Goal: Information Seeking & Learning: Learn about a topic

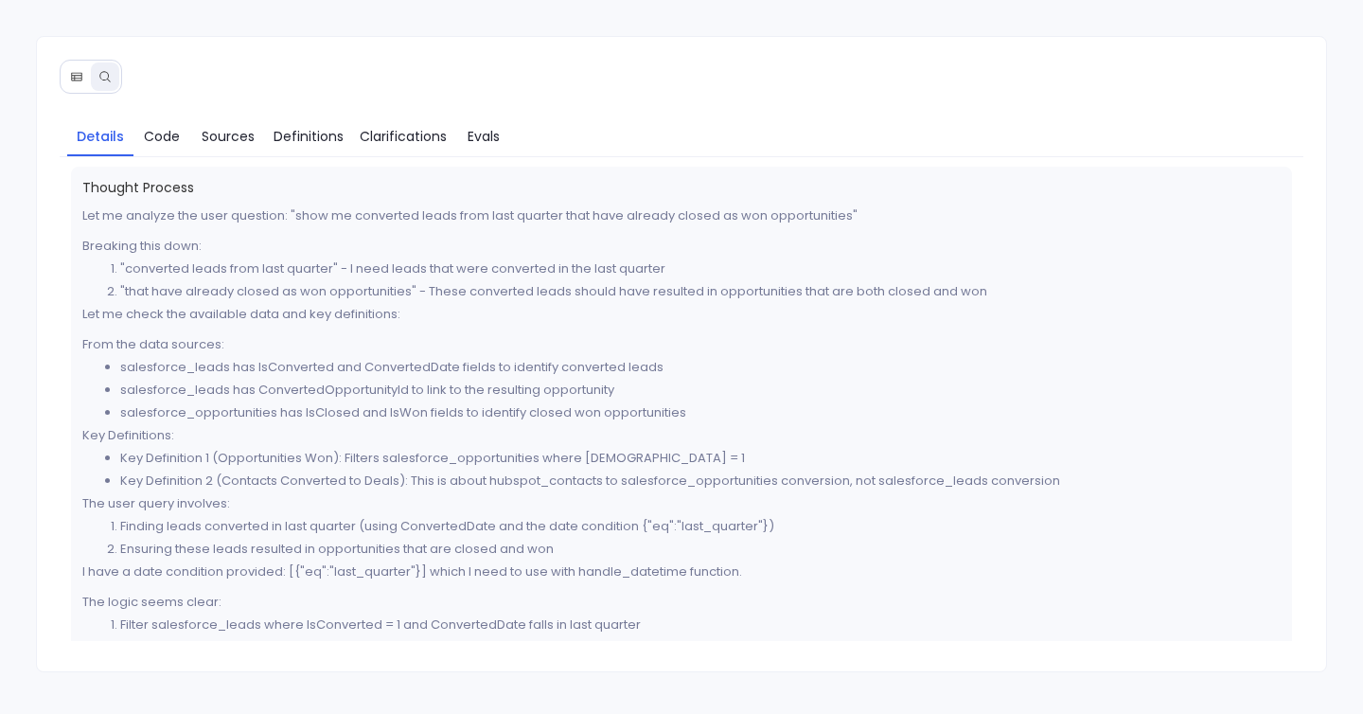
scroll to position [808, 0]
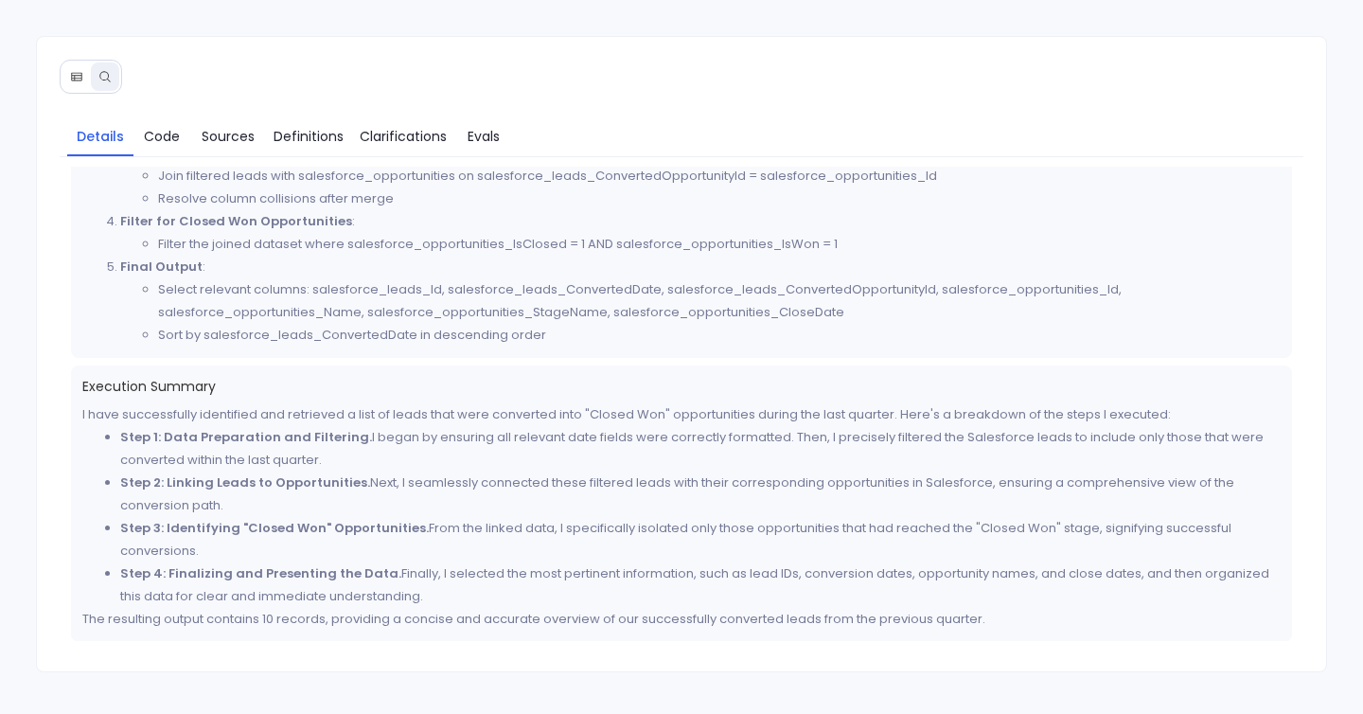
click at [642, 20] on div "Details Code Sources Definitions Clarifications Evals Thought Process Let me an…" at bounding box center [681, 357] width 1363 height 714
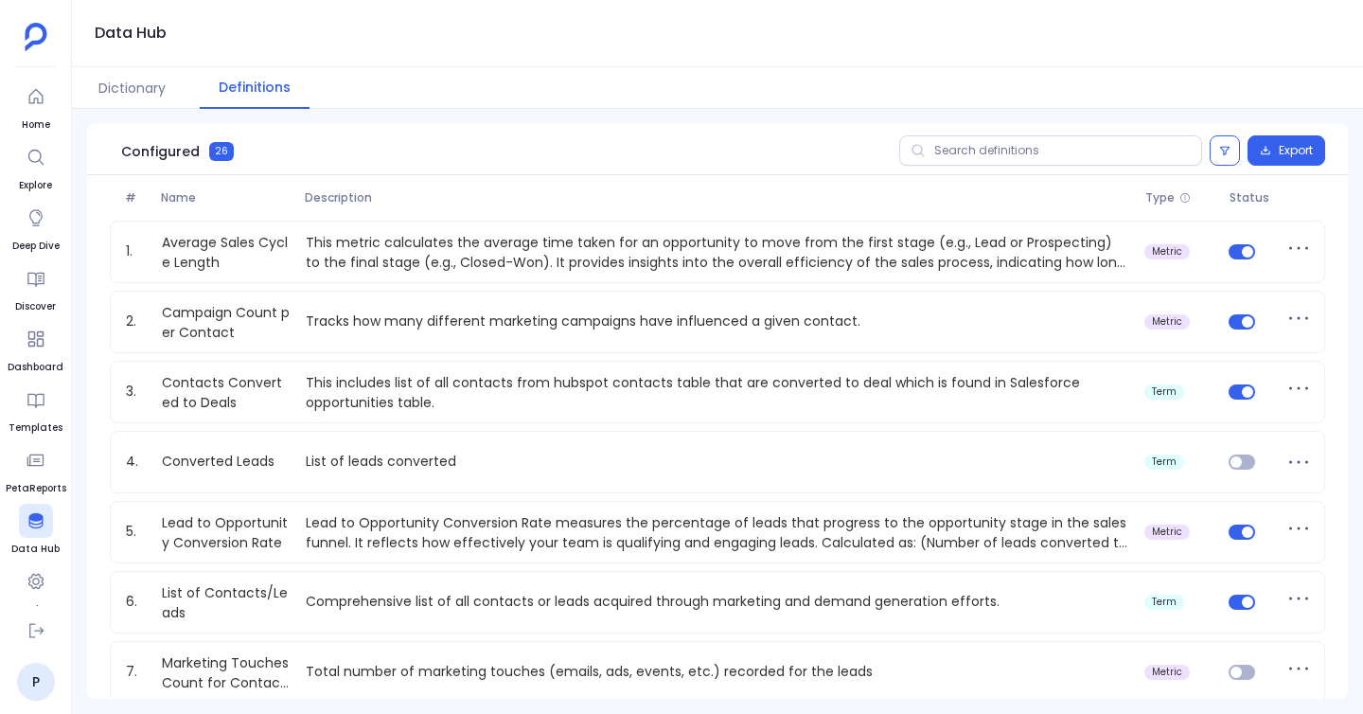
scroll to position [1358, 0]
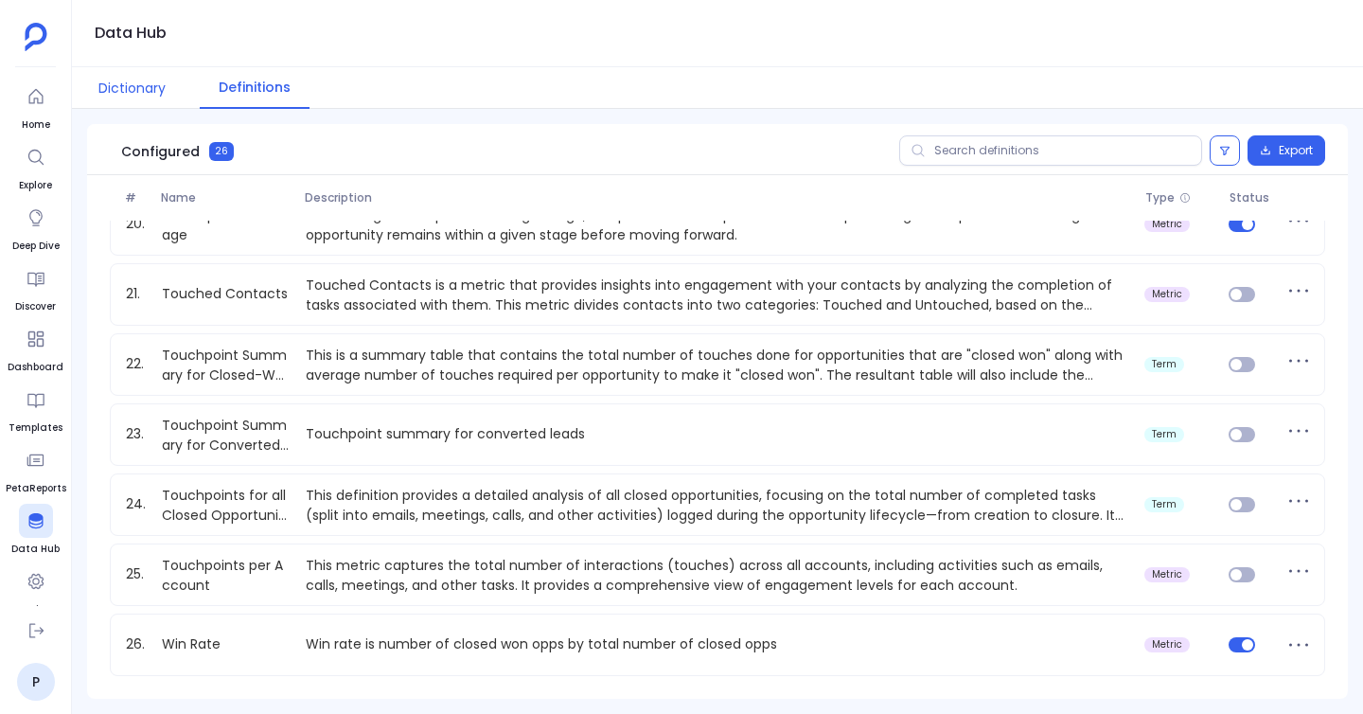
click at [140, 99] on button "Dictionary" at bounding box center [132, 88] width 105 height 42
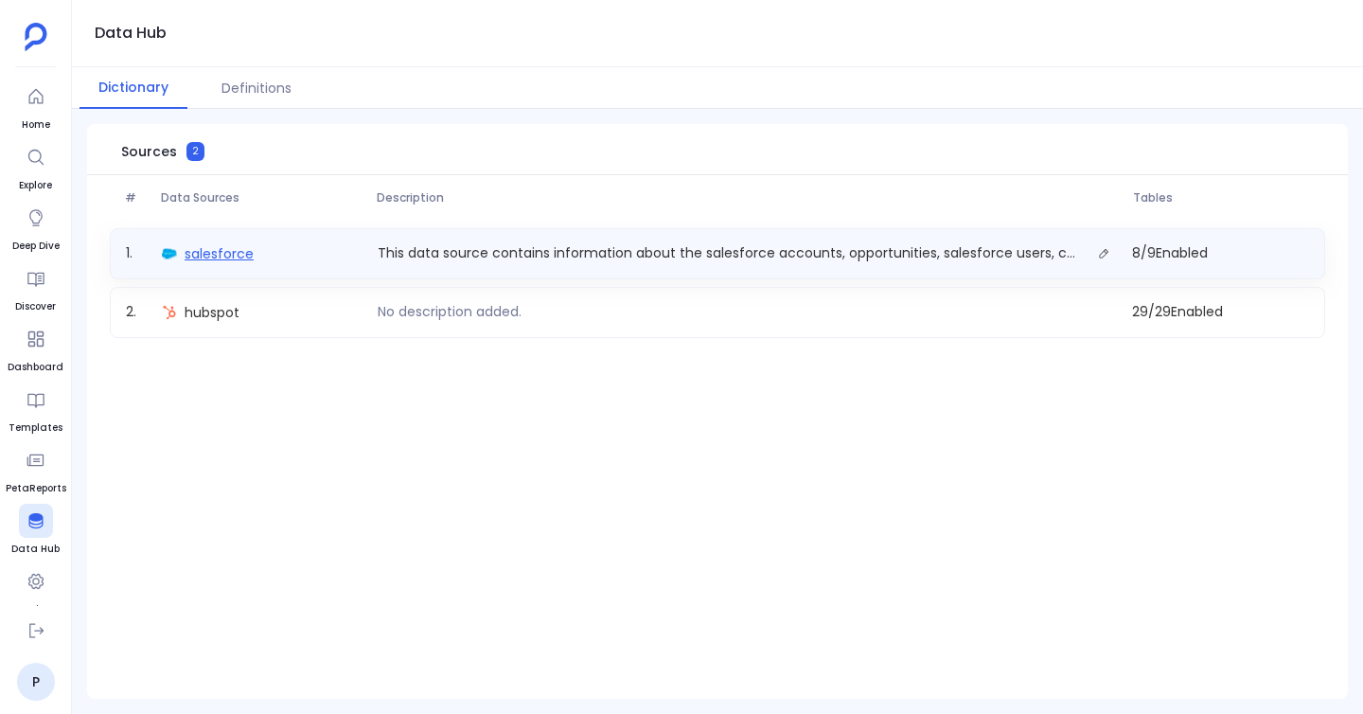
click at [203, 251] on span "salesforce" at bounding box center [219, 253] width 69 height 19
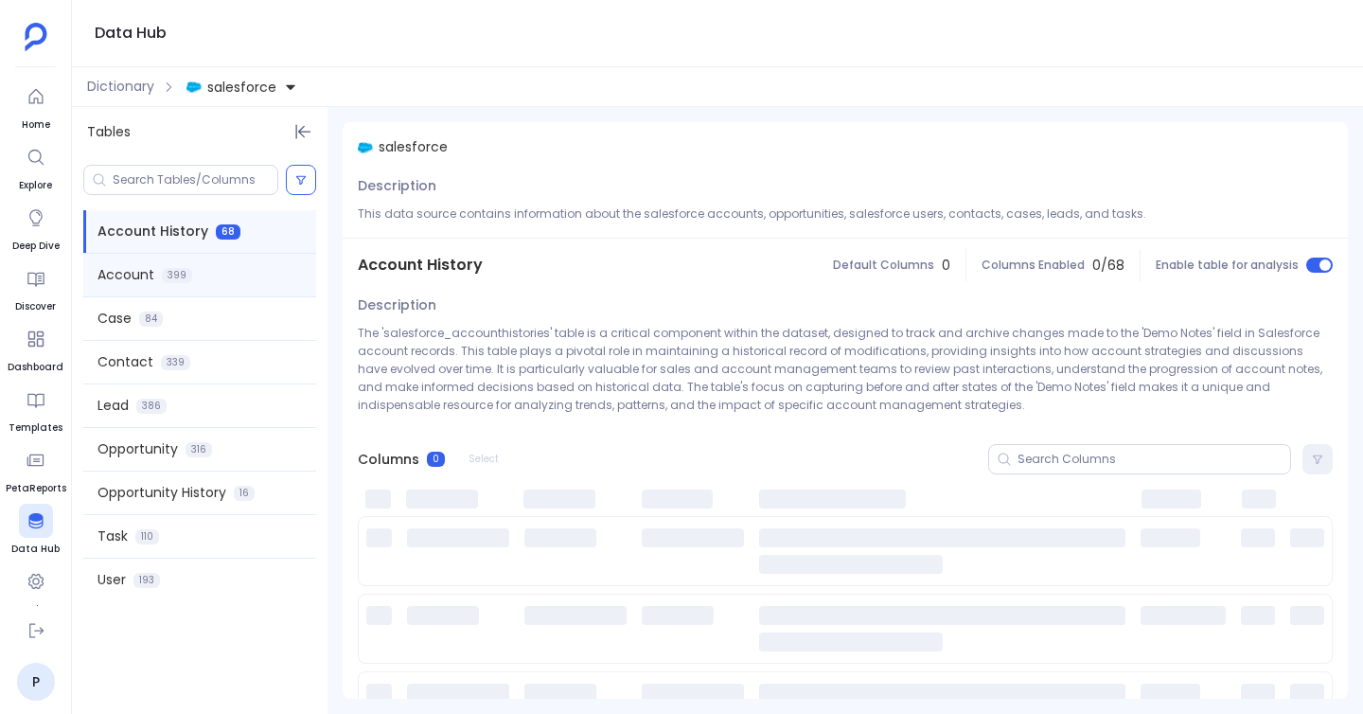
click at [197, 289] on div "Account 399" at bounding box center [199, 275] width 233 height 43
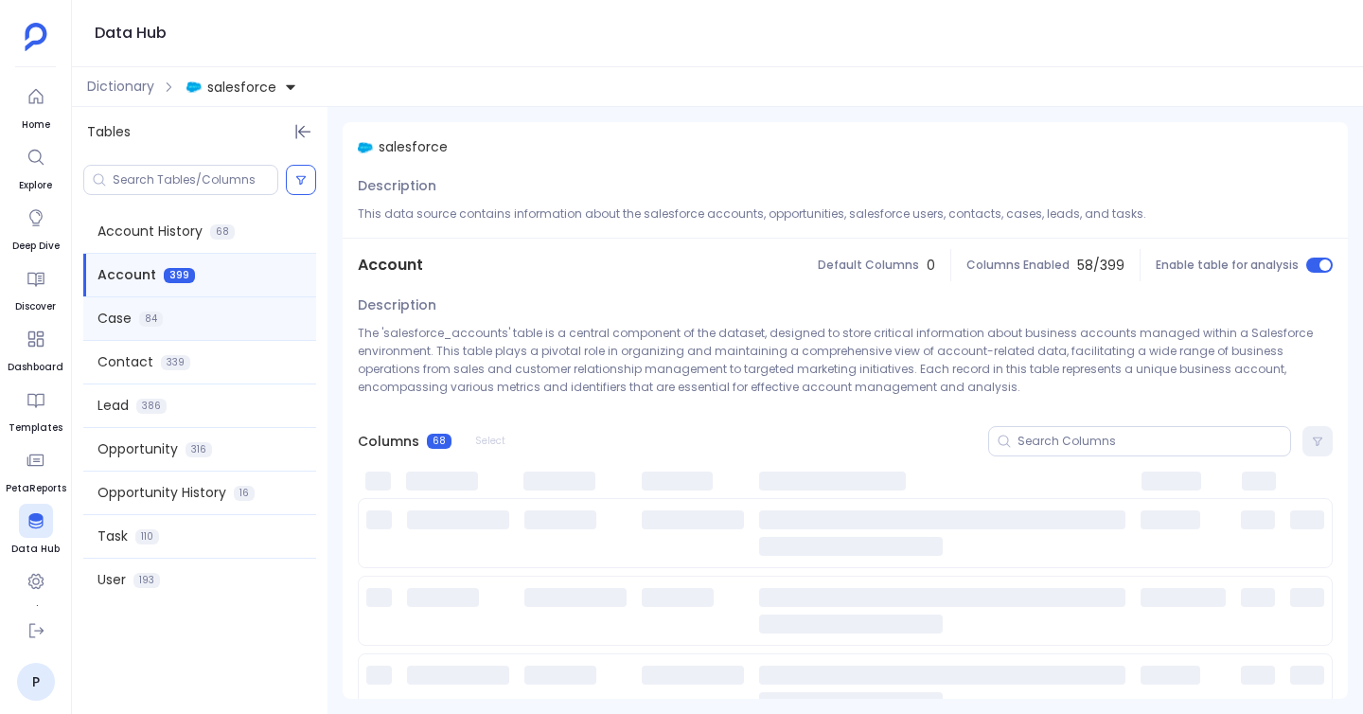
click at [197, 327] on div "Case 84" at bounding box center [199, 318] width 233 height 43
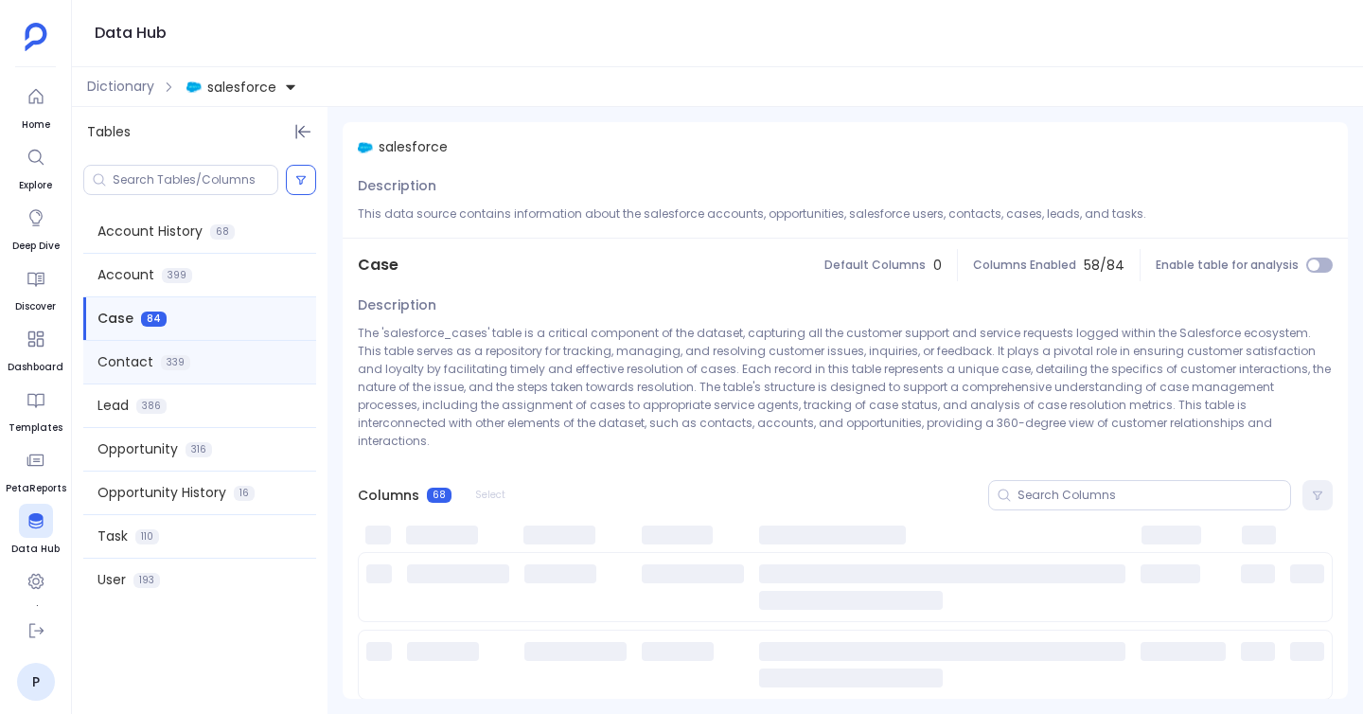
click at [197, 363] on div "Contact 339" at bounding box center [199, 362] width 233 height 43
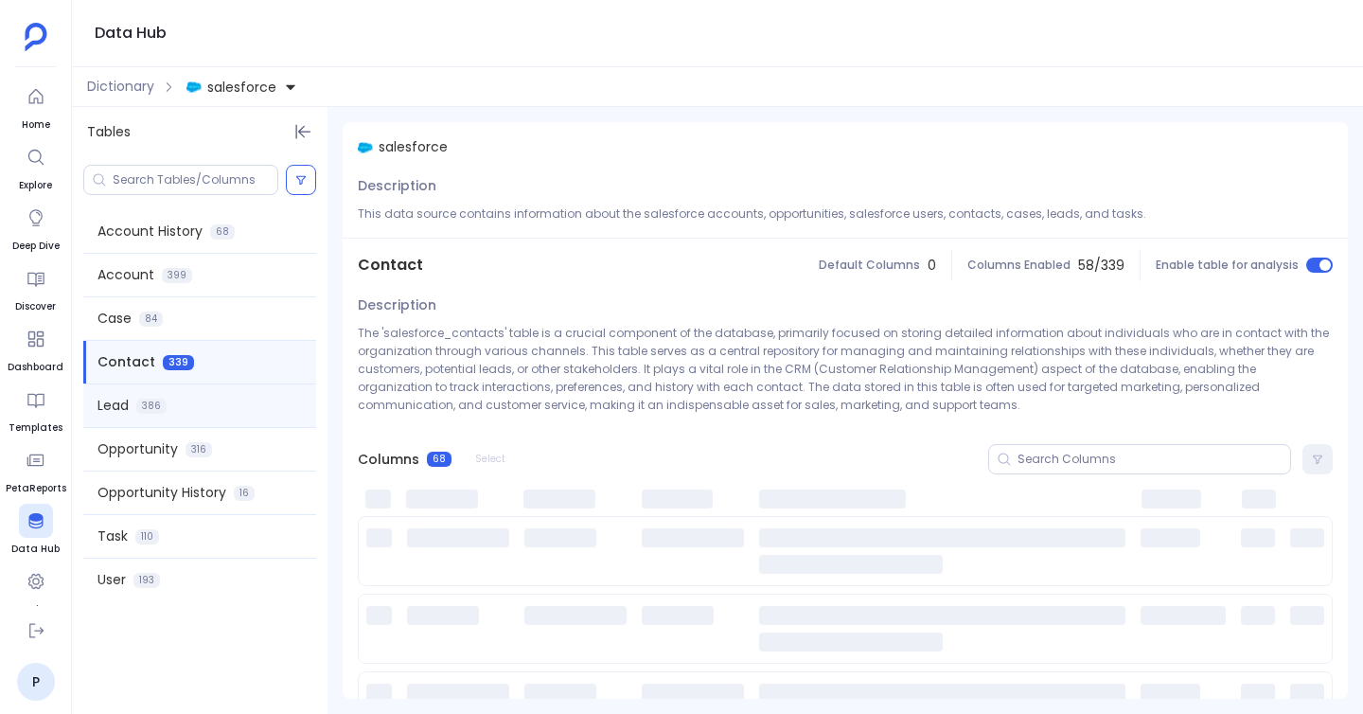
click at [198, 391] on div "Lead 386" at bounding box center [199, 405] width 233 height 43
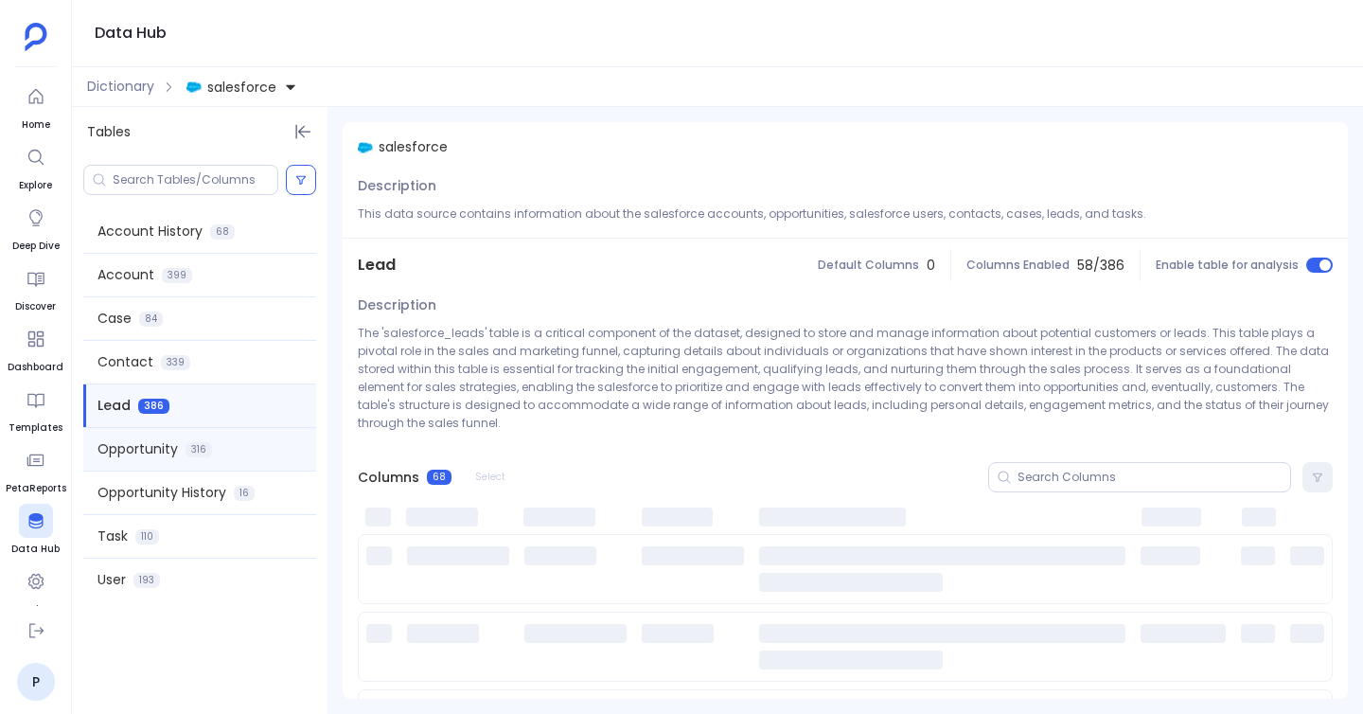
click at [197, 431] on div "Opportunity 316" at bounding box center [199, 449] width 233 height 43
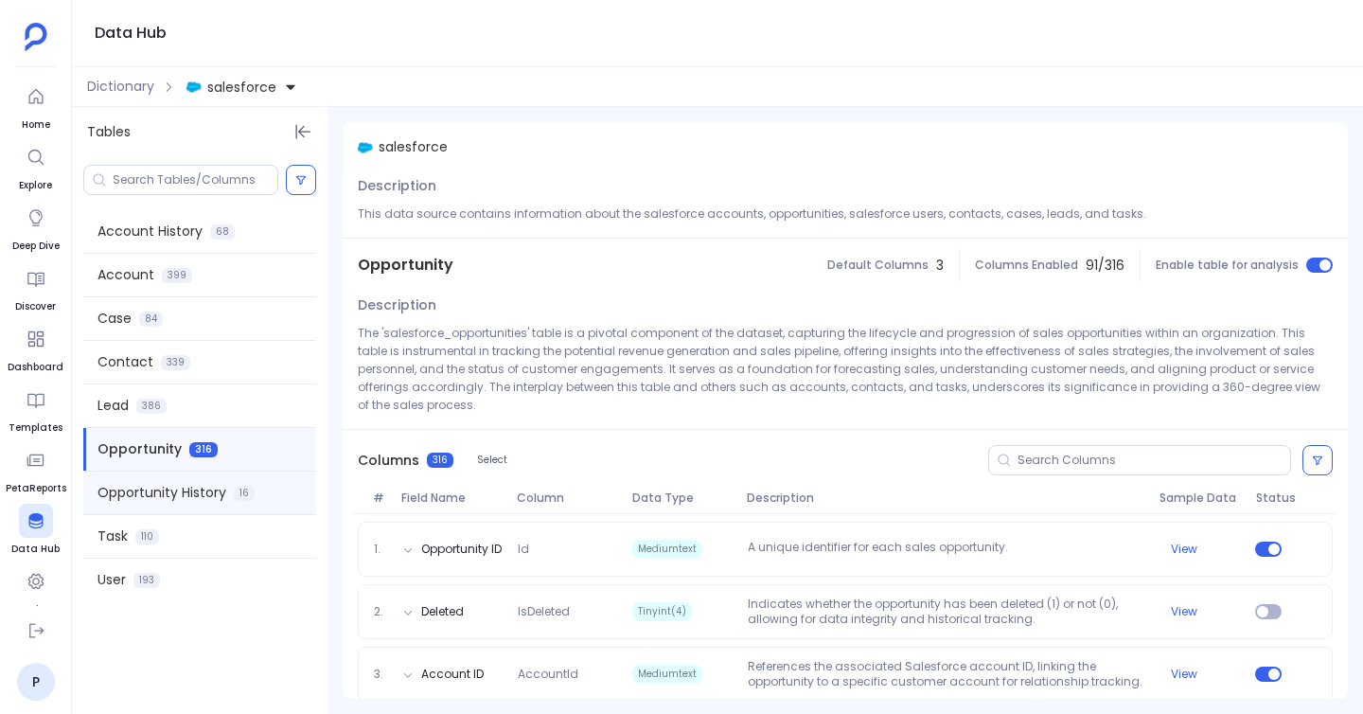
click at [203, 498] on span "Opportunity History" at bounding box center [161, 493] width 129 height 20
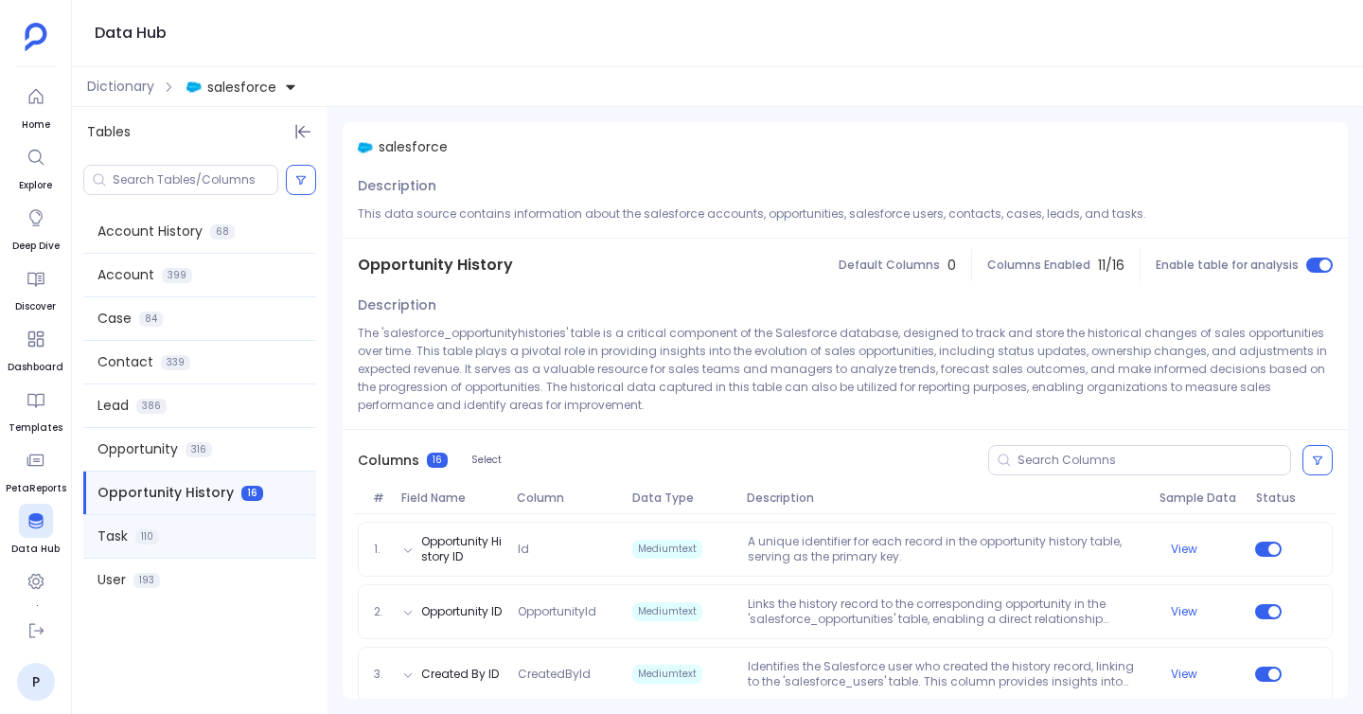
click at [203, 536] on div "Task 110" at bounding box center [199, 536] width 233 height 43
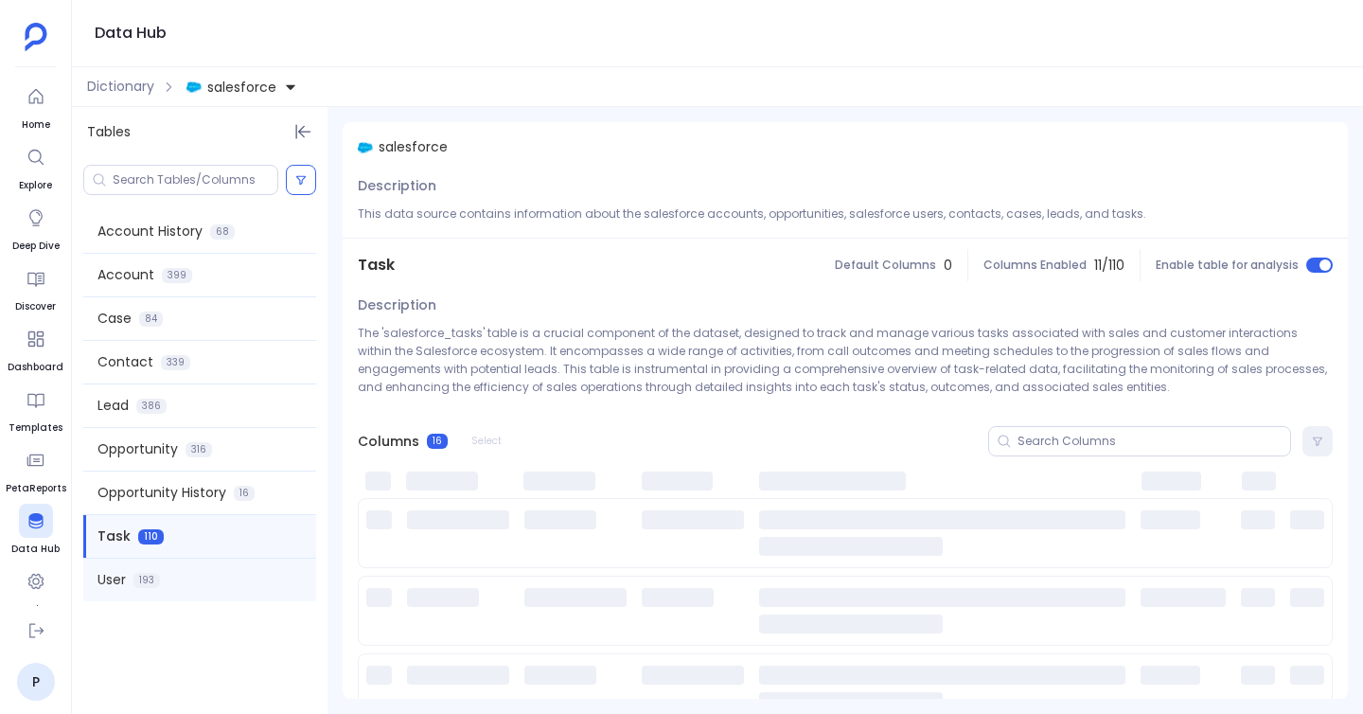
click at [205, 574] on div "User 193" at bounding box center [199, 579] width 233 height 43
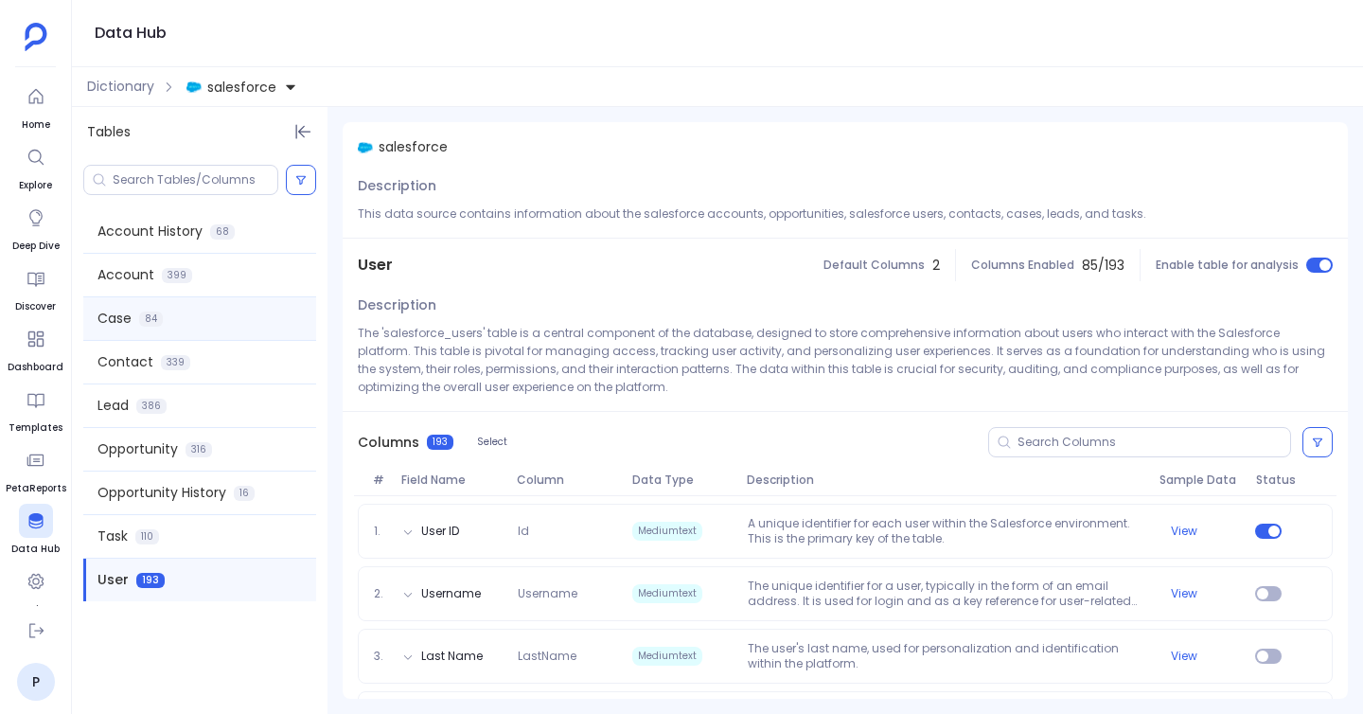
click at [118, 314] on span "Case" at bounding box center [114, 319] width 34 height 20
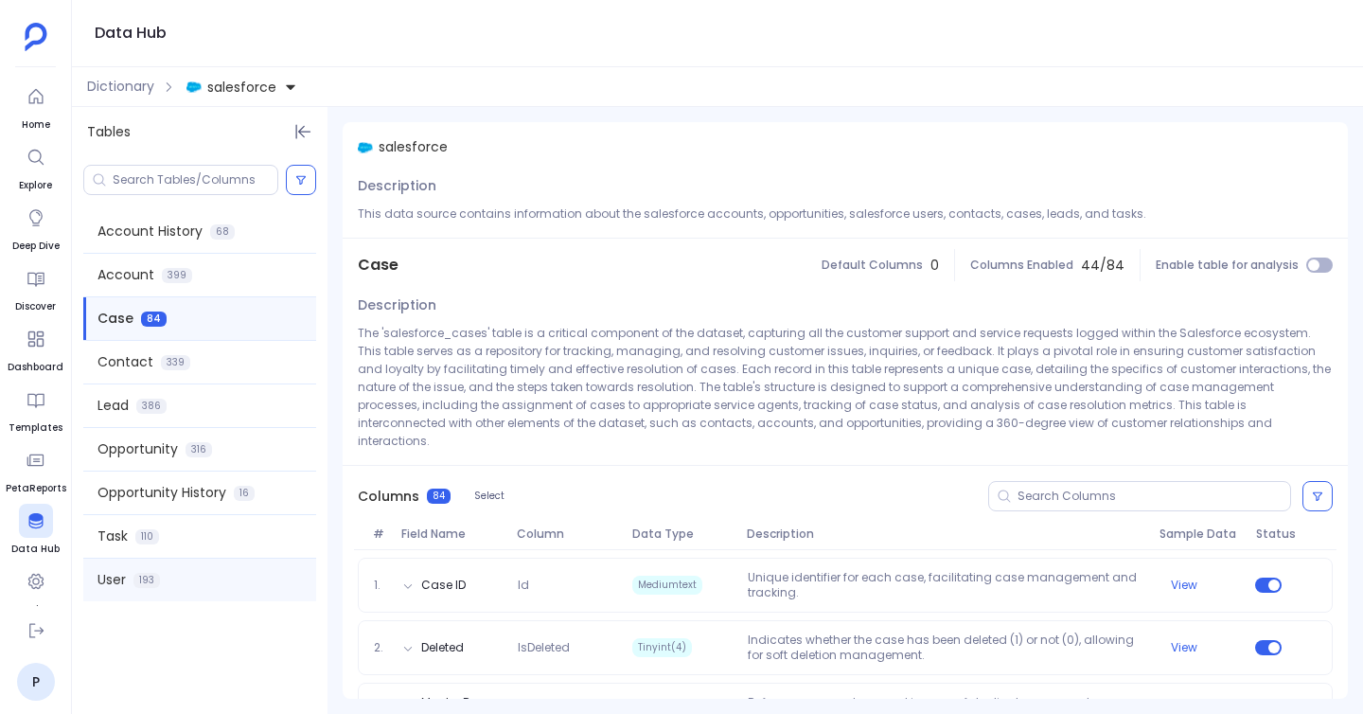
click at [125, 574] on span "User" at bounding box center [111, 580] width 28 height 20
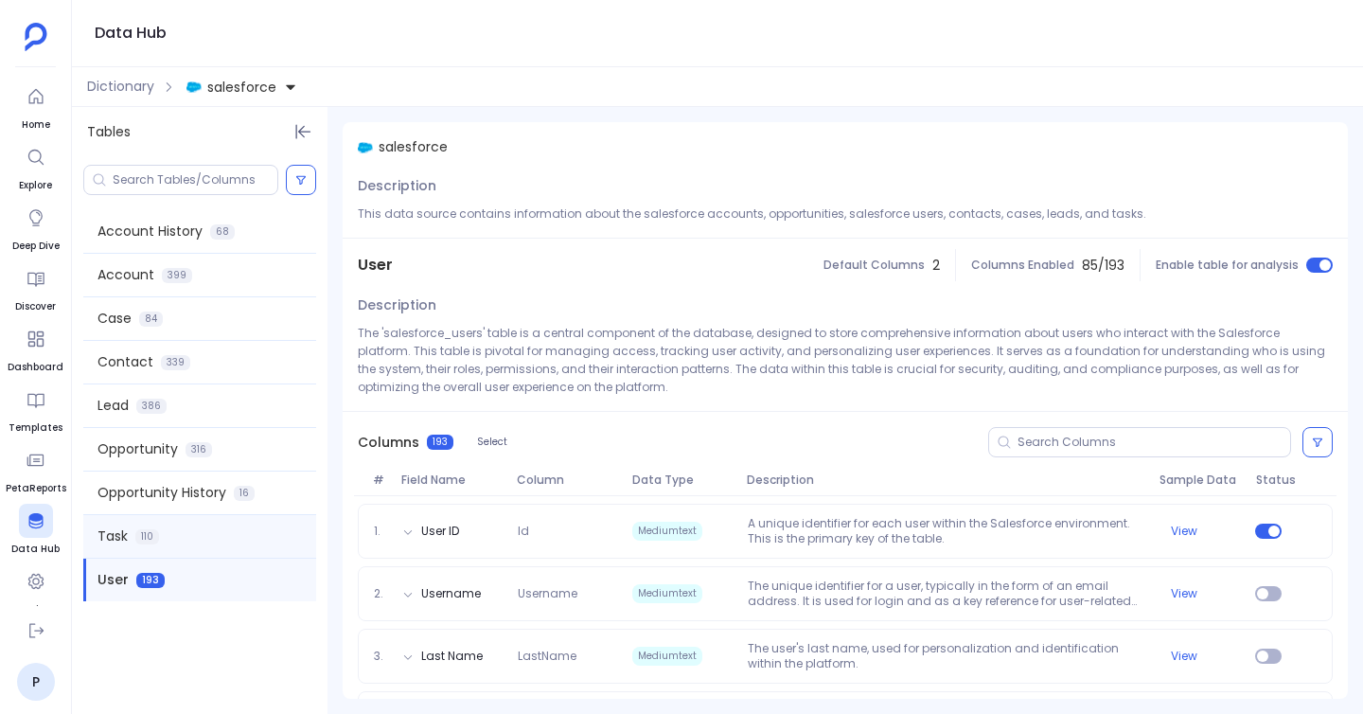
click at [145, 533] on span "110" at bounding box center [147, 536] width 24 height 15
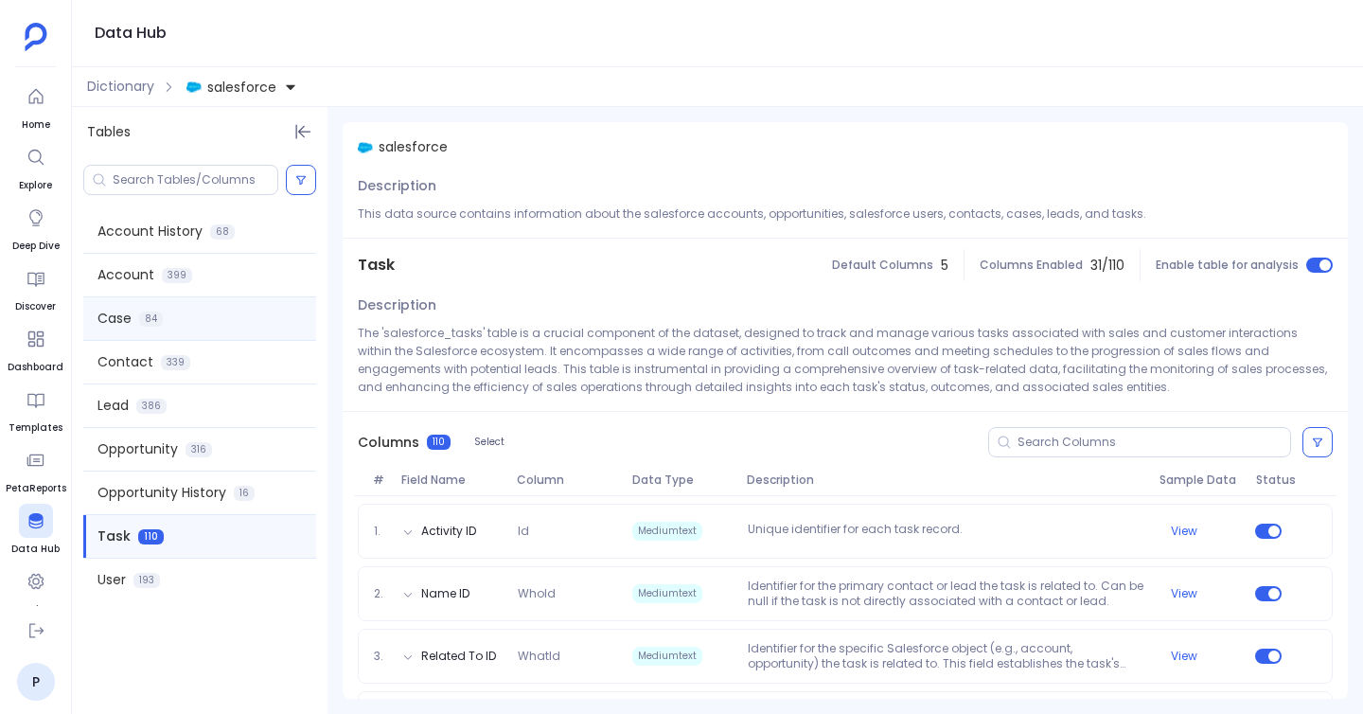
click at [163, 309] on div "Case 84" at bounding box center [199, 318] width 233 height 43
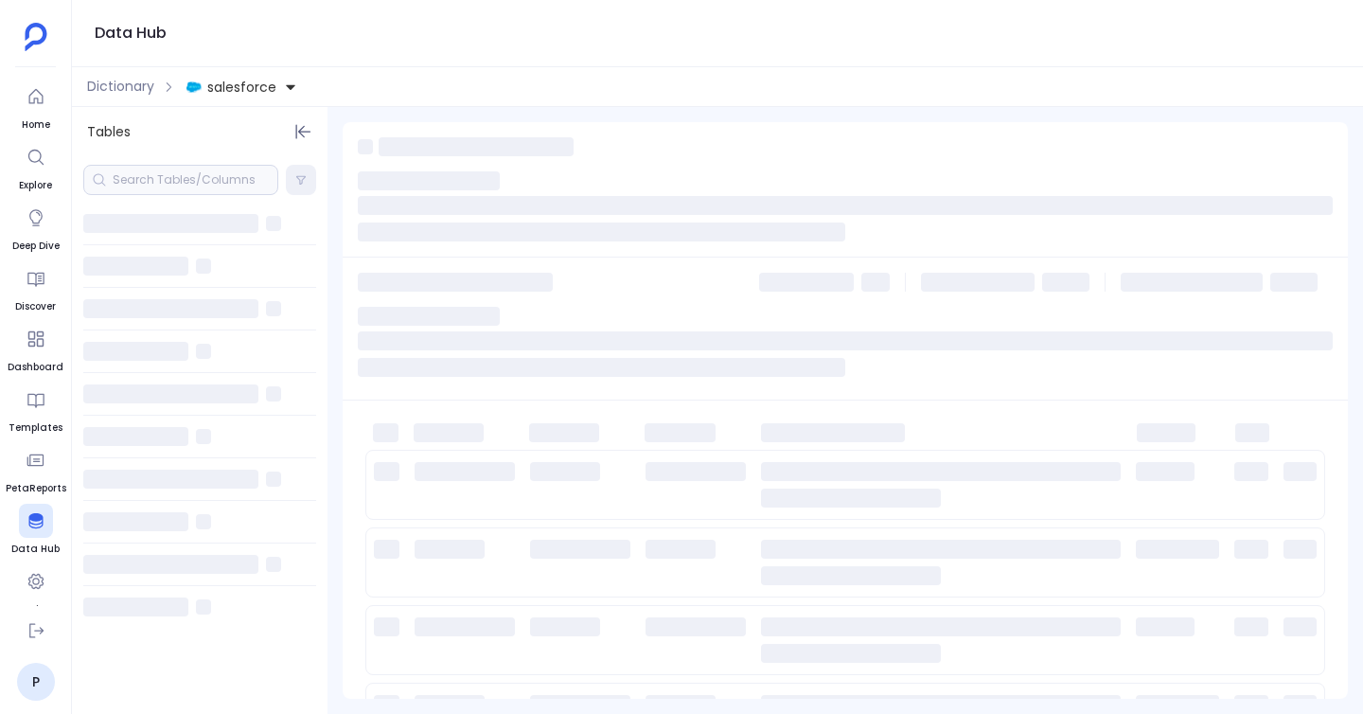
click at [245, 91] on span "salesforce" at bounding box center [241, 87] width 69 height 19
click at [240, 165] on span "hubspot" at bounding box center [253, 173] width 55 height 19
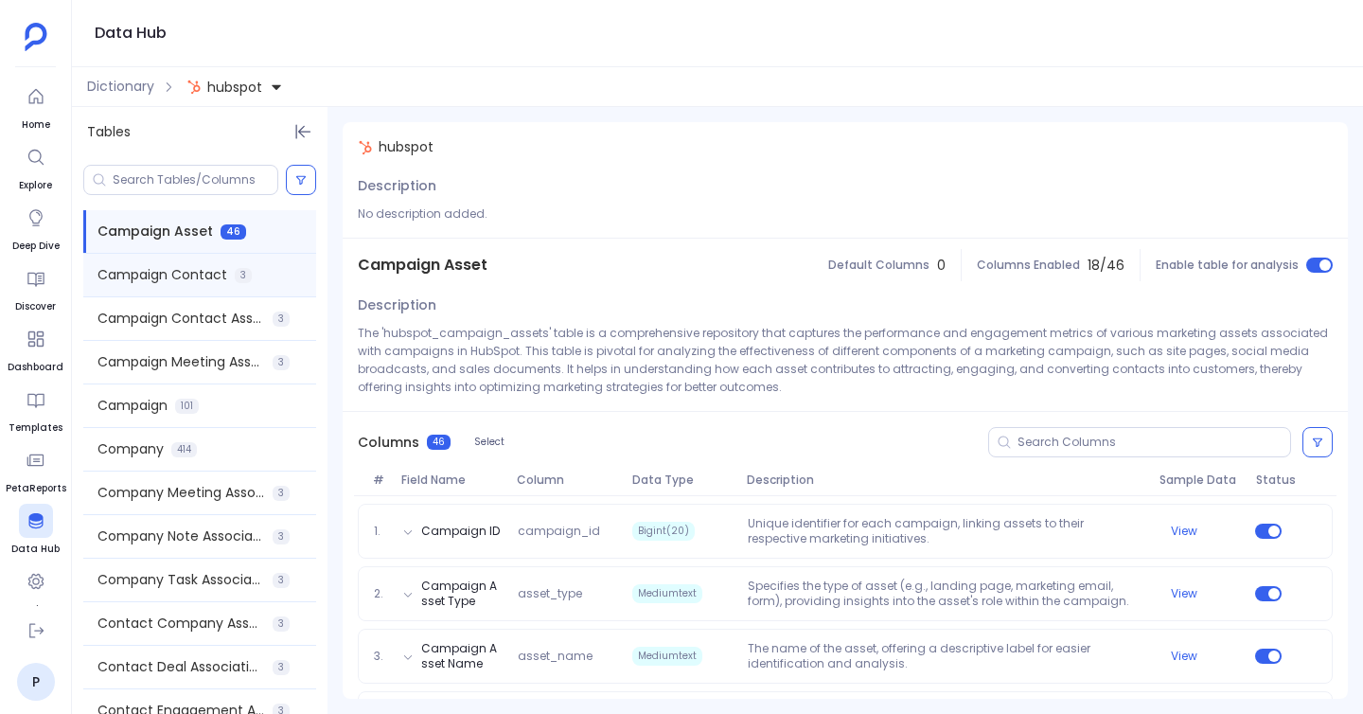
click at [228, 274] on div "Campaign Contact 3" at bounding box center [199, 275] width 233 height 43
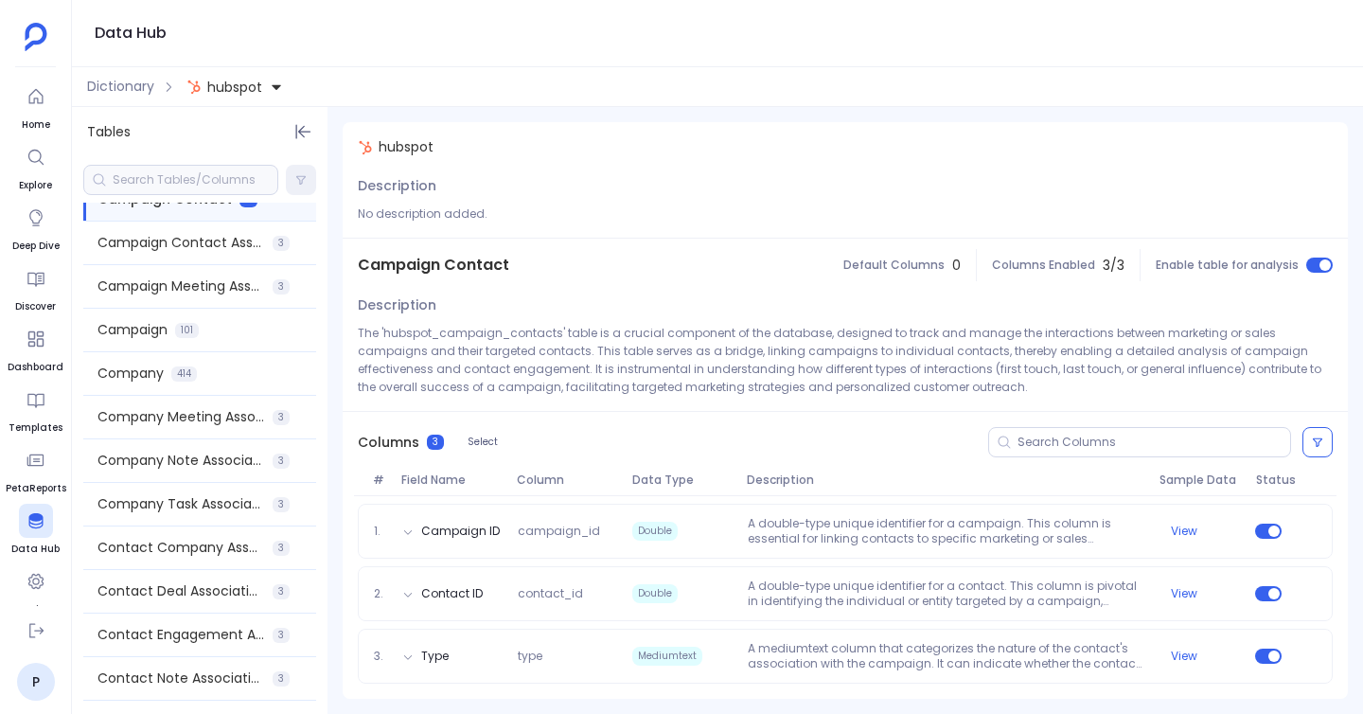
scroll to position [38, 0]
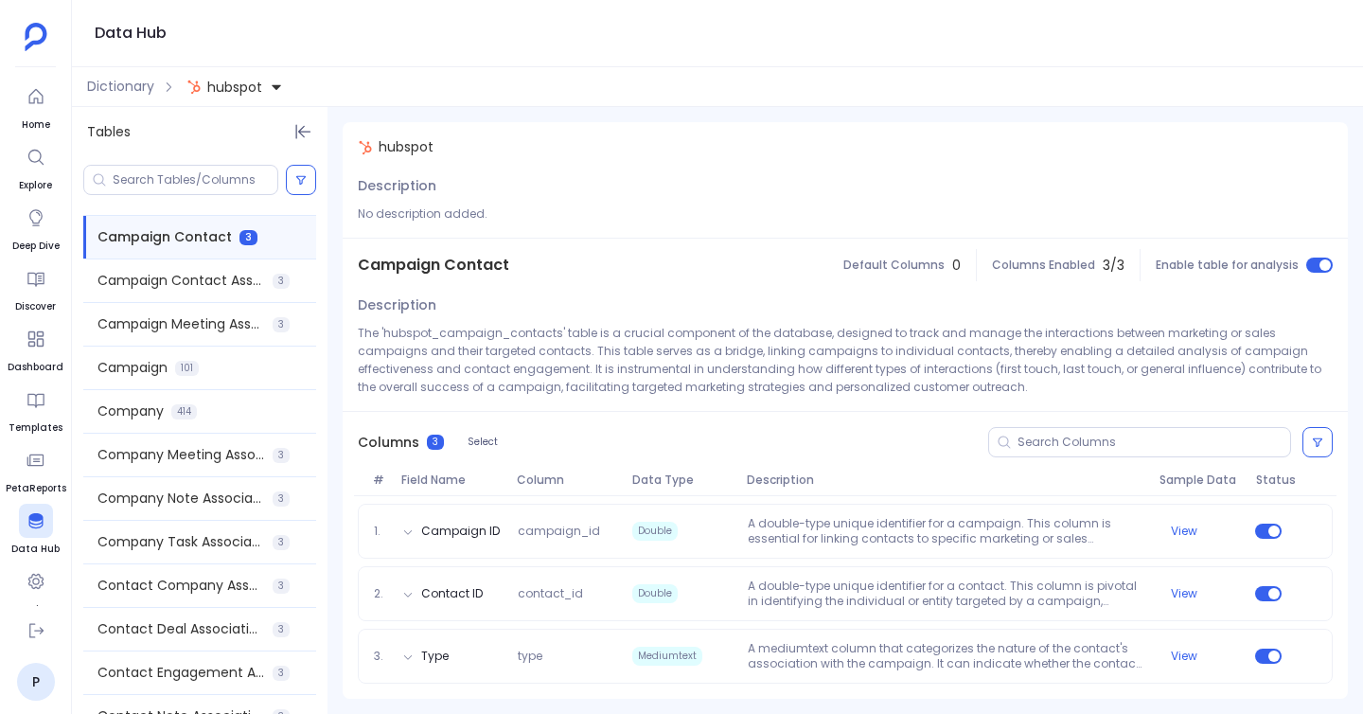
click at [228, 274] on span "Campaign Contact Association" at bounding box center [181, 281] width 168 height 20
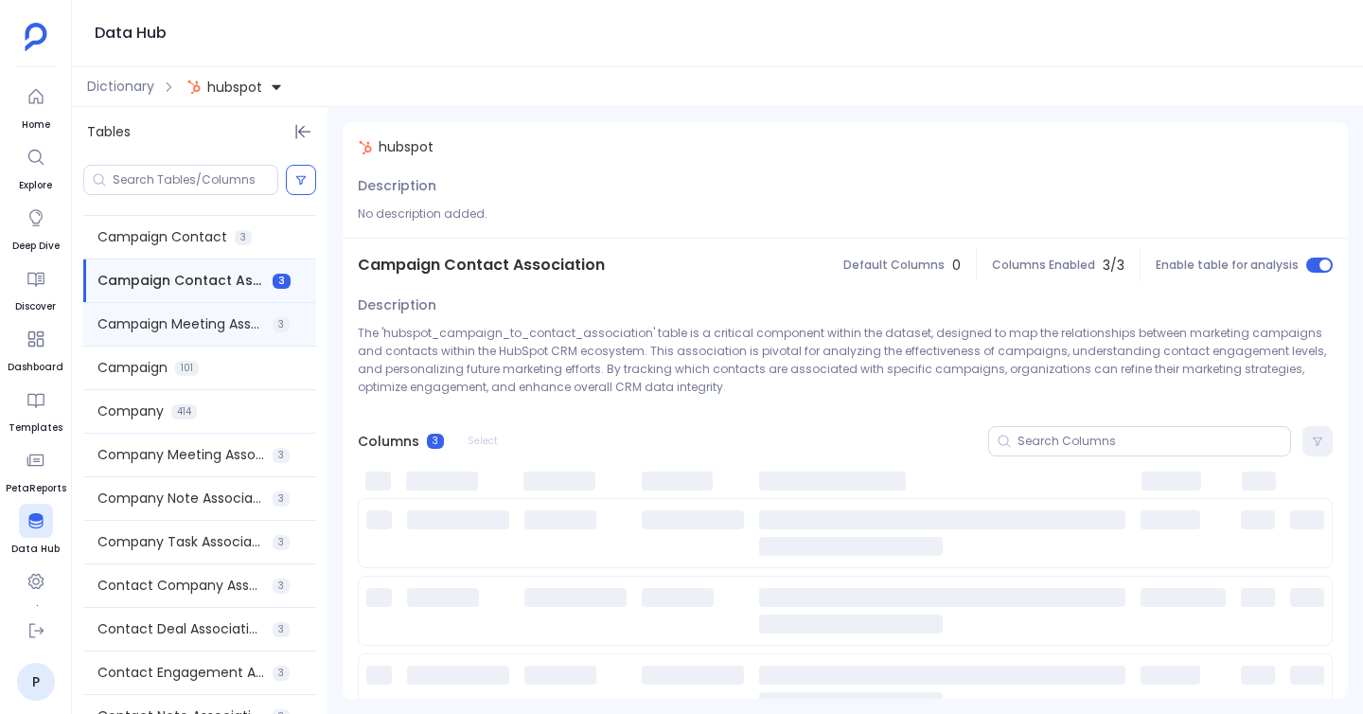
click at [229, 311] on div "Campaign Meeting Association 3" at bounding box center [199, 324] width 233 height 43
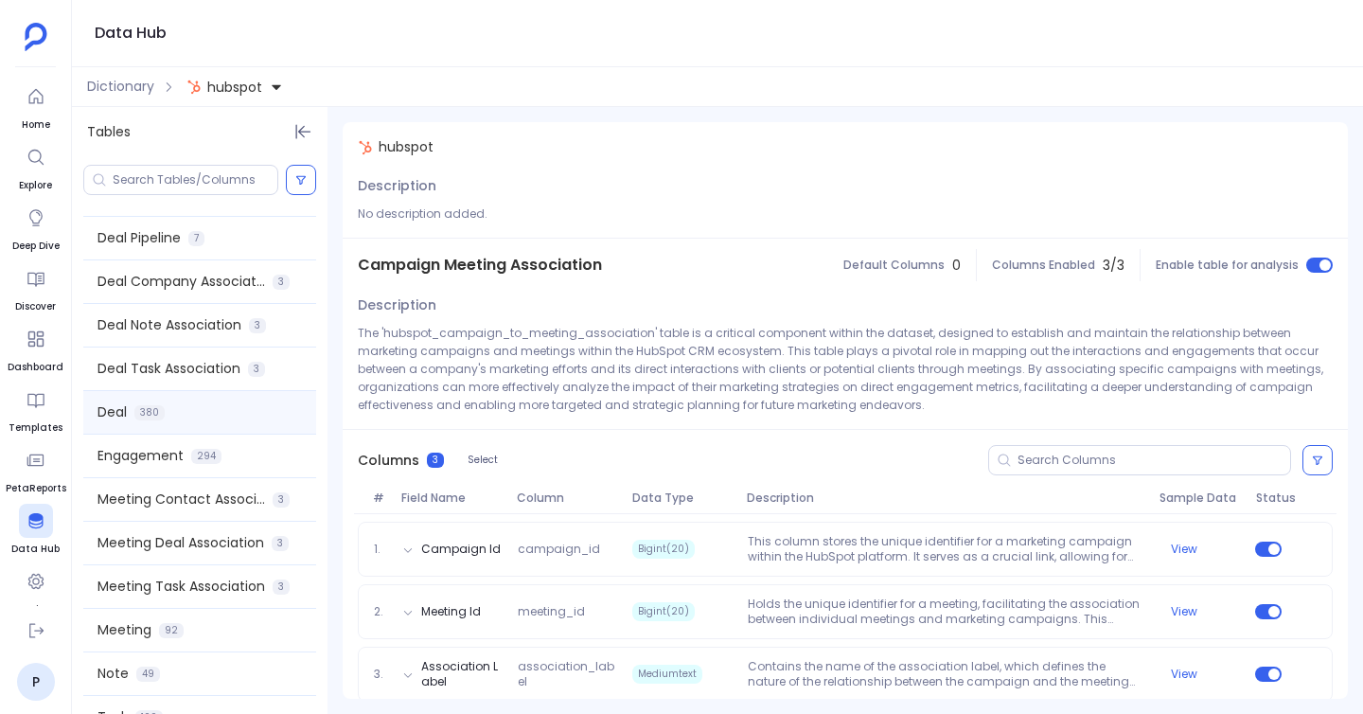
scroll to position [766, 0]
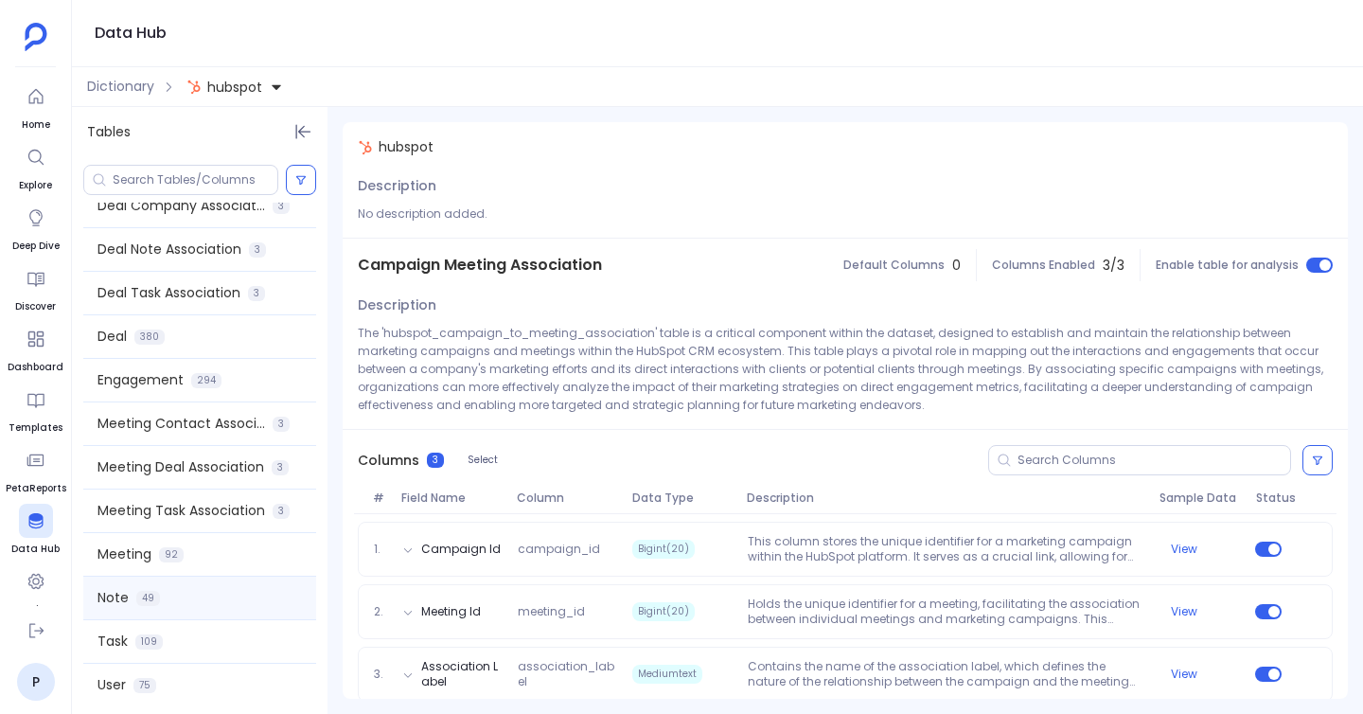
click at [176, 602] on div "Note 49" at bounding box center [199, 597] width 233 height 43
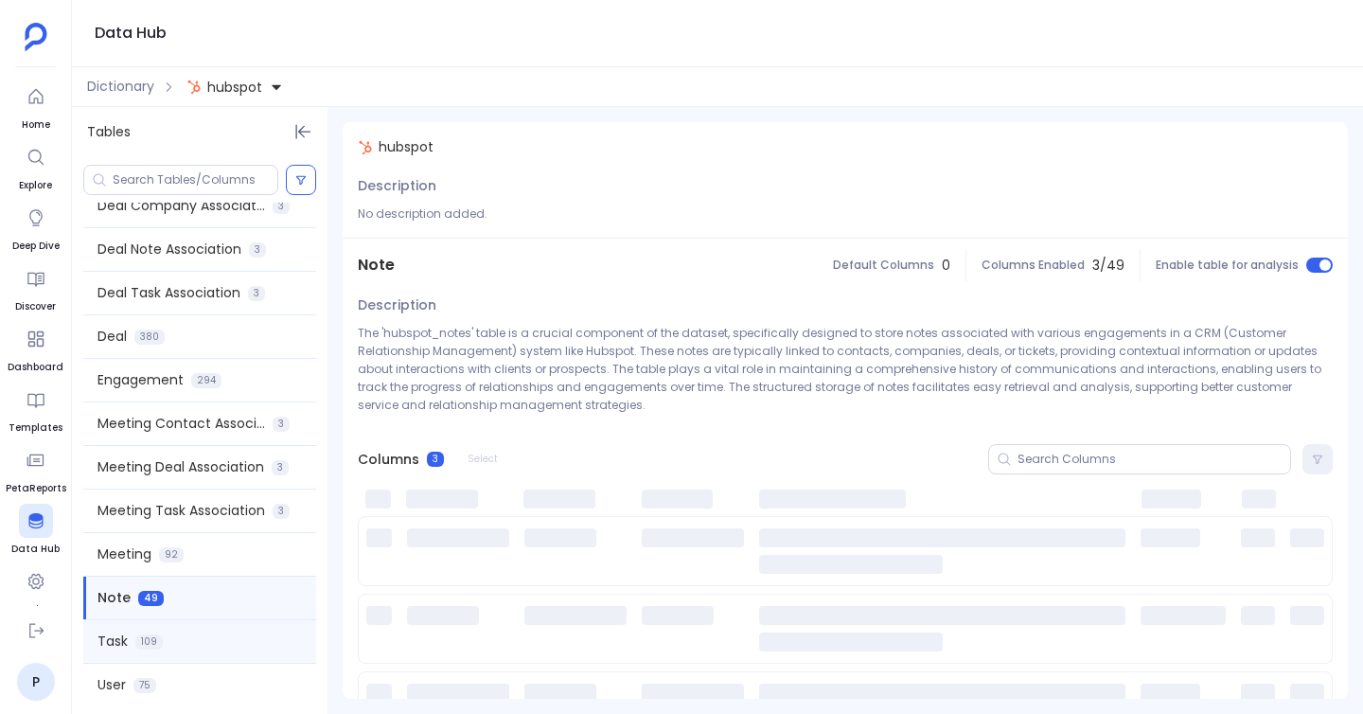
click at [171, 643] on div "Task 109" at bounding box center [199, 641] width 233 height 43
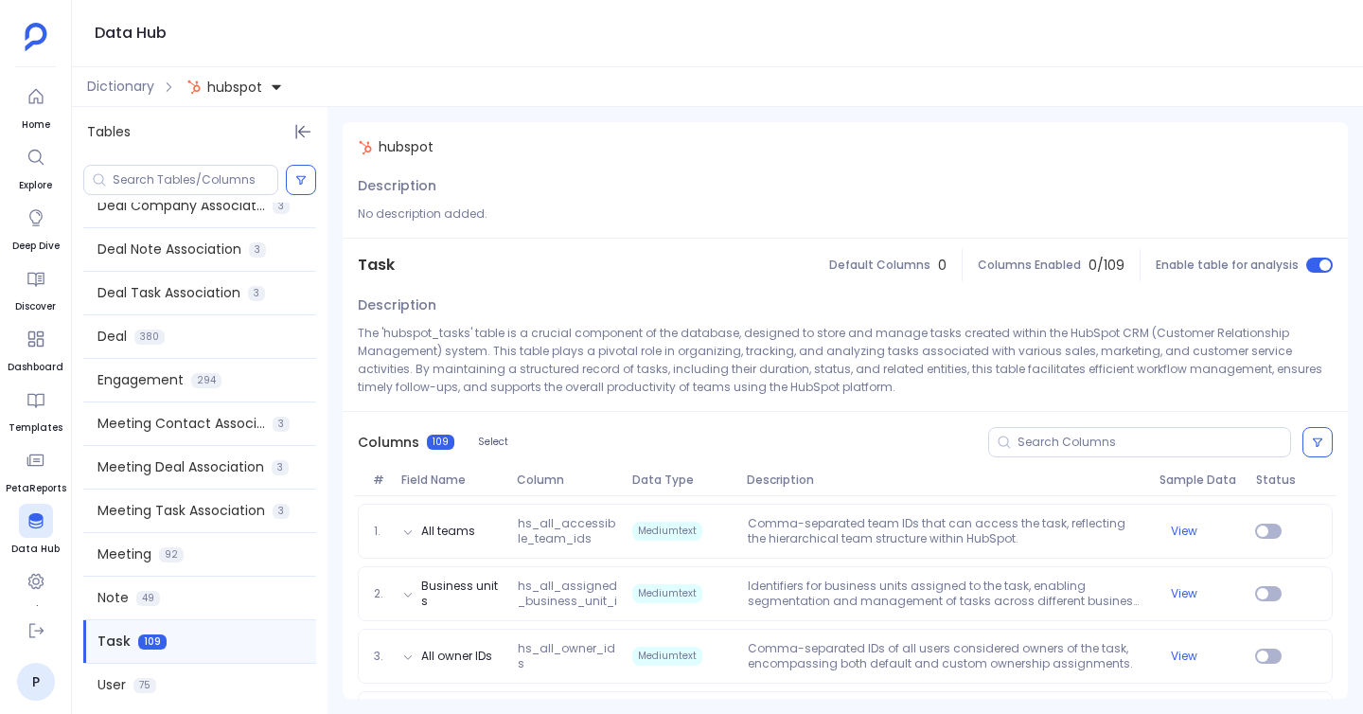
click at [160, 661] on div "Task 109" at bounding box center [199, 641] width 233 height 43
click at [160, 681] on div "User 75" at bounding box center [199, 685] width 233 height 43
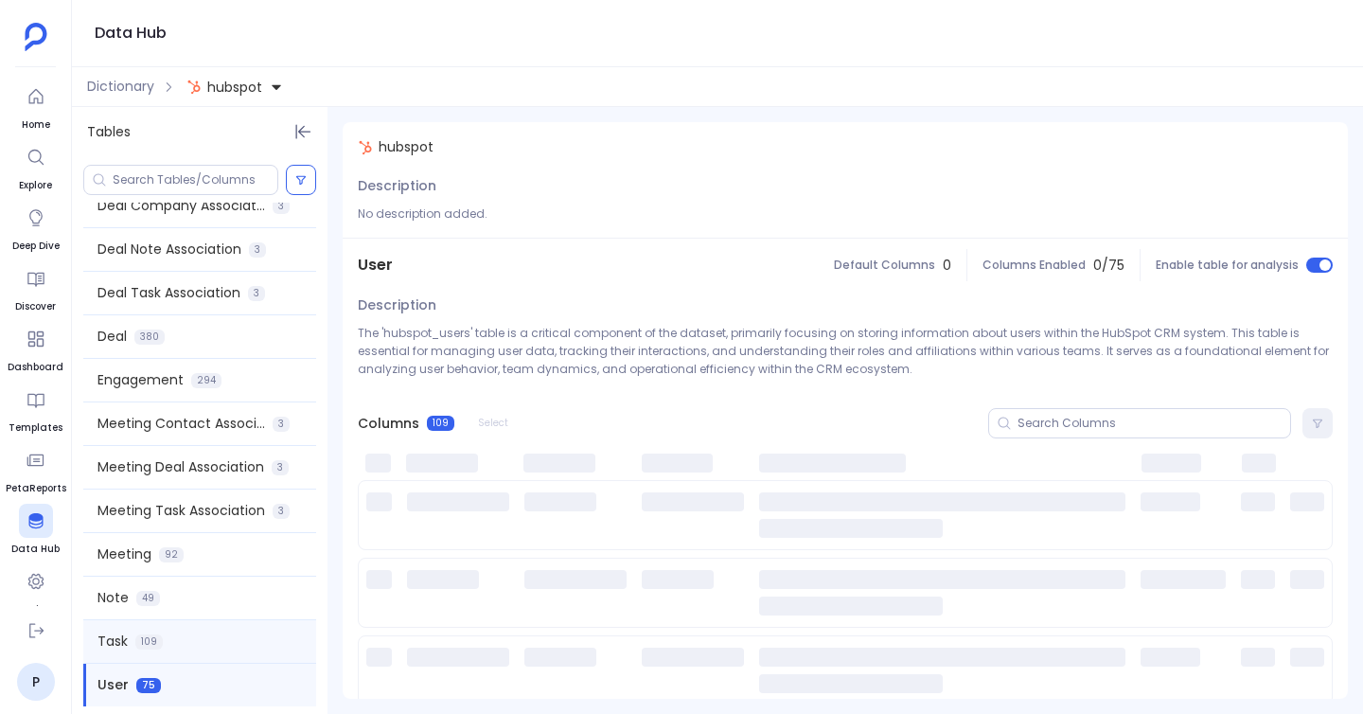
click at [165, 644] on div "Task 109" at bounding box center [199, 641] width 233 height 43
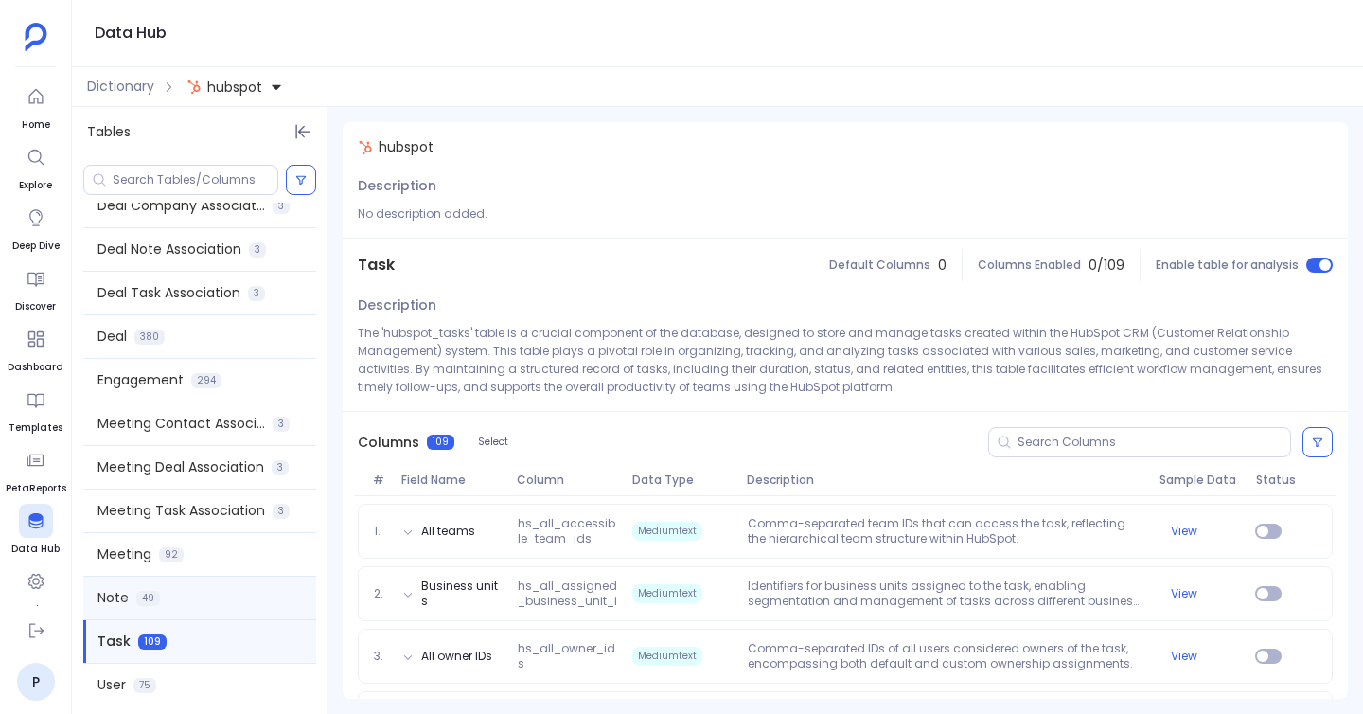
click at [165, 611] on div "Note 49" at bounding box center [199, 597] width 233 height 43
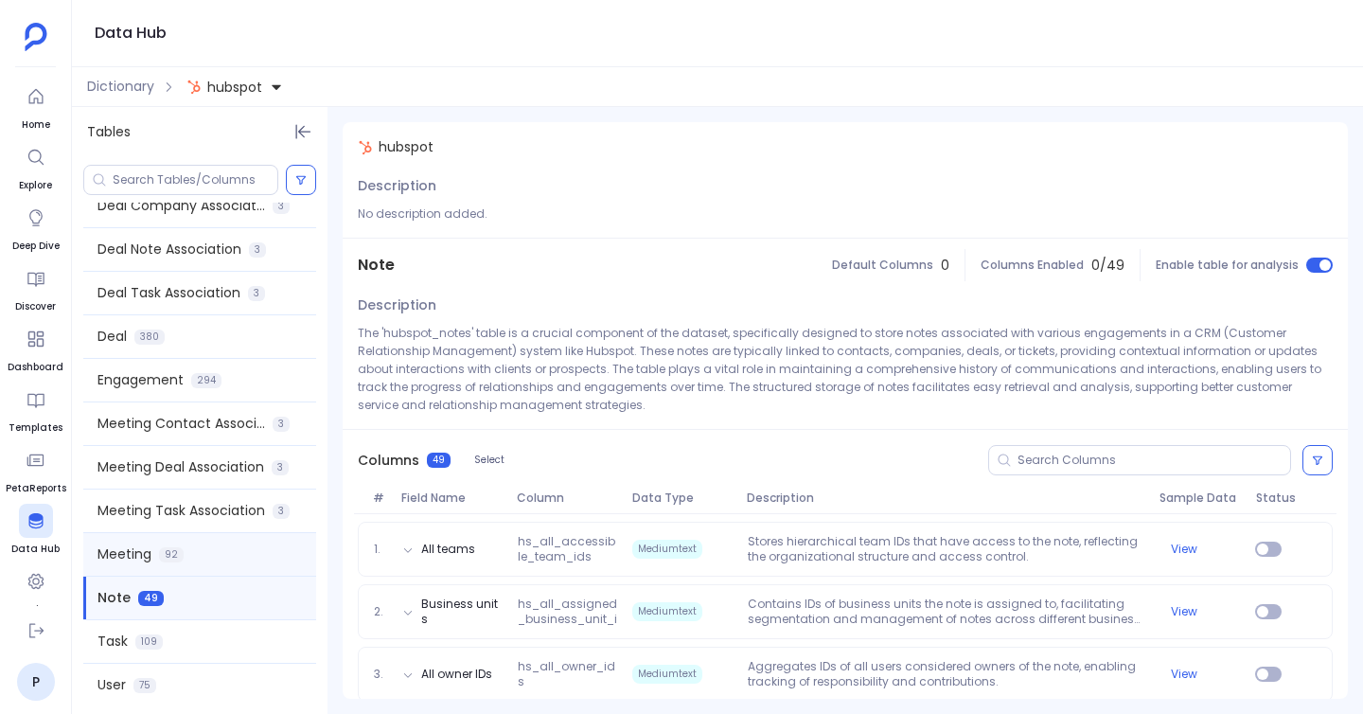
click at [166, 542] on div "Meeting 92" at bounding box center [199, 554] width 233 height 43
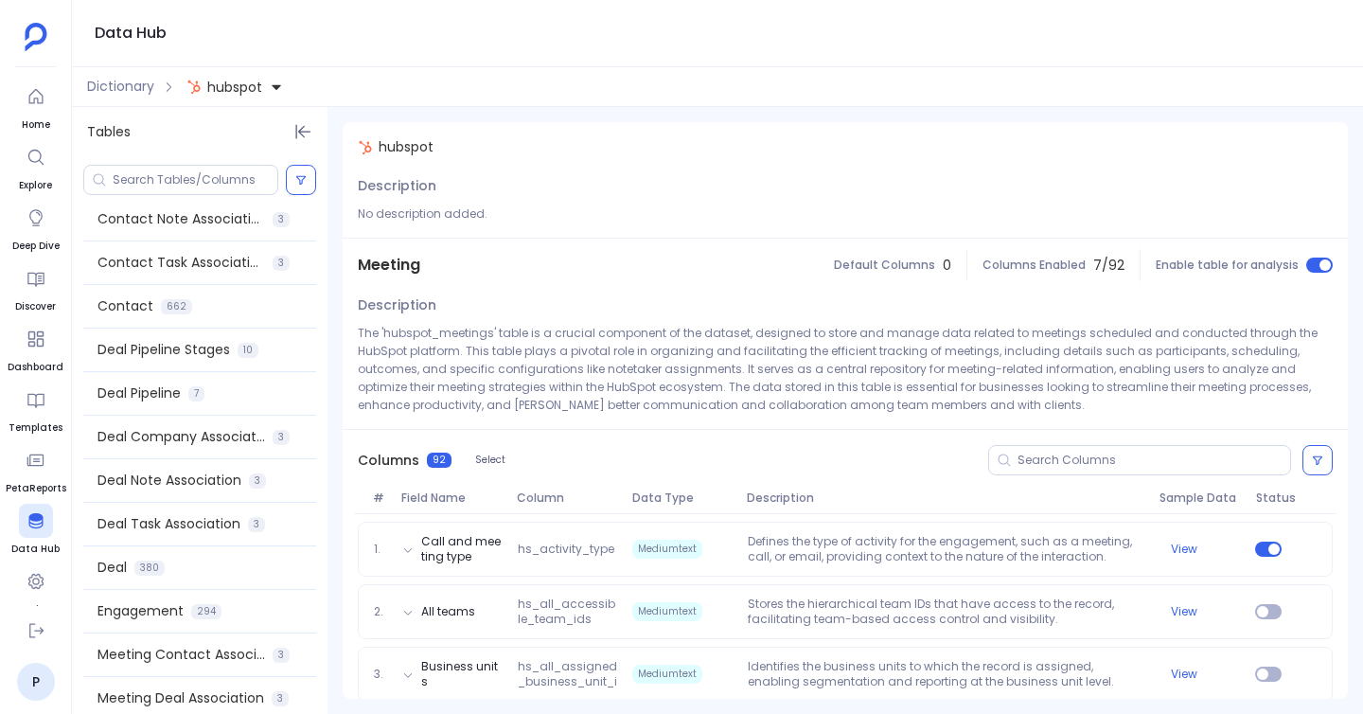
scroll to position [542, 0]
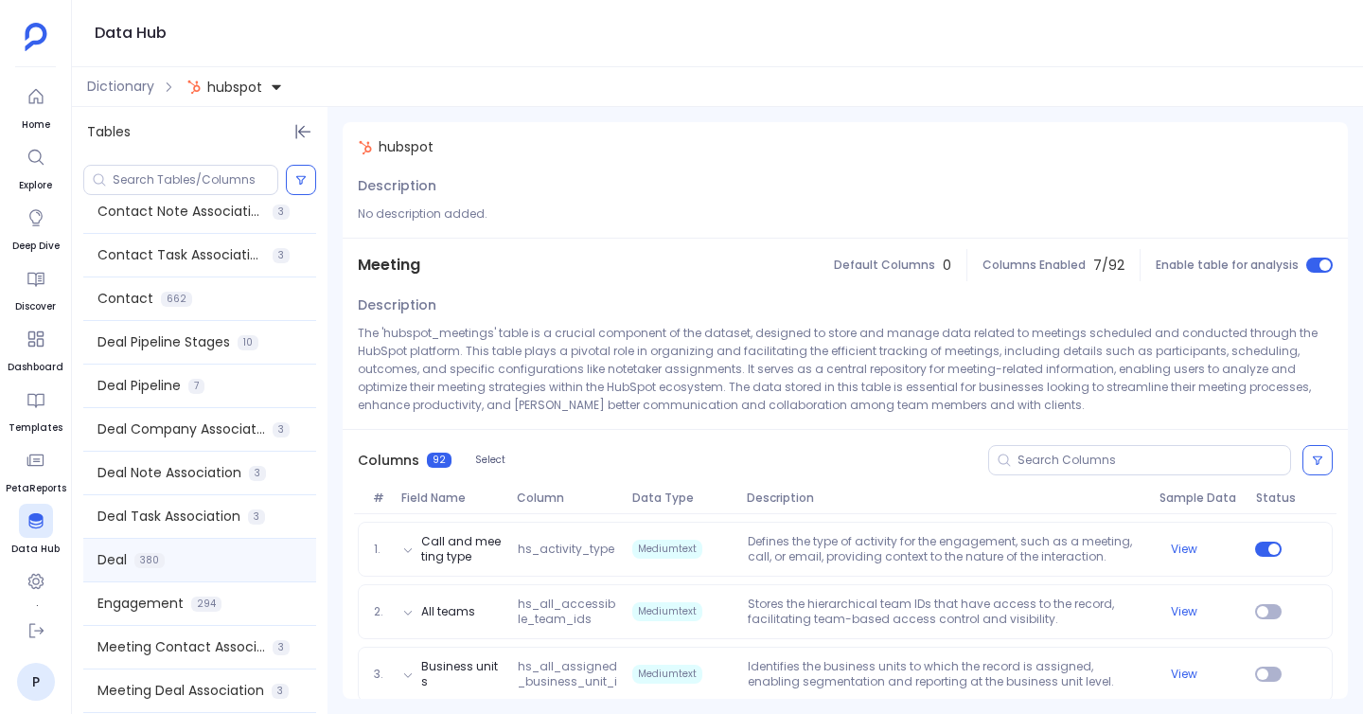
click at [168, 558] on div "Deal 380" at bounding box center [199, 560] width 233 height 43
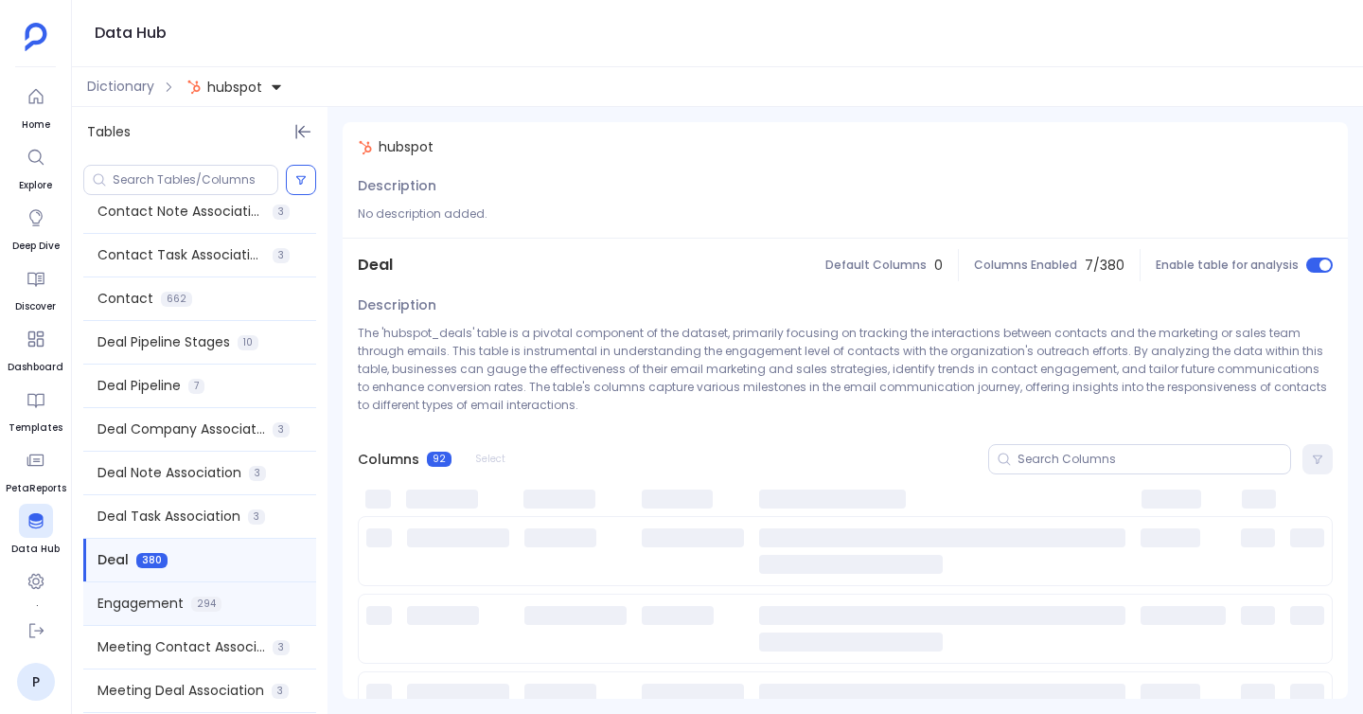
click at [195, 606] on span "294" at bounding box center [206, 603] width 30 height 15
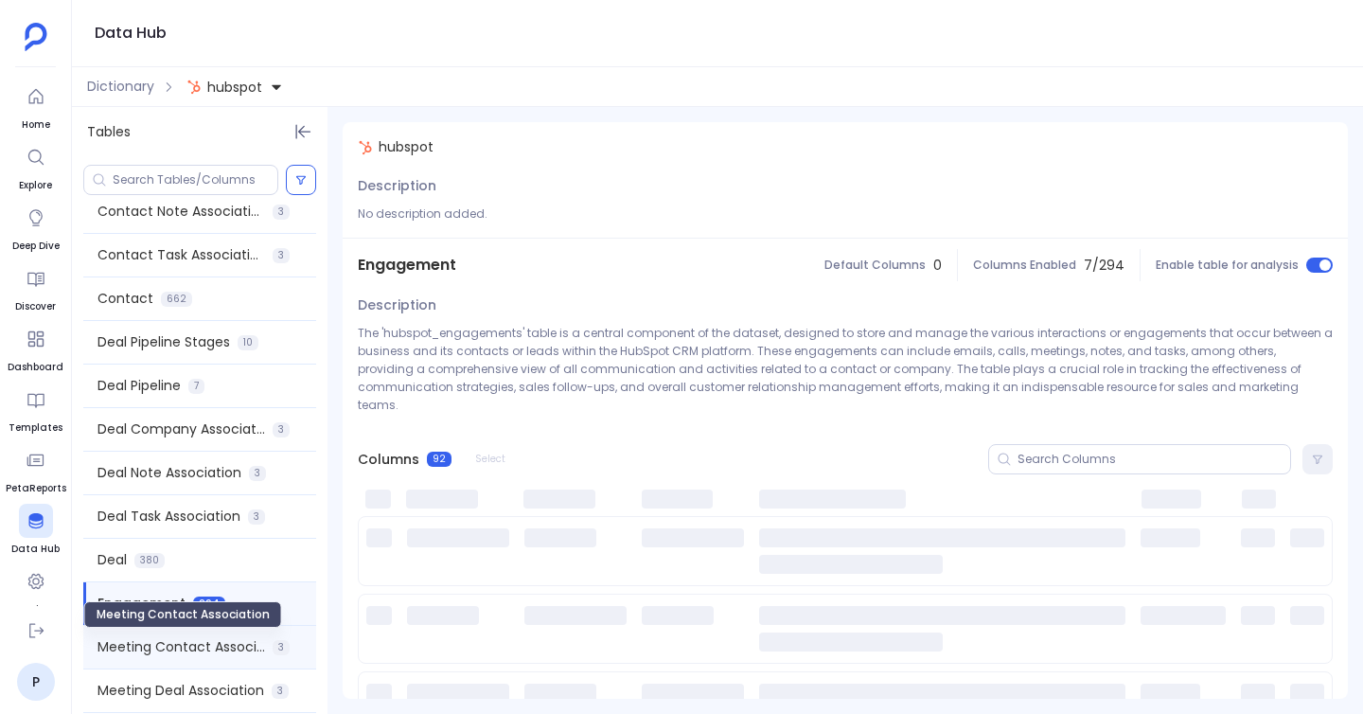
click at [202, 644] on span "Meeting Contact Association" at bounding box center [181, 647] width 168 height 20
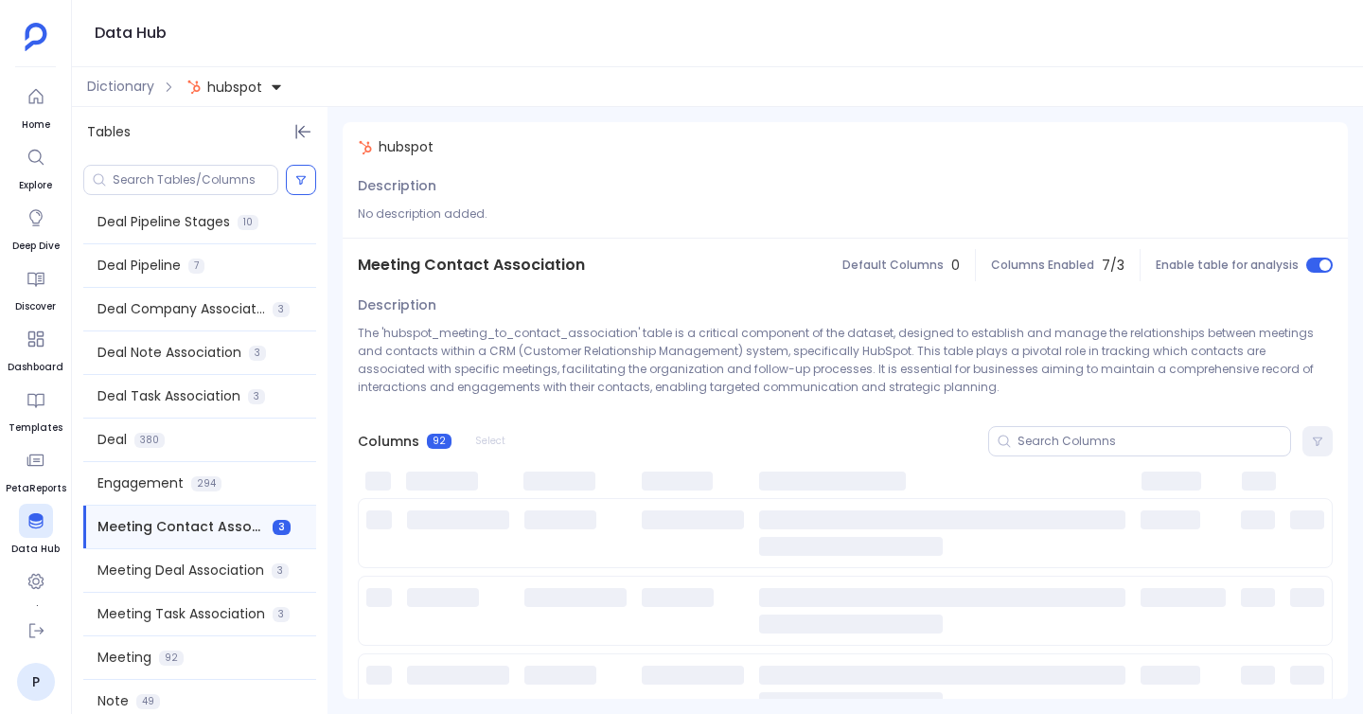
scroll to position [664, 0]
click at [213, 568] on span "Meeting Deal Association" at bounding box center [180, 568] width 167 height 20
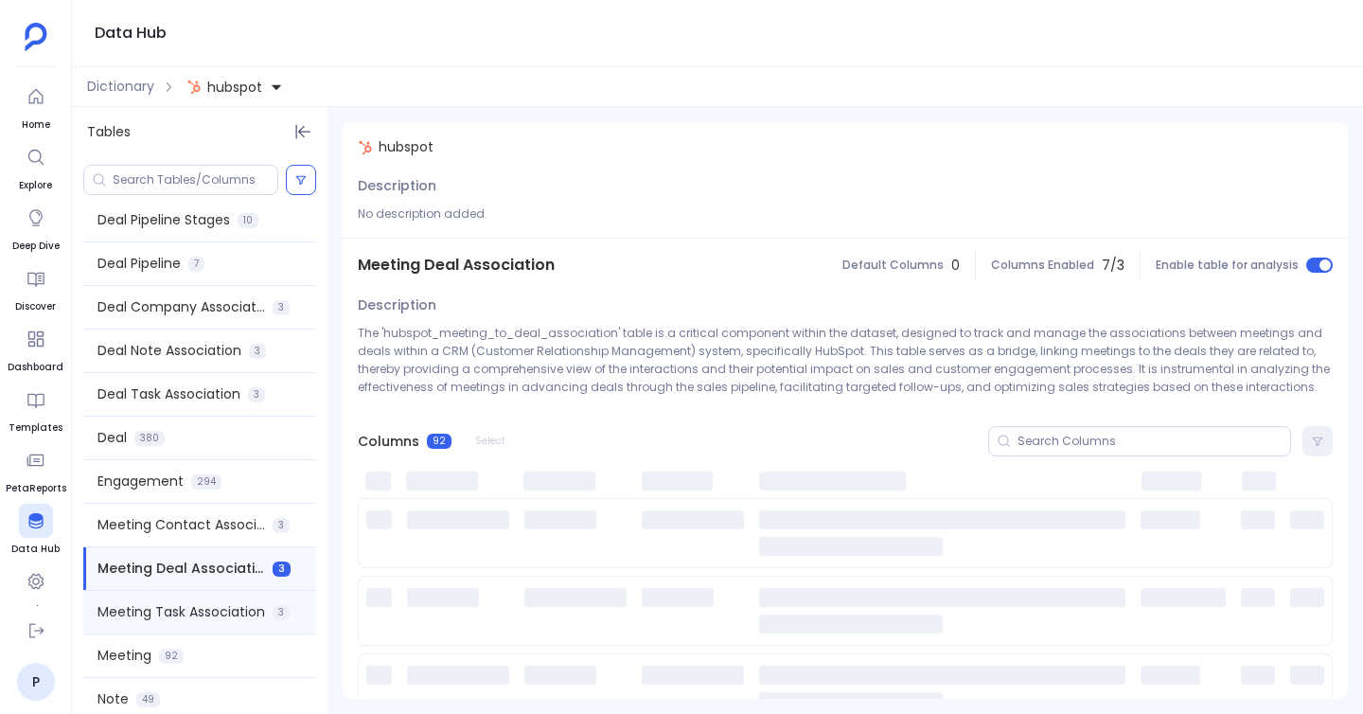
click at [211, 630] on div "Meeting Task Association 3" at bounding box center [199, 612] width 233 height 43
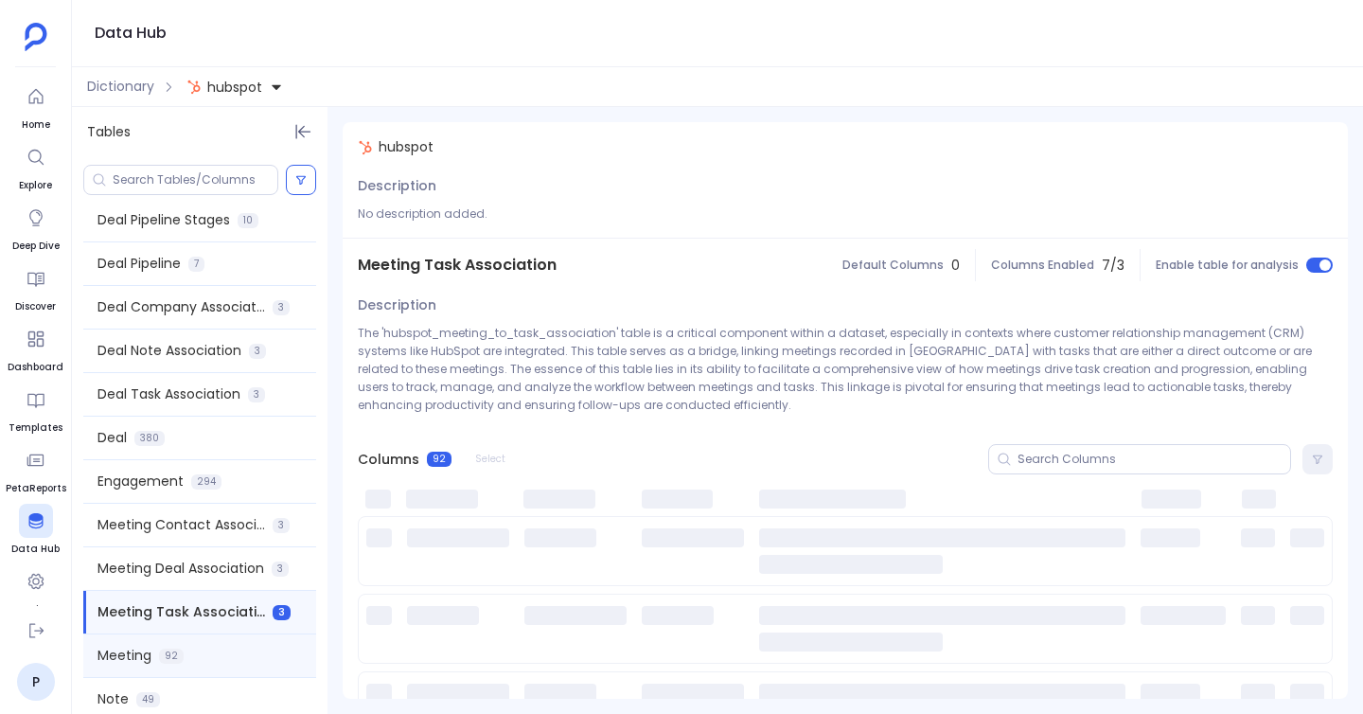
click at [208, 665] on div "Meeting 92" at bounding box center [199, 655] width 233 height 43
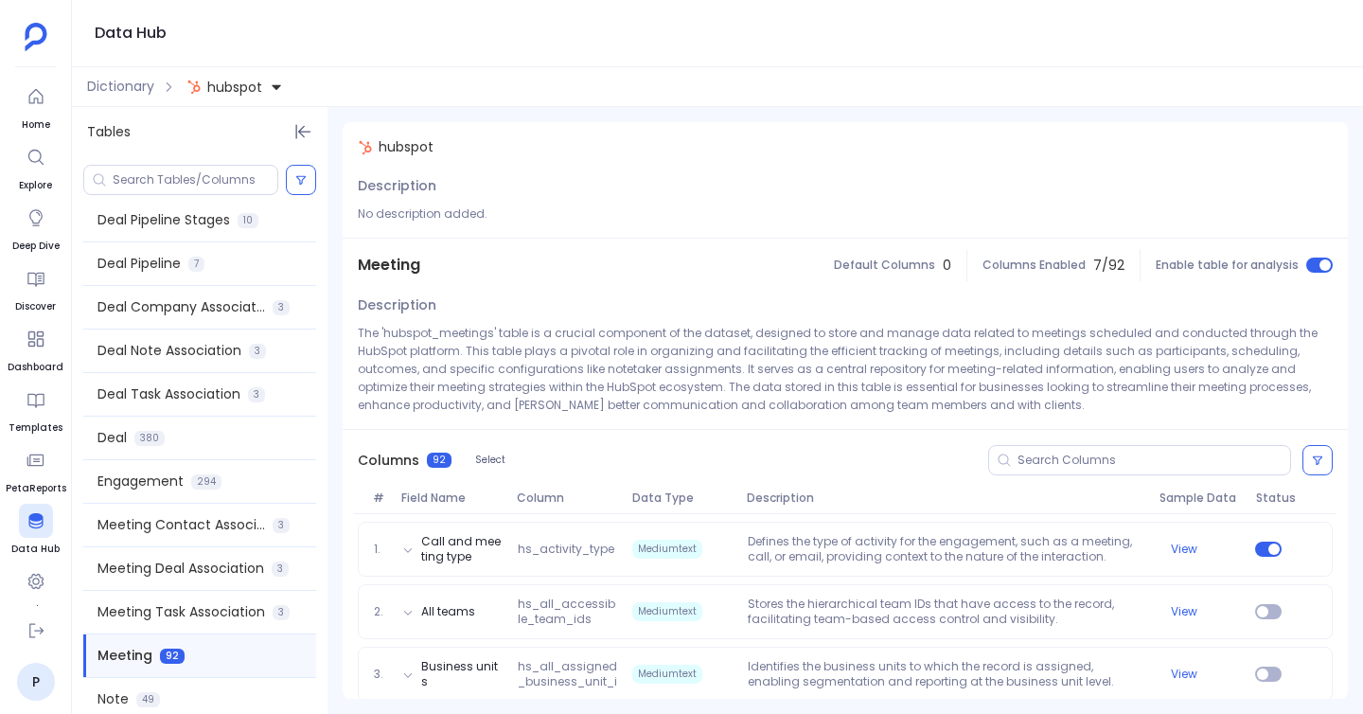
scroll to position [766, 0]
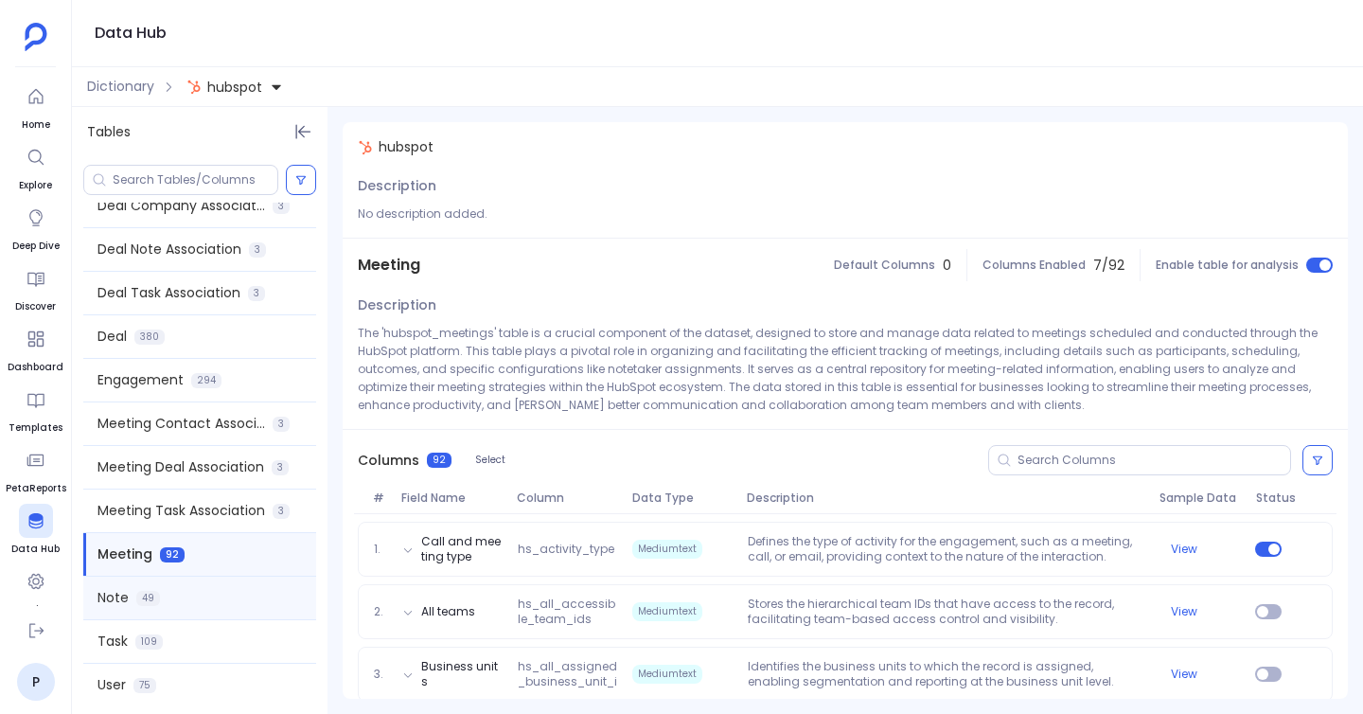
click at [208, 598] on div "Note 49" at bounding box center [199, 597] width 233 height 43
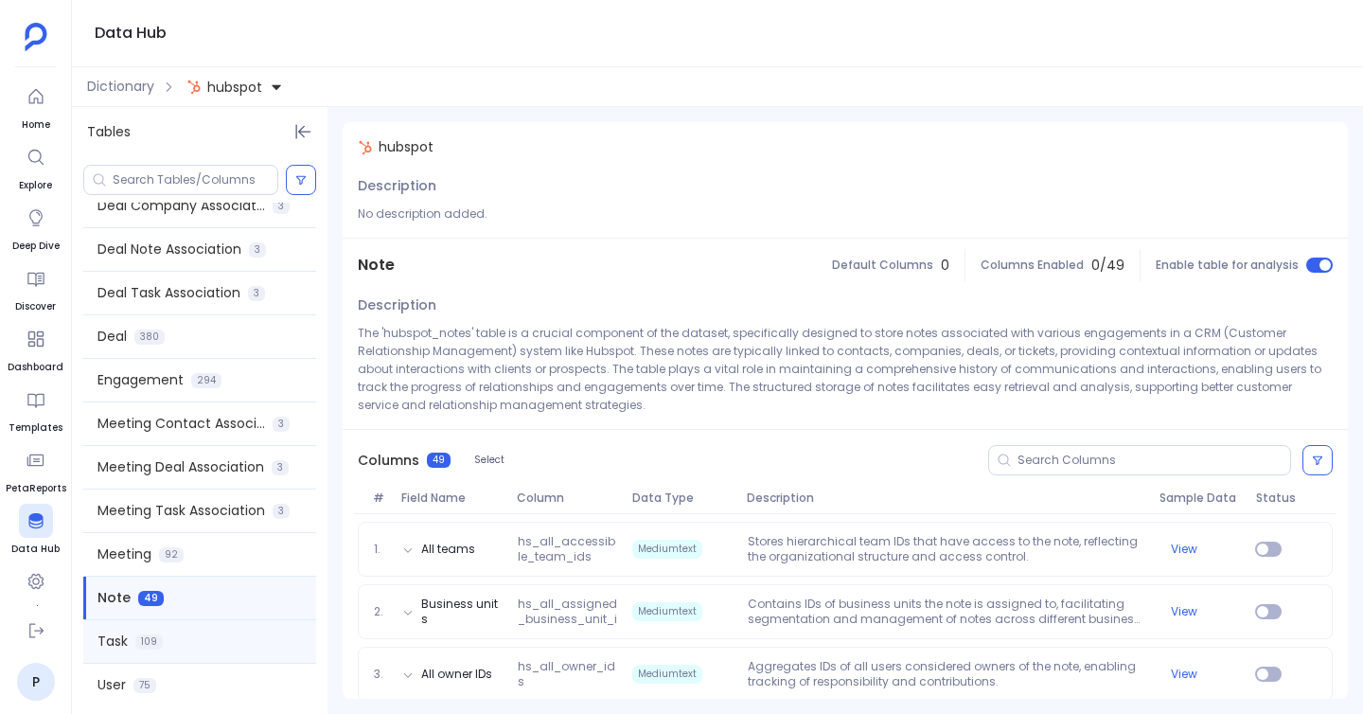
click at [208, 630] on div "Task 109" at bounding box center [199, 641] width 233 height 43
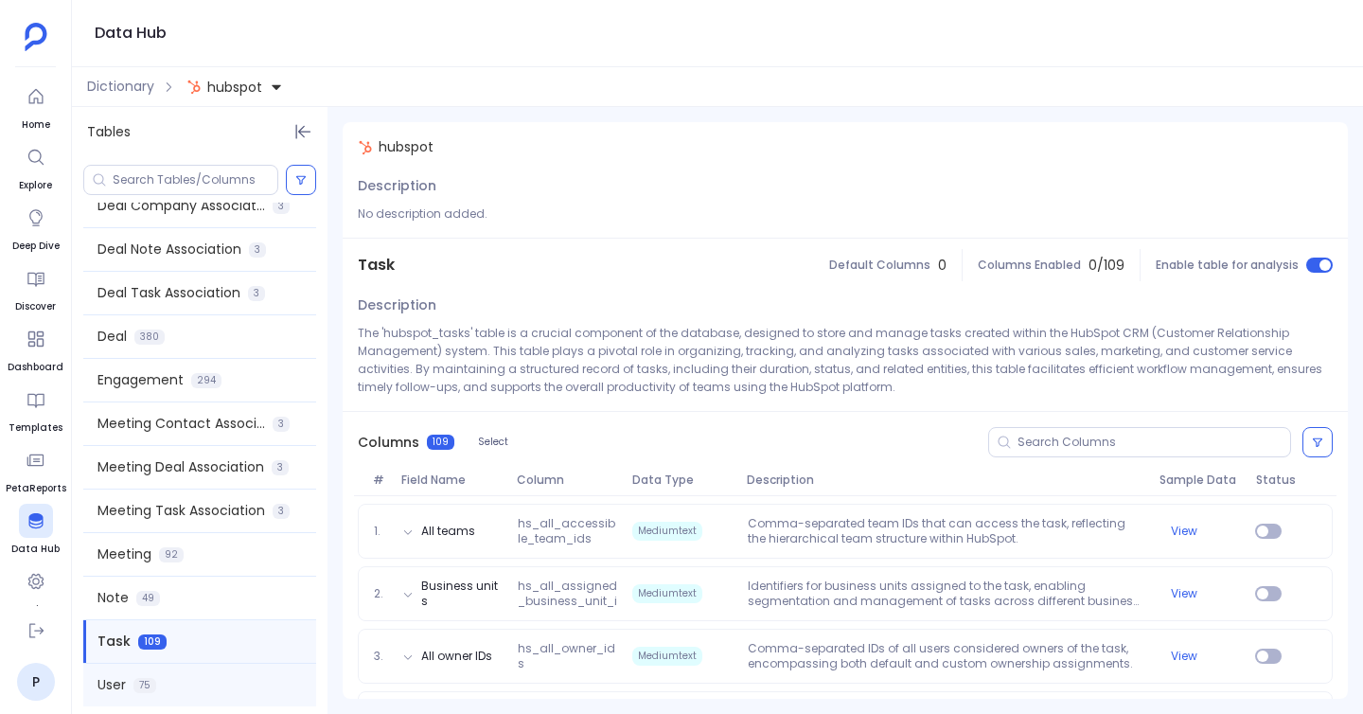
click at [201, 687] on div "User 75" at bounding box center [199, 685] width 233 height 43
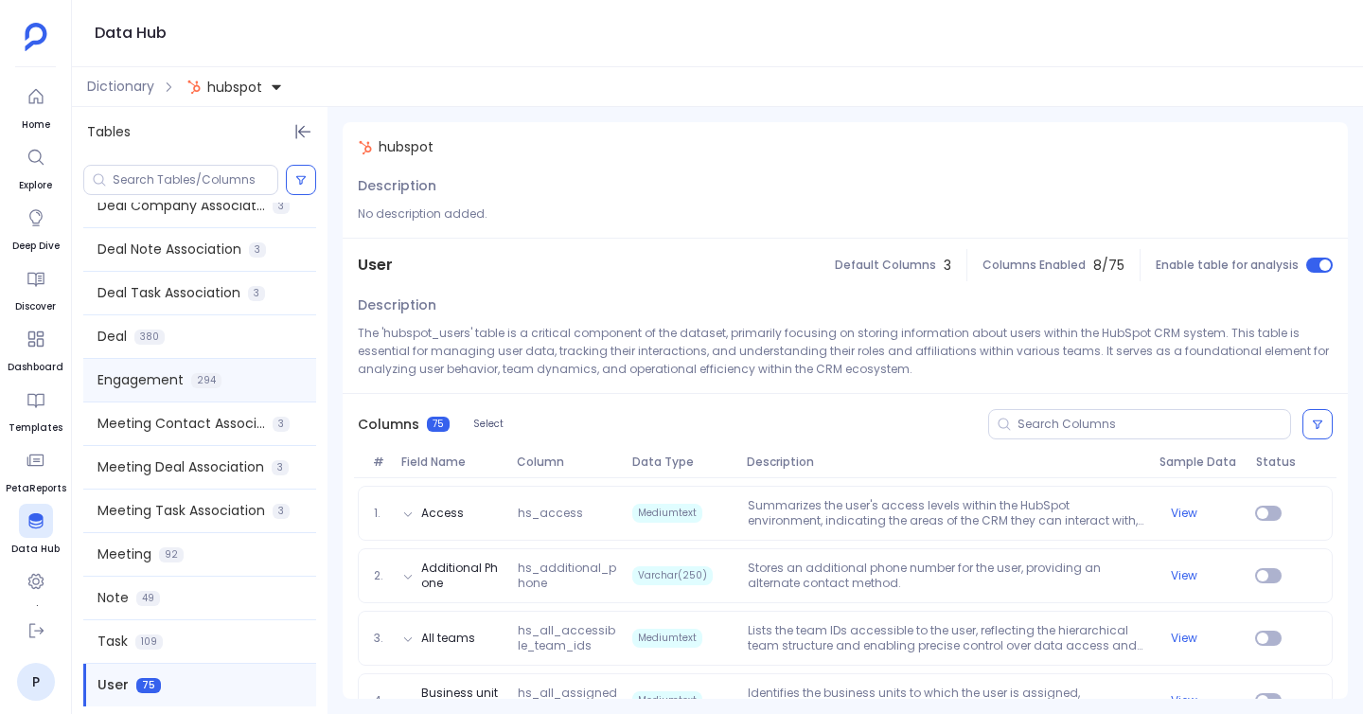
click at [191, 376] on span "294" at bounding box center [206, 380] width 30 height 15
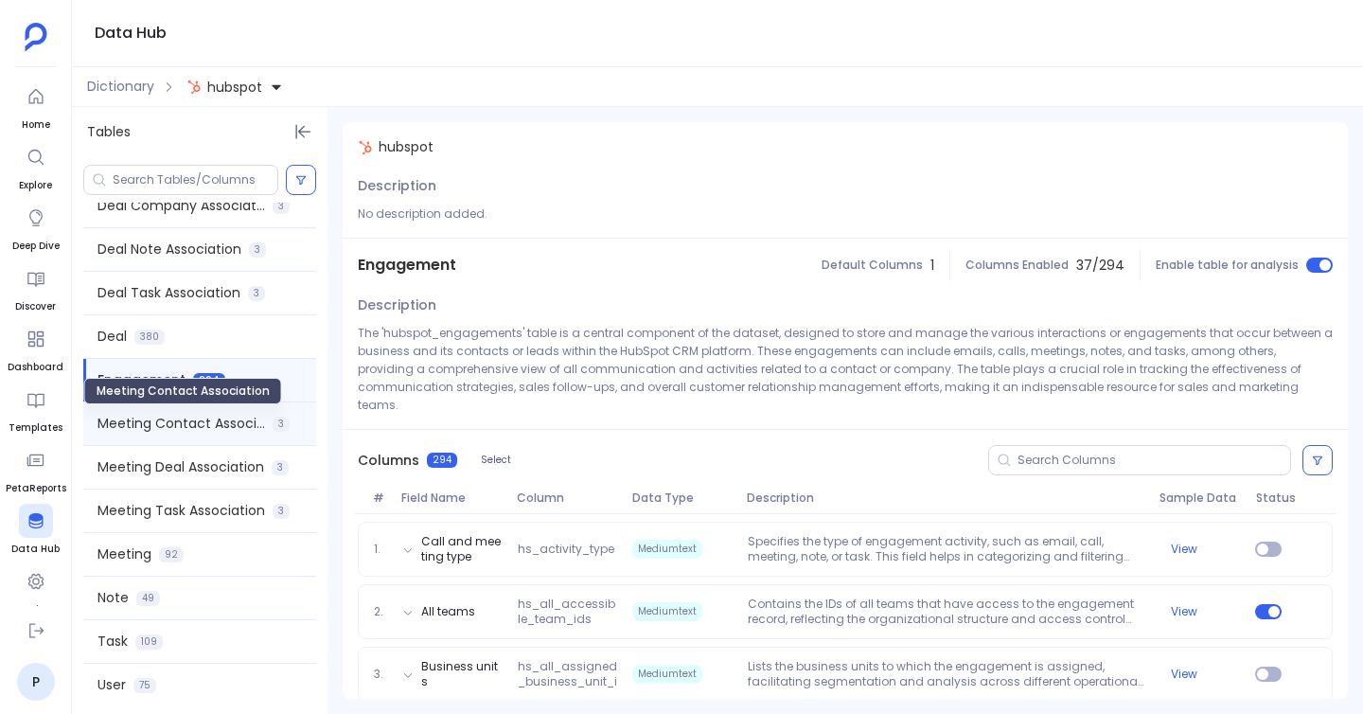
click at [191, 422] on span "Meeting Contact Association" at bounding box center [181, 424] width 168 height 20
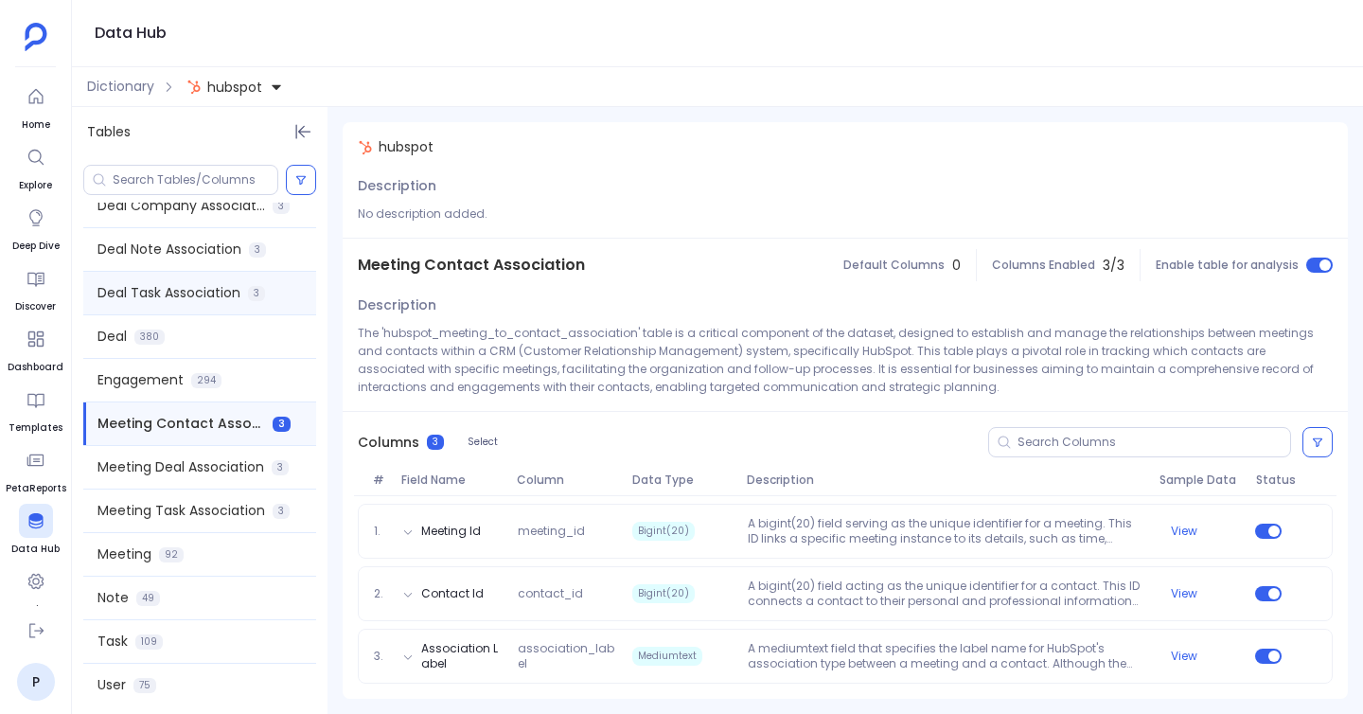
click at [204, 296] on span "Deal Task Association" at bounding box center [168, 293] width 143 height 20
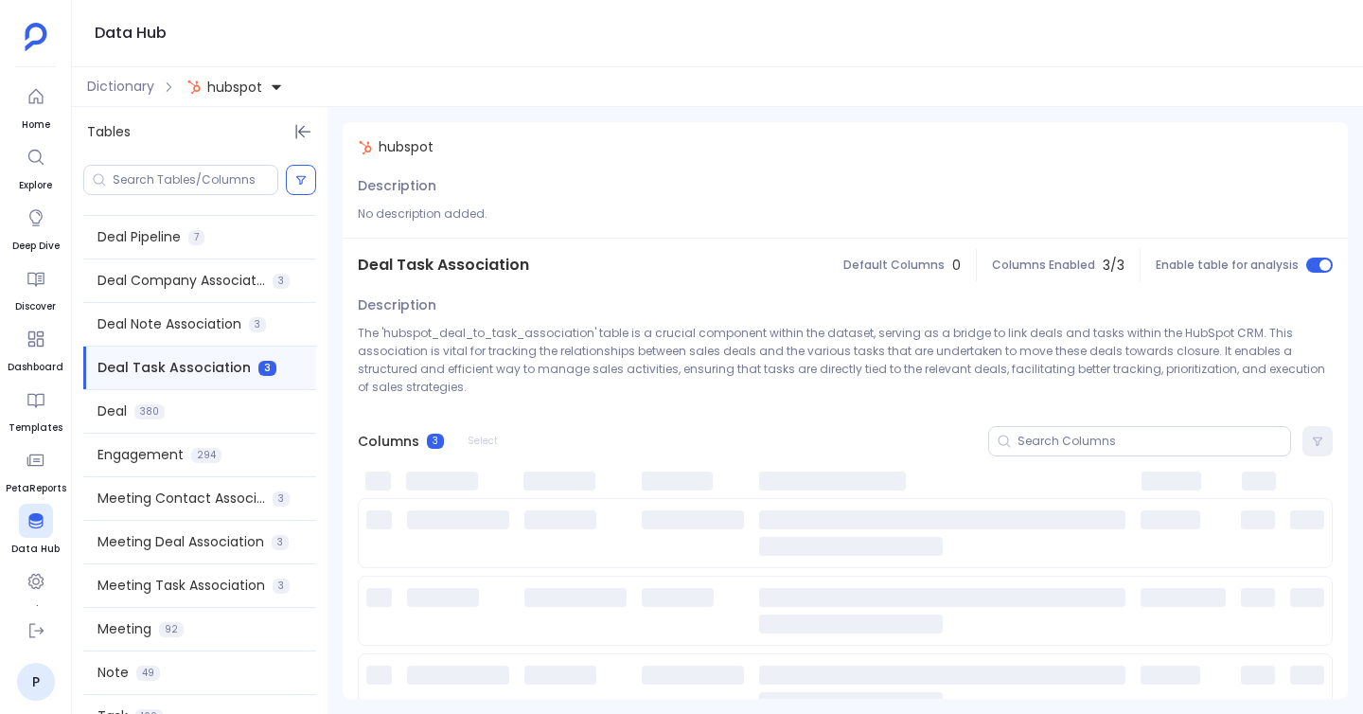
scroll to position [693, 0]
click at [204, 297] on div "Deal Company Association 3" at bounding box center [199, 278] width 233 height 43
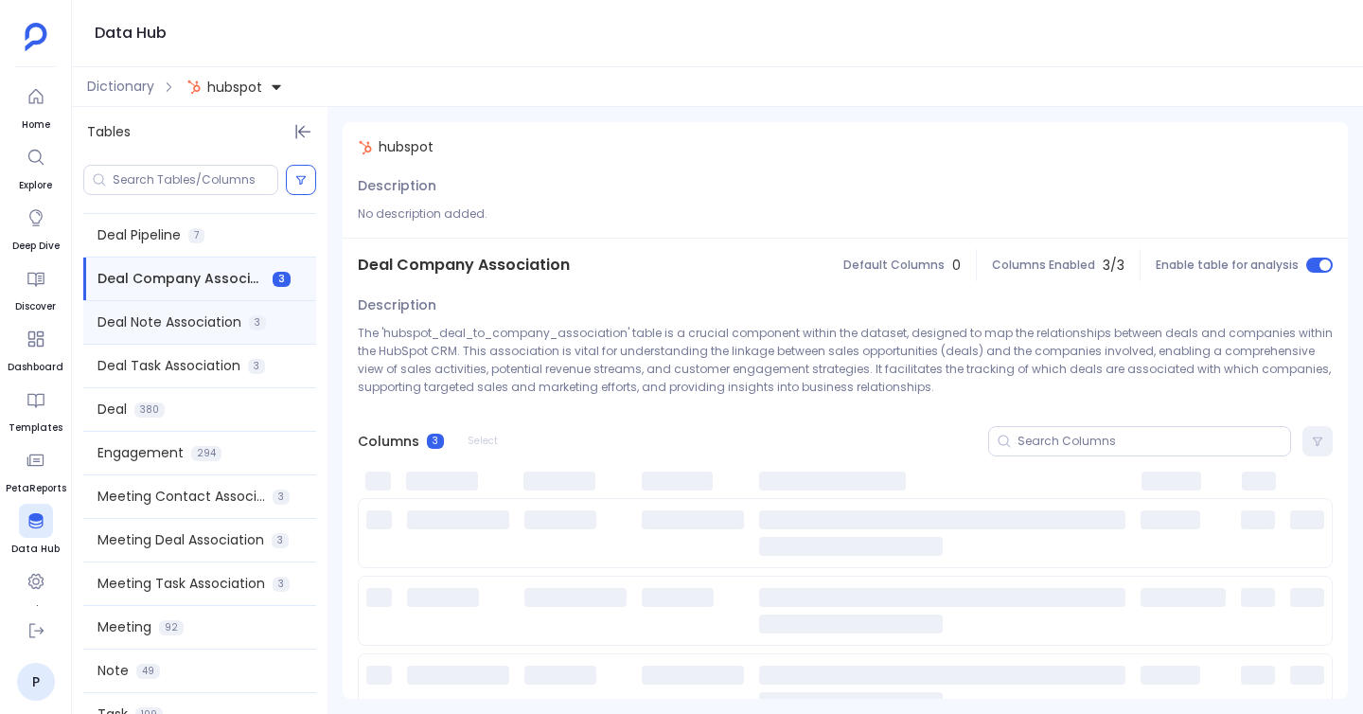
click at [204, 324] on span "Deal Note Association" at bounding box center [169, 322] width 144 height 20
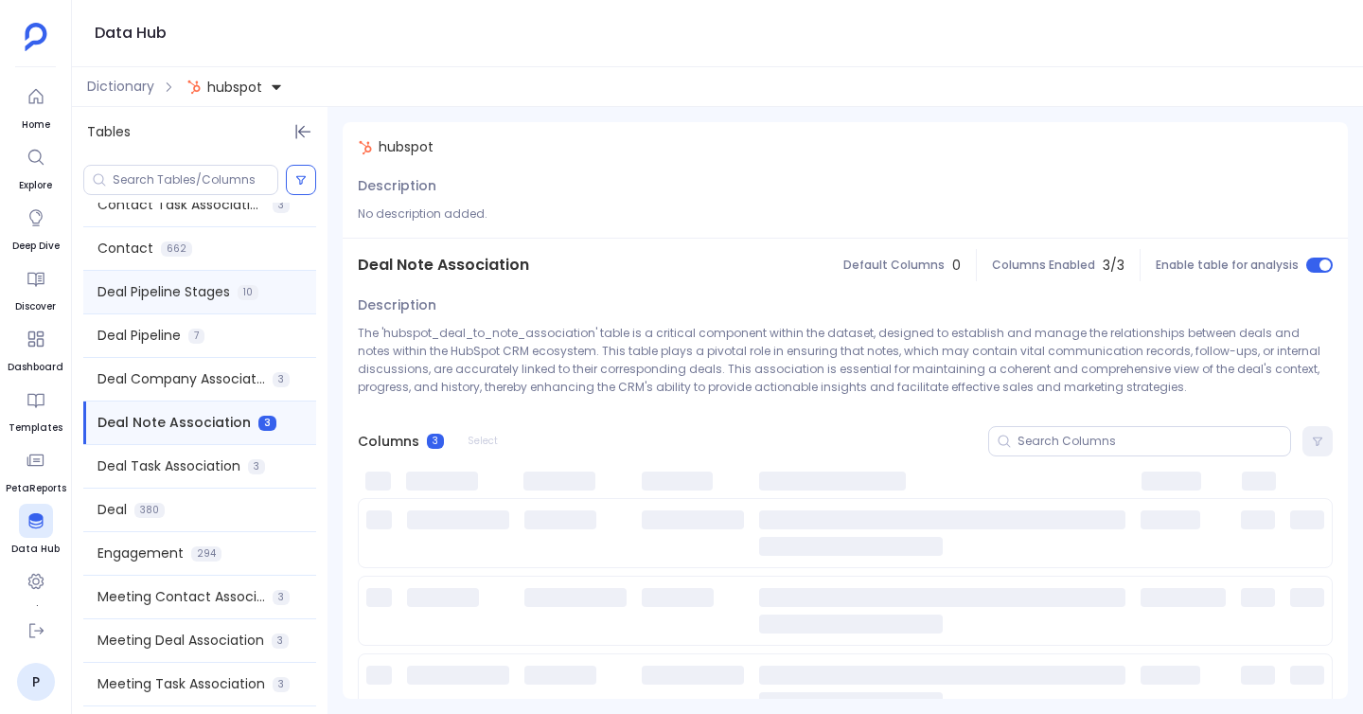
scroll to position [592, 0]
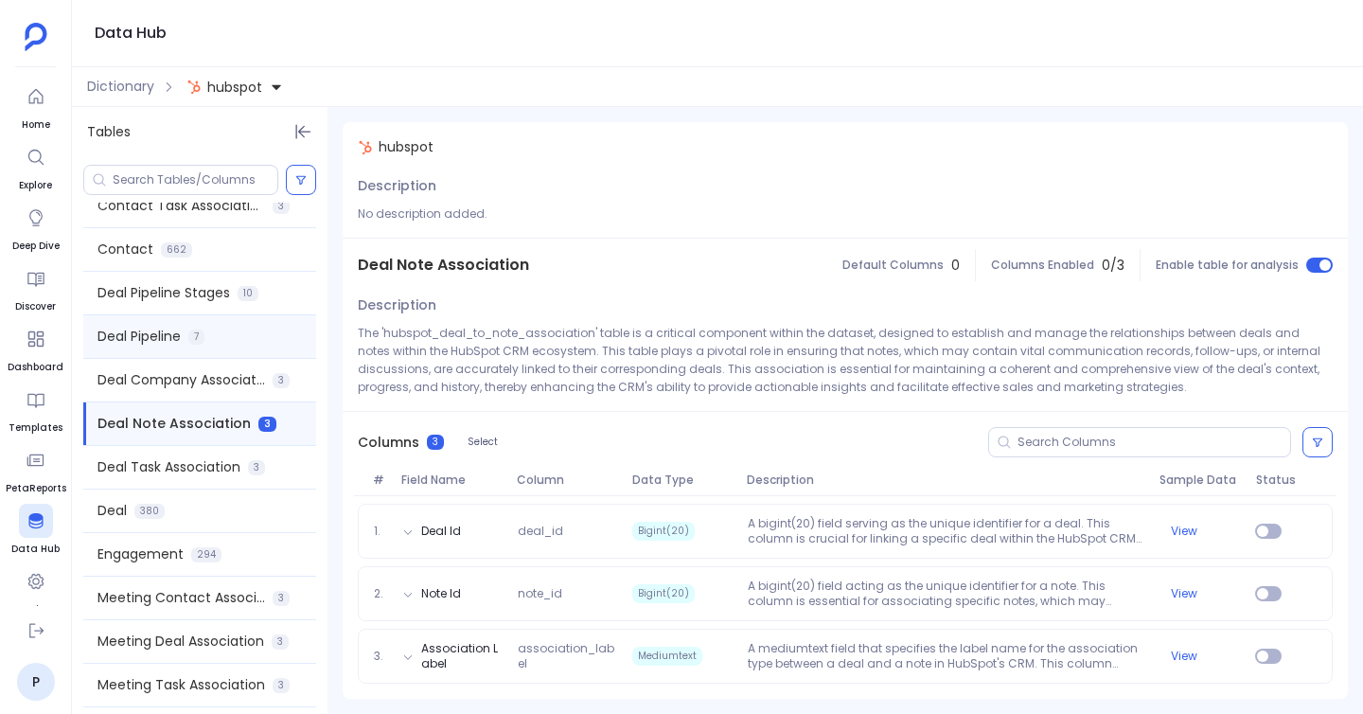
click at [210, 334] on div "Deal Pipeline 7" at bounding box center [199, 336] width 233 height 43
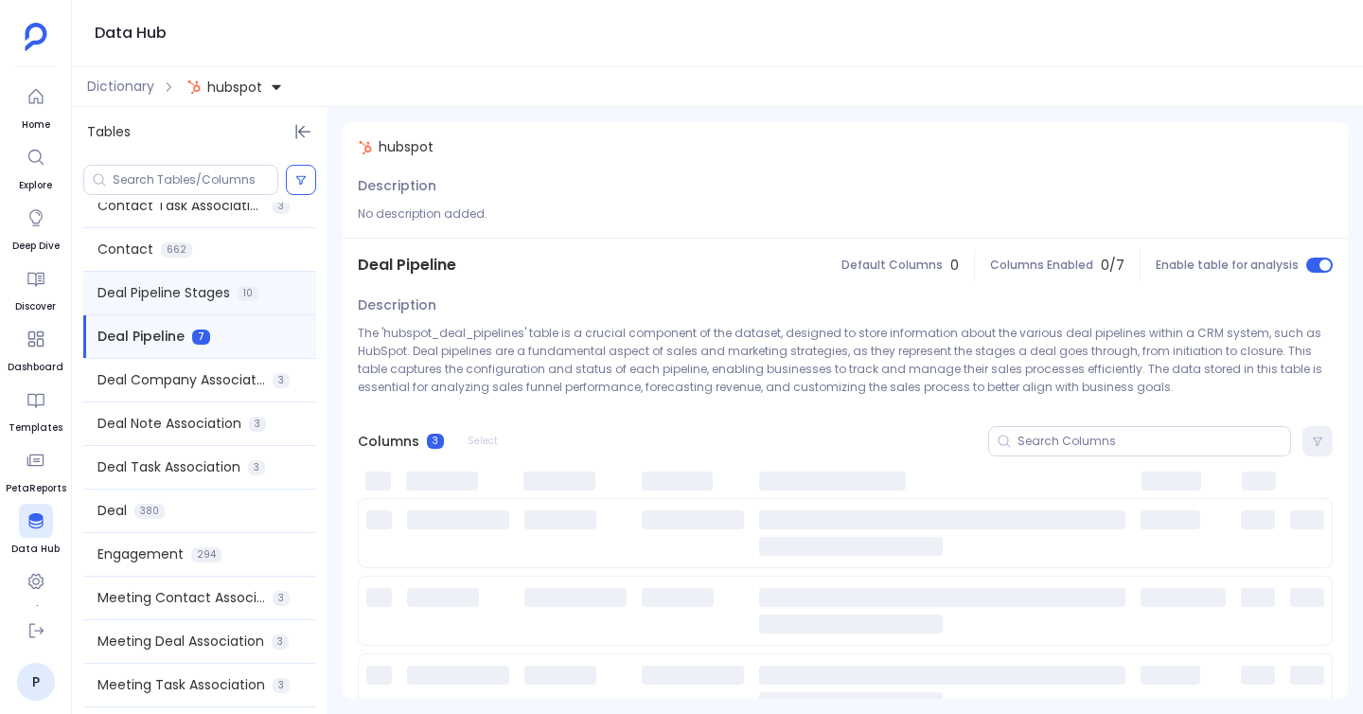
click at [211, 302] on span "Deal Pipeline Stages" at bounding box center [163, 293] width 133 height 20
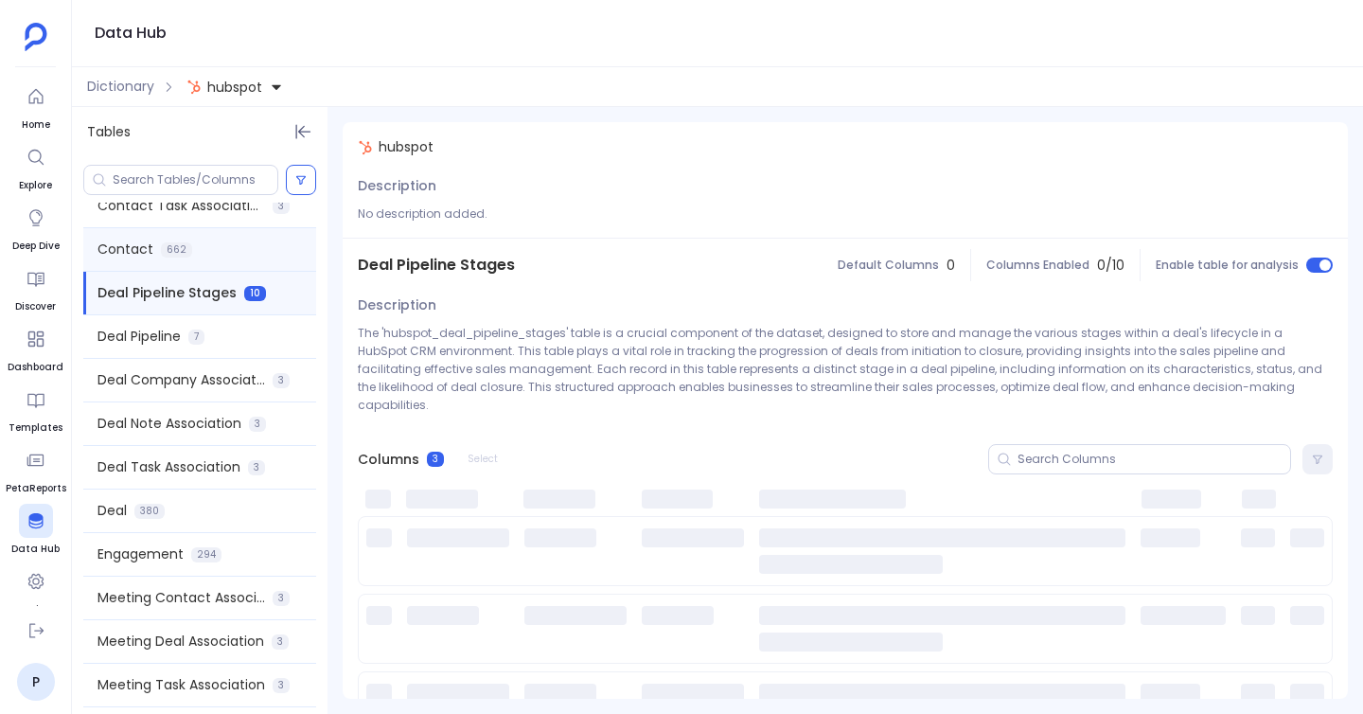
click at [211, 266] on div "Contact 662" at bounding box center [199, 249] width 233 height 43
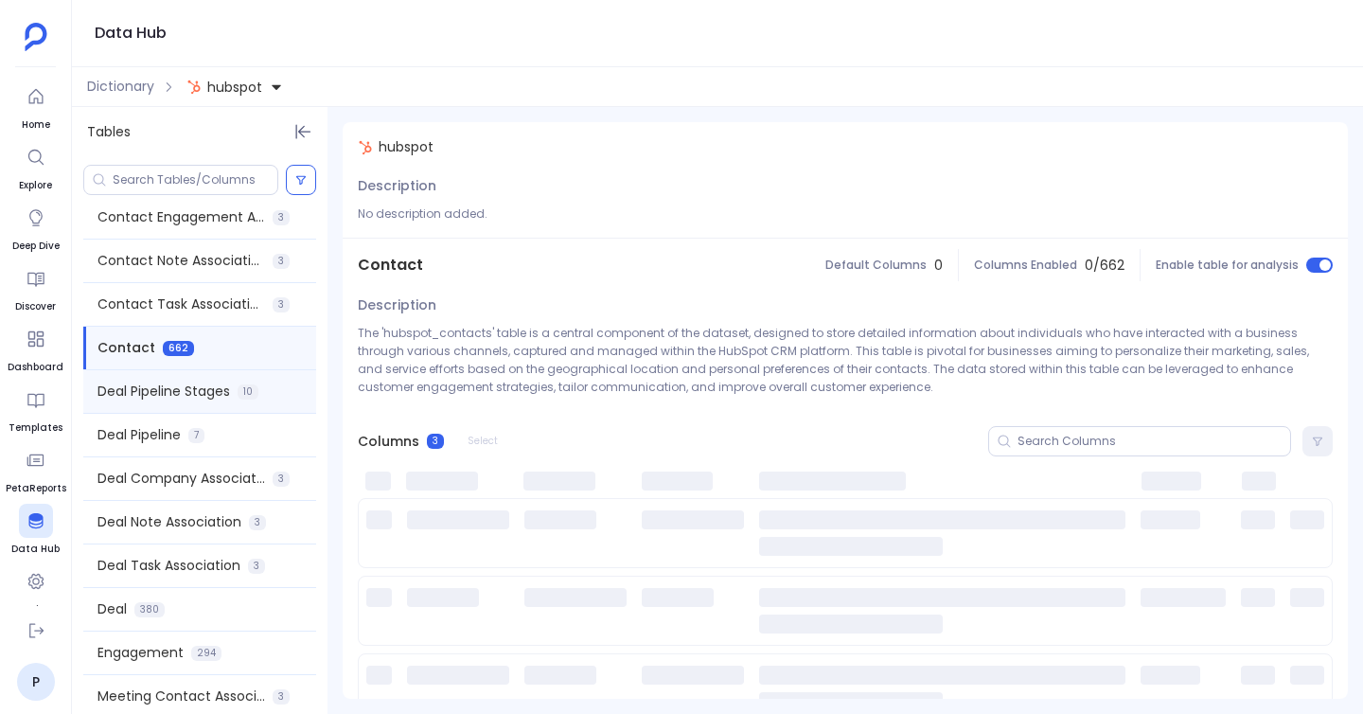
scroll to position [465, 0]
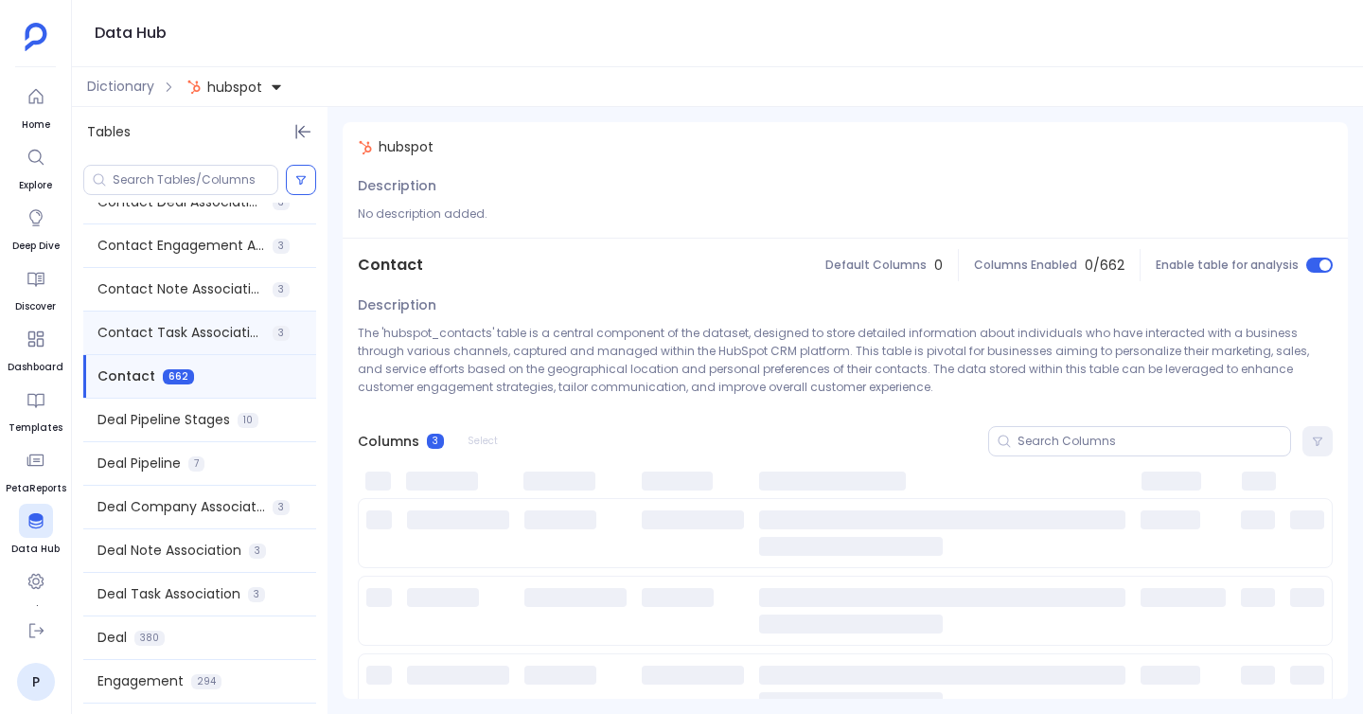
click at [210, 343] on div "Contact Task Association 3" at bounding box center [199, 332] width 233 height 43
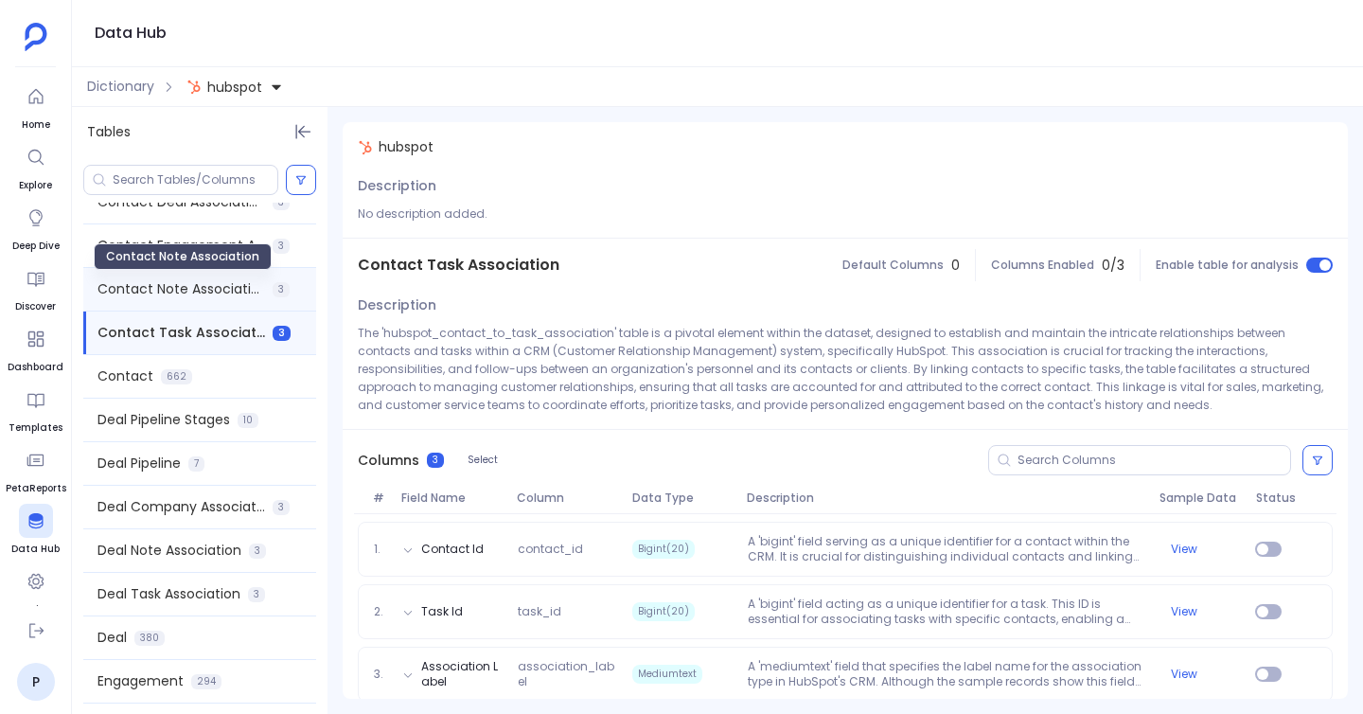
click at [212, 290] on span "Contact Note Association" at bounding box center [181, 289] width 168 height 20
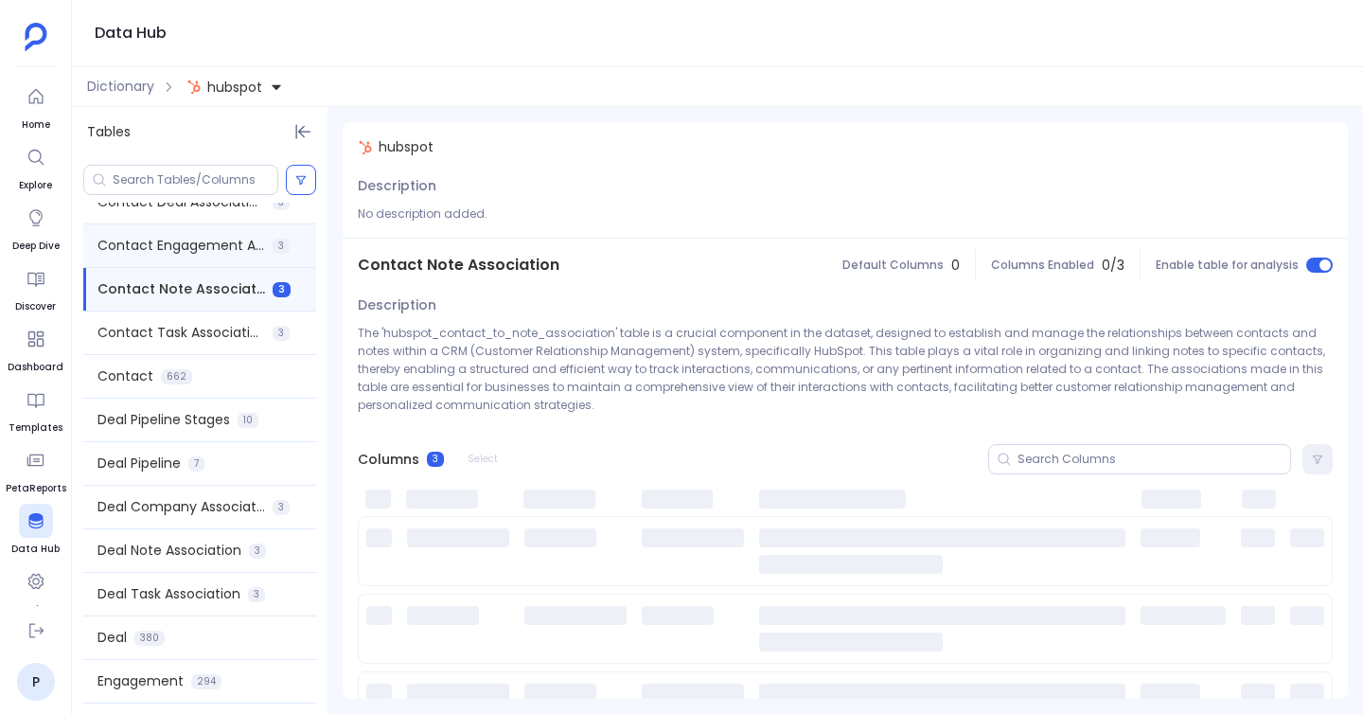
click at [212, 233] on div "Contact Engagement Association 3" at bounding box center [199, 245] width 233 height 43
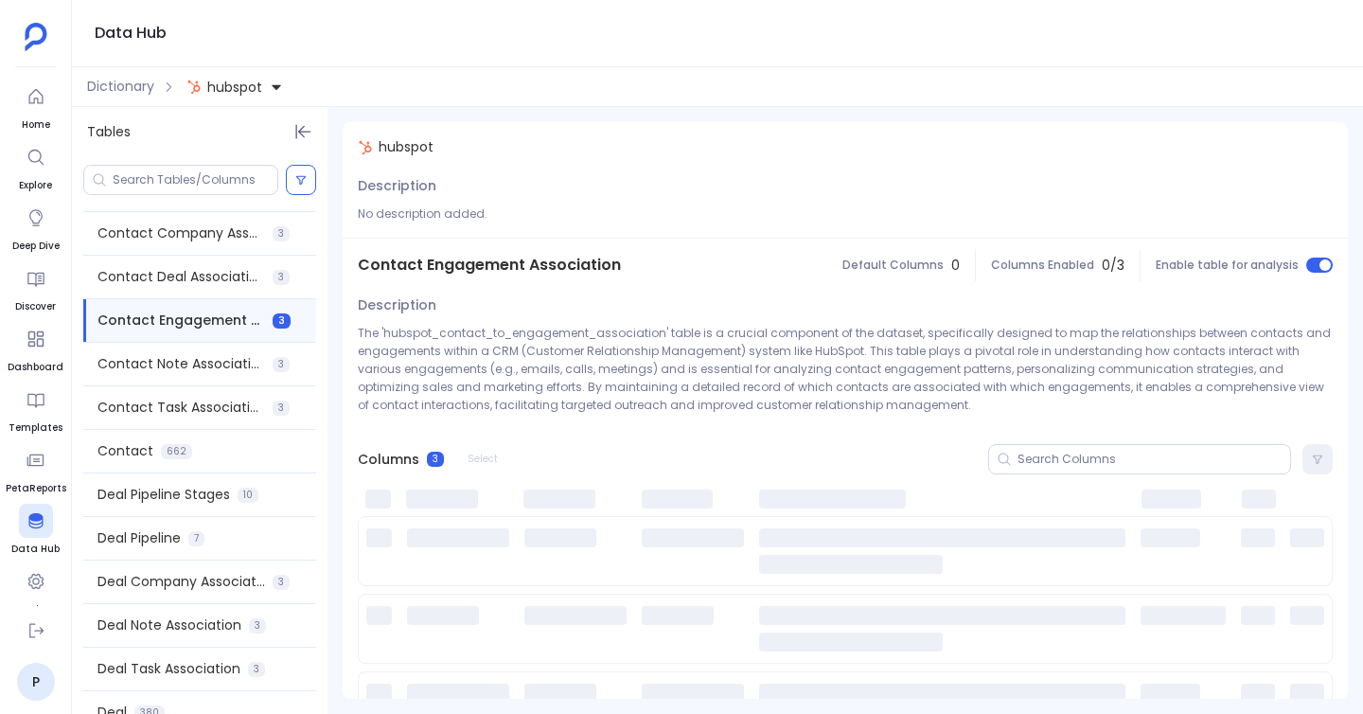
scroll to position [388, 0]
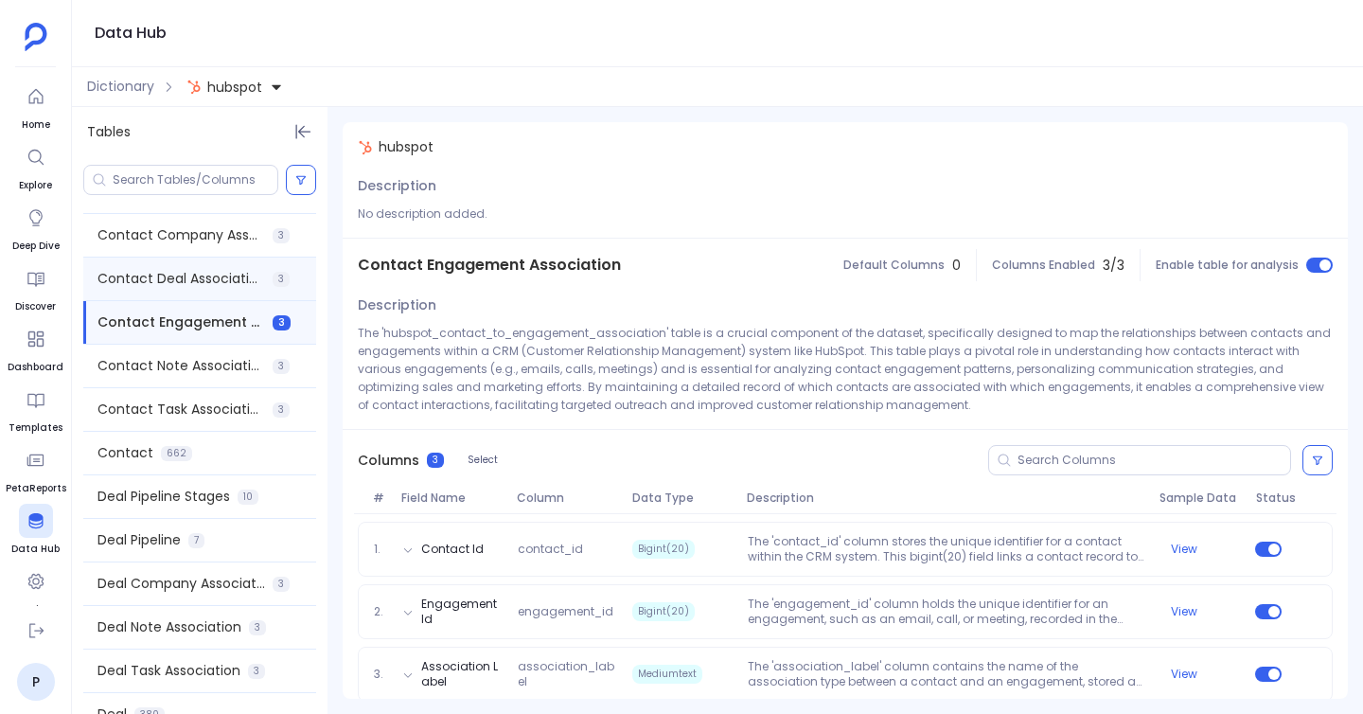
click at [209, 292] on div "Contact Deal Association 3" at bounding box center [199, 278] width 233 height 43
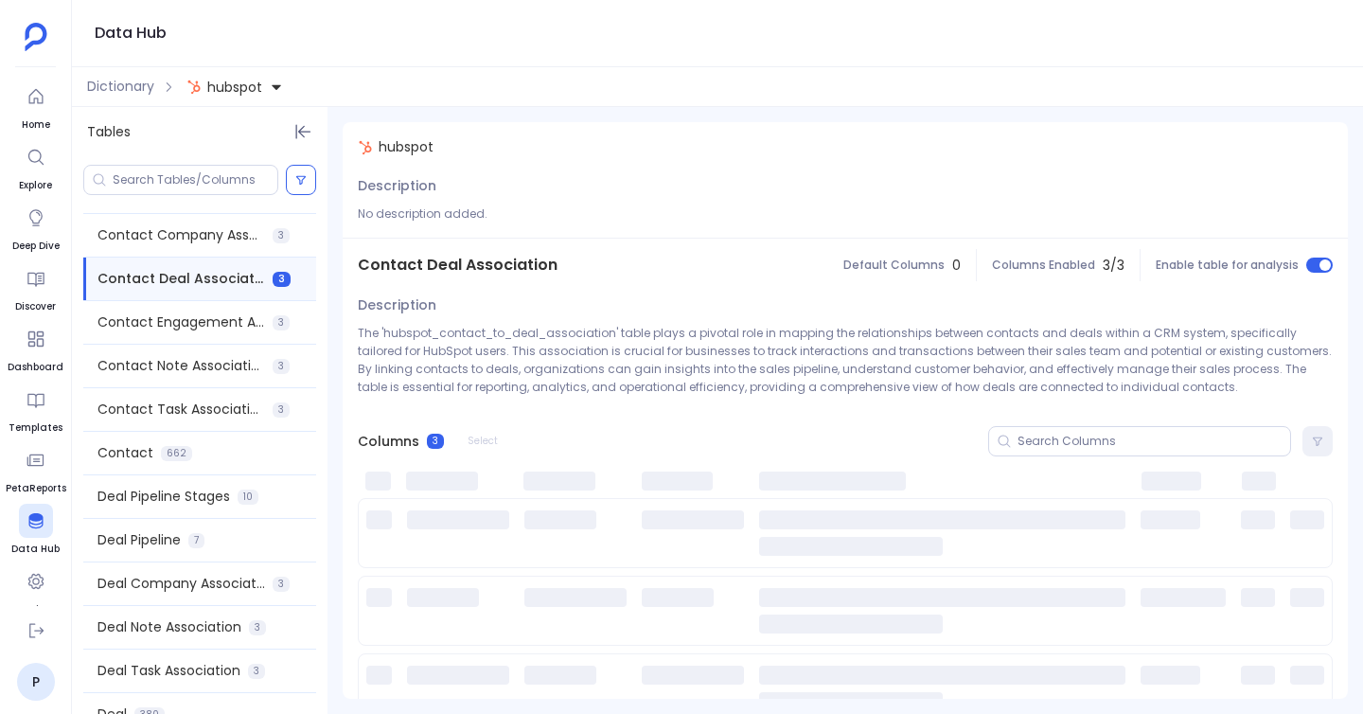
click at [218, 257] on span at bounding box center [199, 257] width 233 height 1
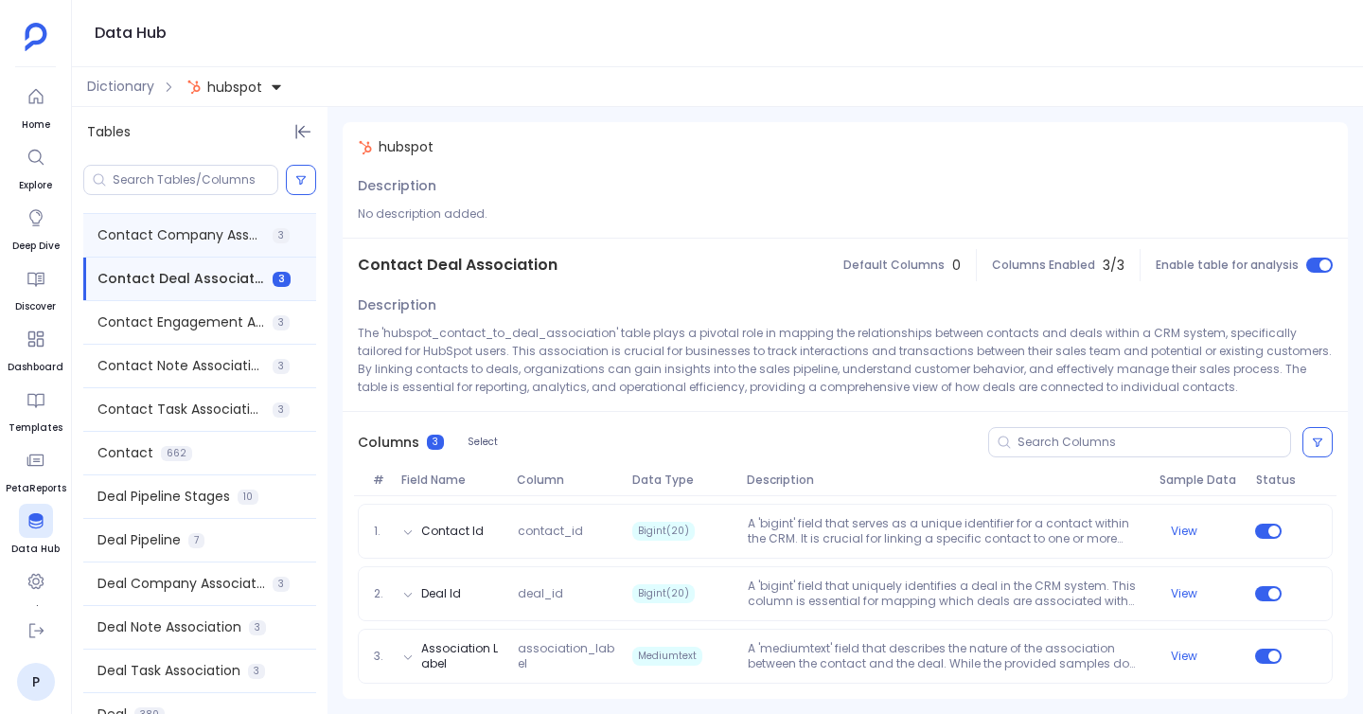
click at [218, 244] on span "Contact Company Association" at bounding box center [181, 235] width 168 height 20
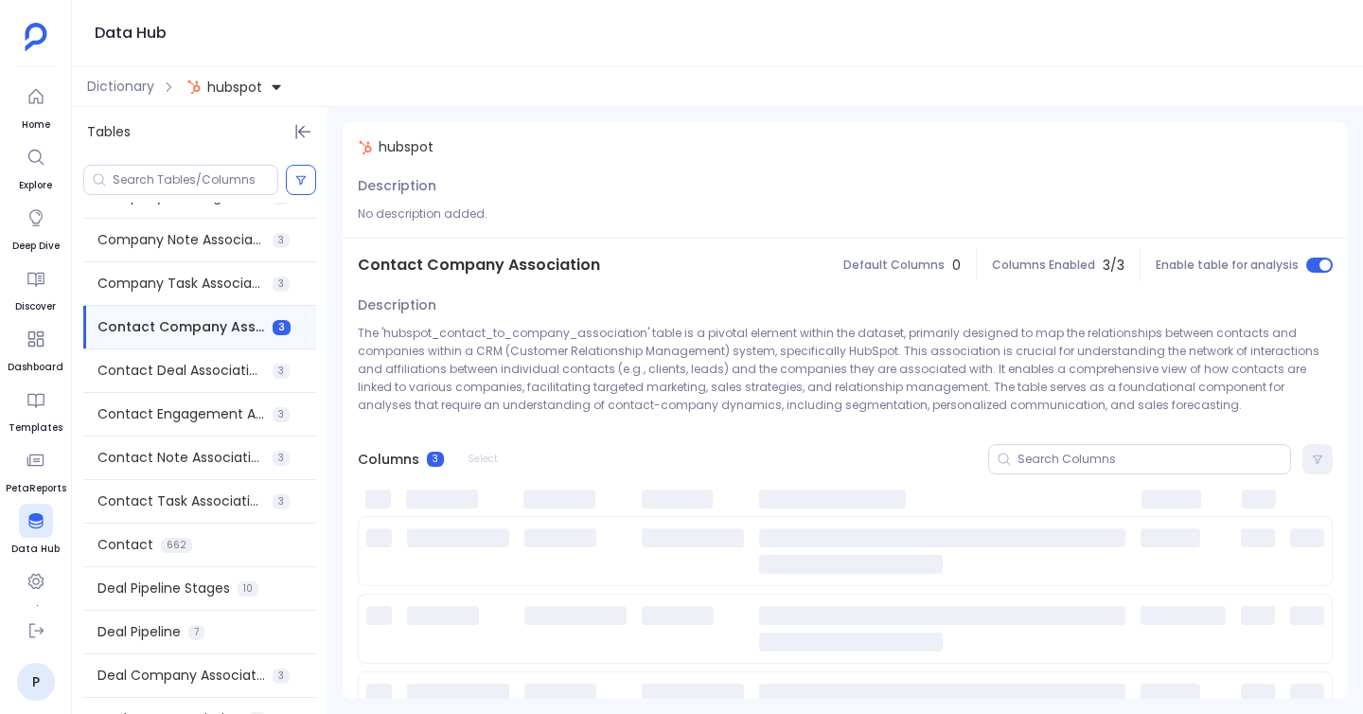
scroll to position [277, 0]
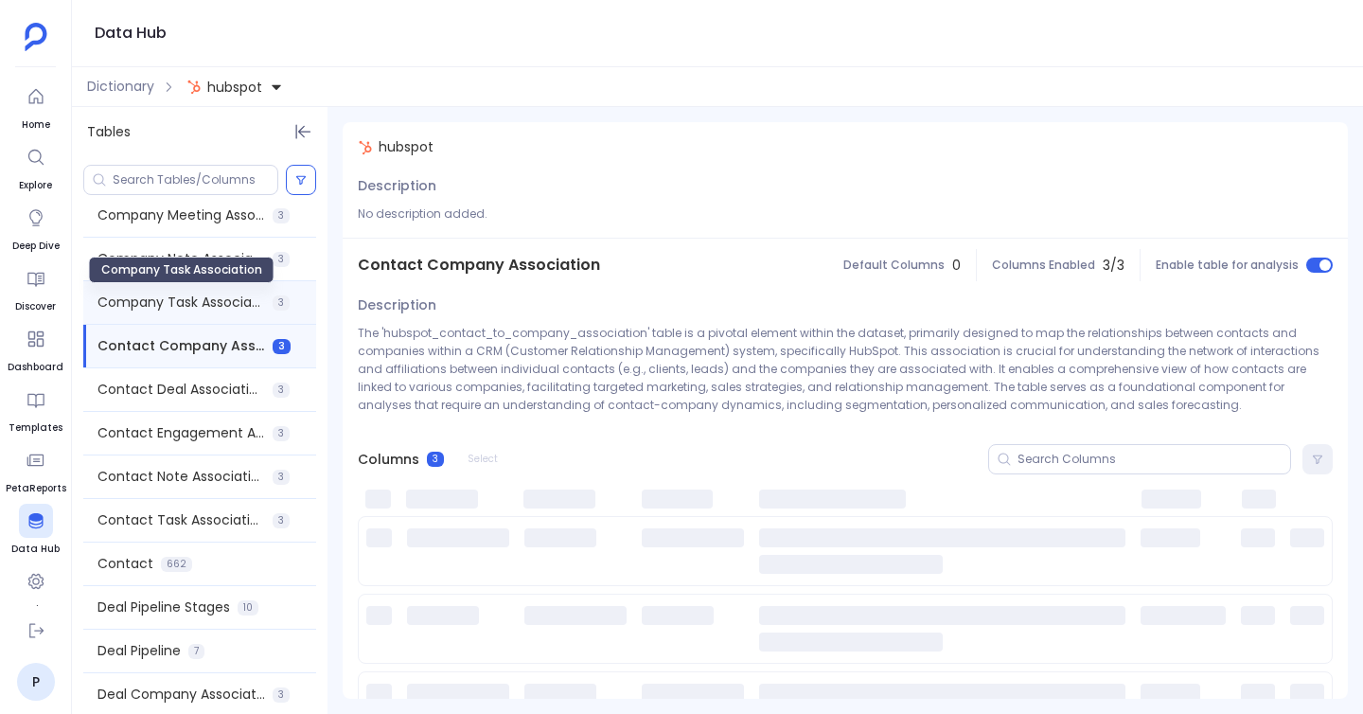
click at [213, 303] on span "Company Task Association" at bounding box center [181, 302] width 168 height 20
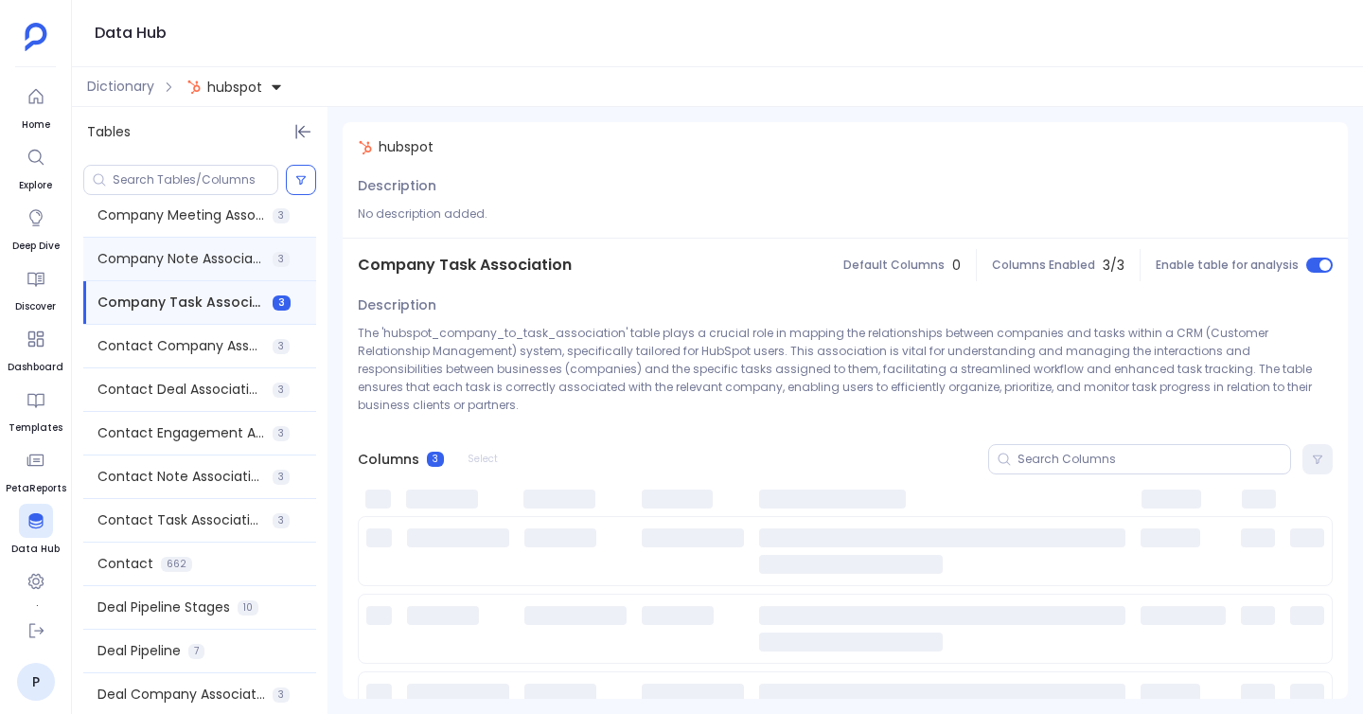
click at [213, 275] on div "Company Note Association 3" at bounding box center [199, 259] width 233 height 43
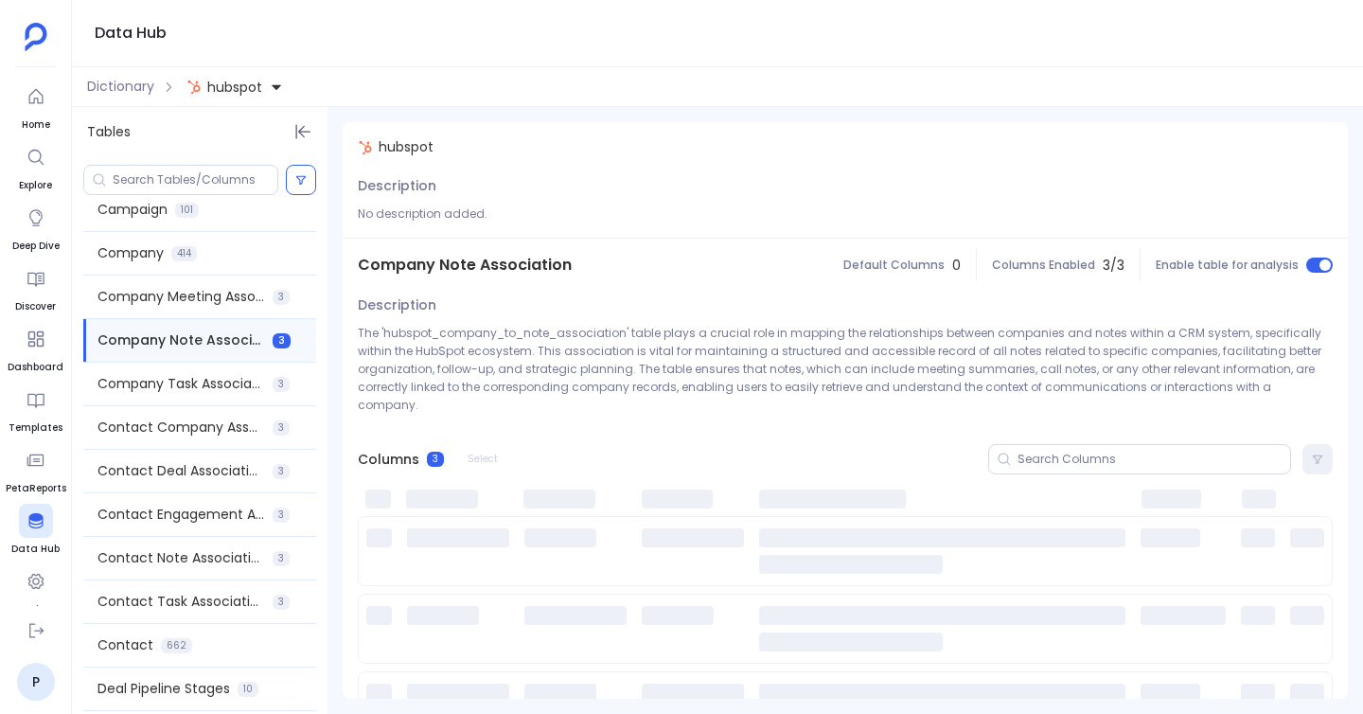
click at [213, 275] on div "Company Meeting Association 3" at bounding box center [199, 296] width 233 height 43
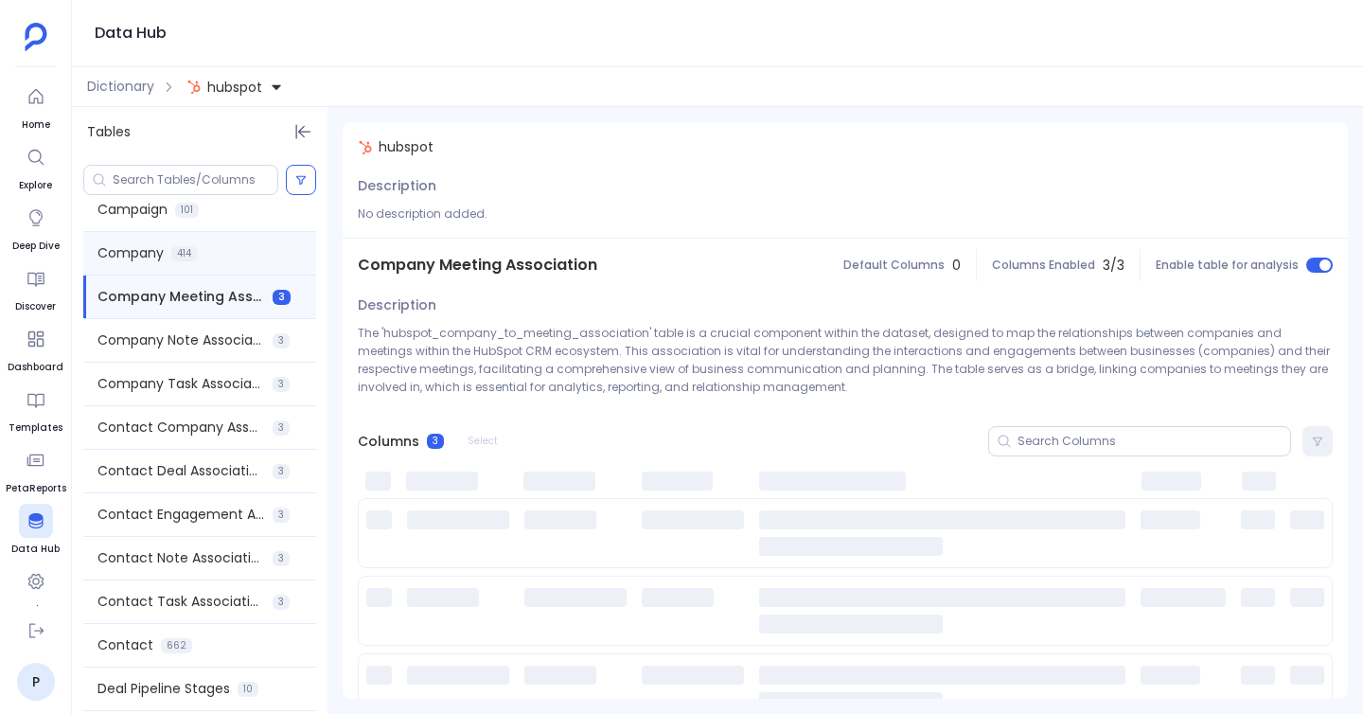
click at [213, 263] on div "Company 414" at bounding box center [199, 253] width 233 height 43
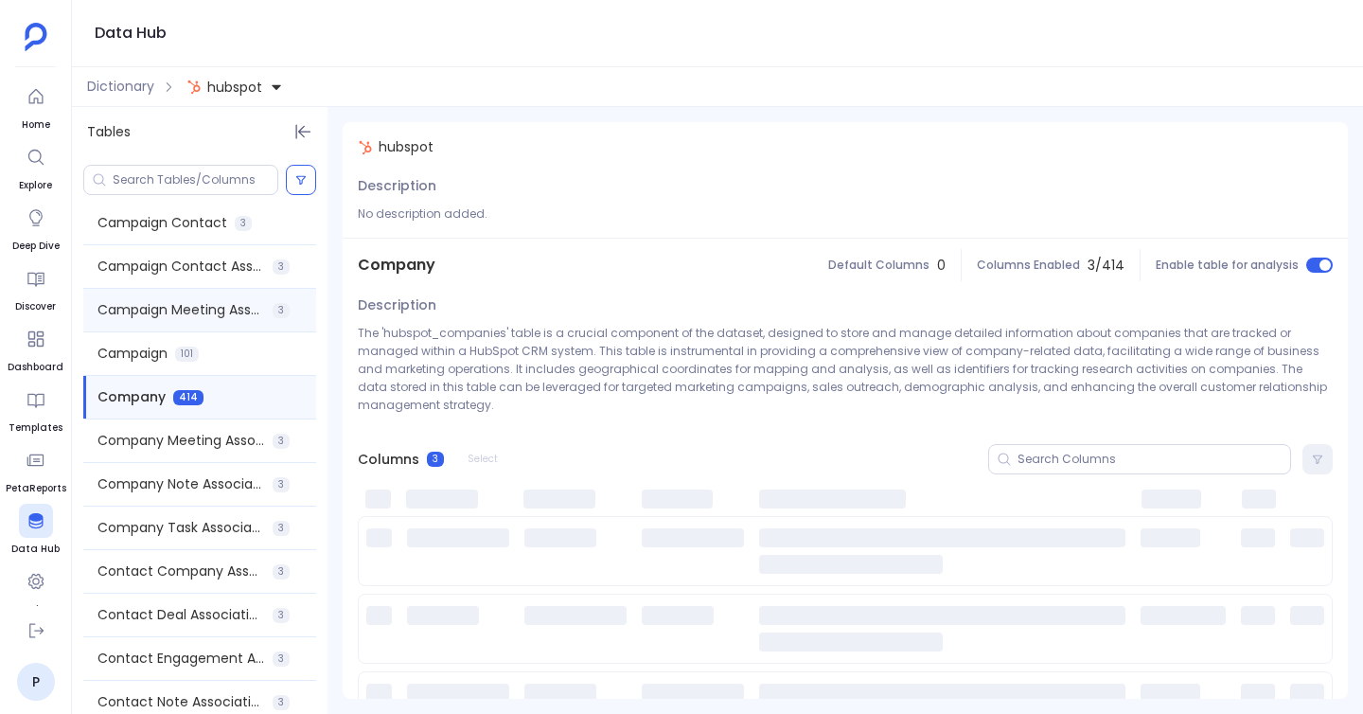
scroll to position [40, 0]
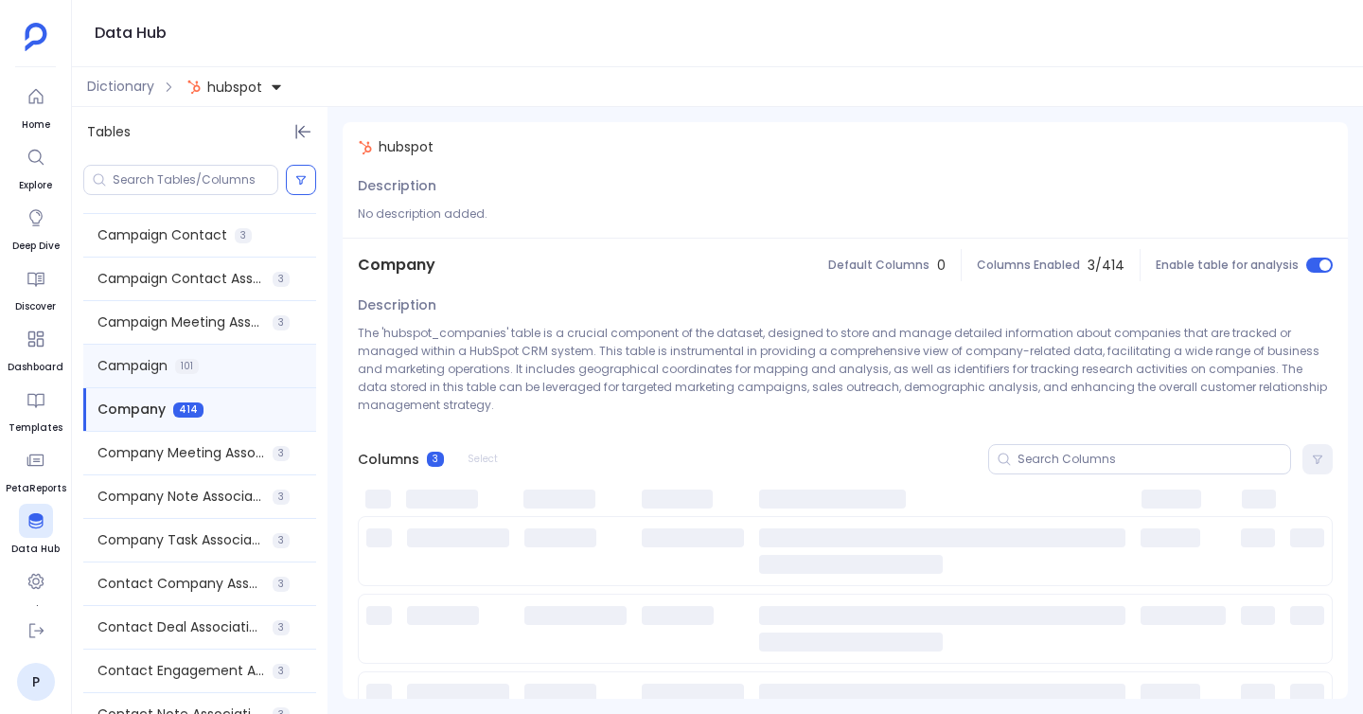
click at [202, 368] on div "Campaign 101" at bounding box center [199, 366] width 233 height 43
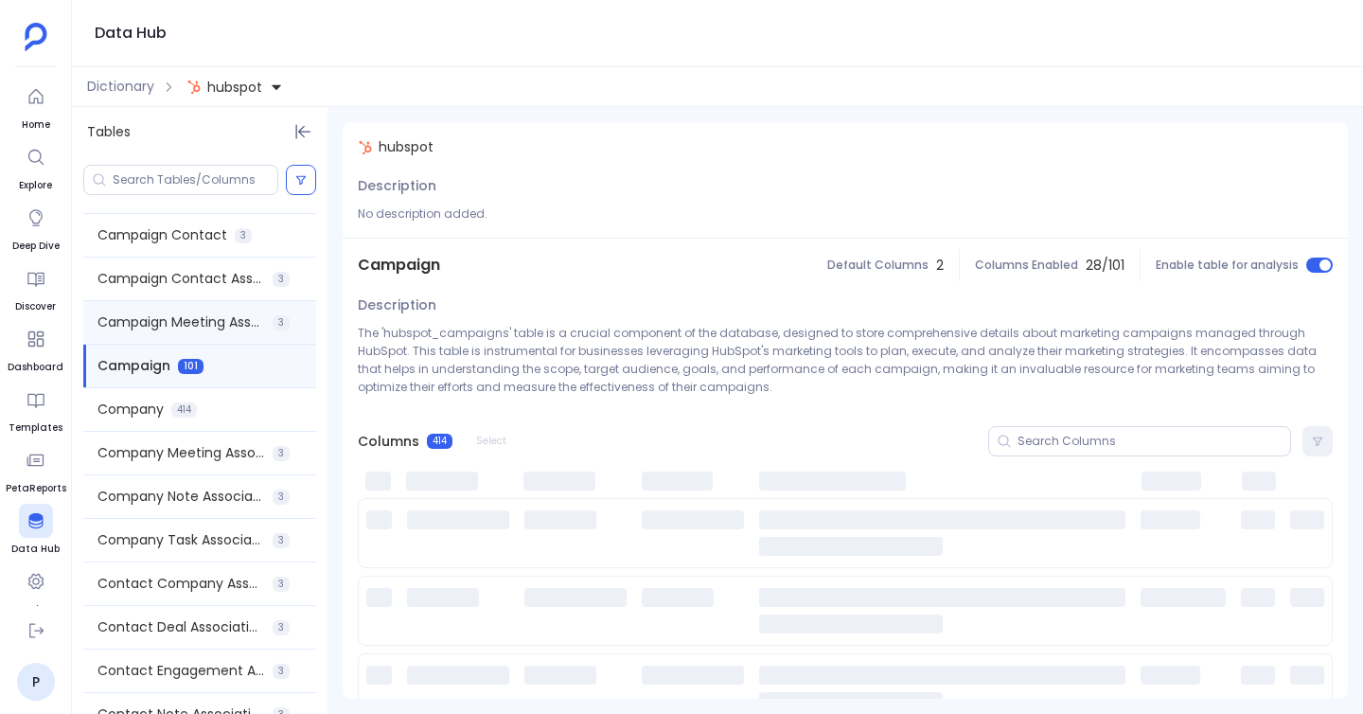
click at [210, 310] on div "Campaign Meeting Association 3" at bounding box center [199, 322] width 233 height 43
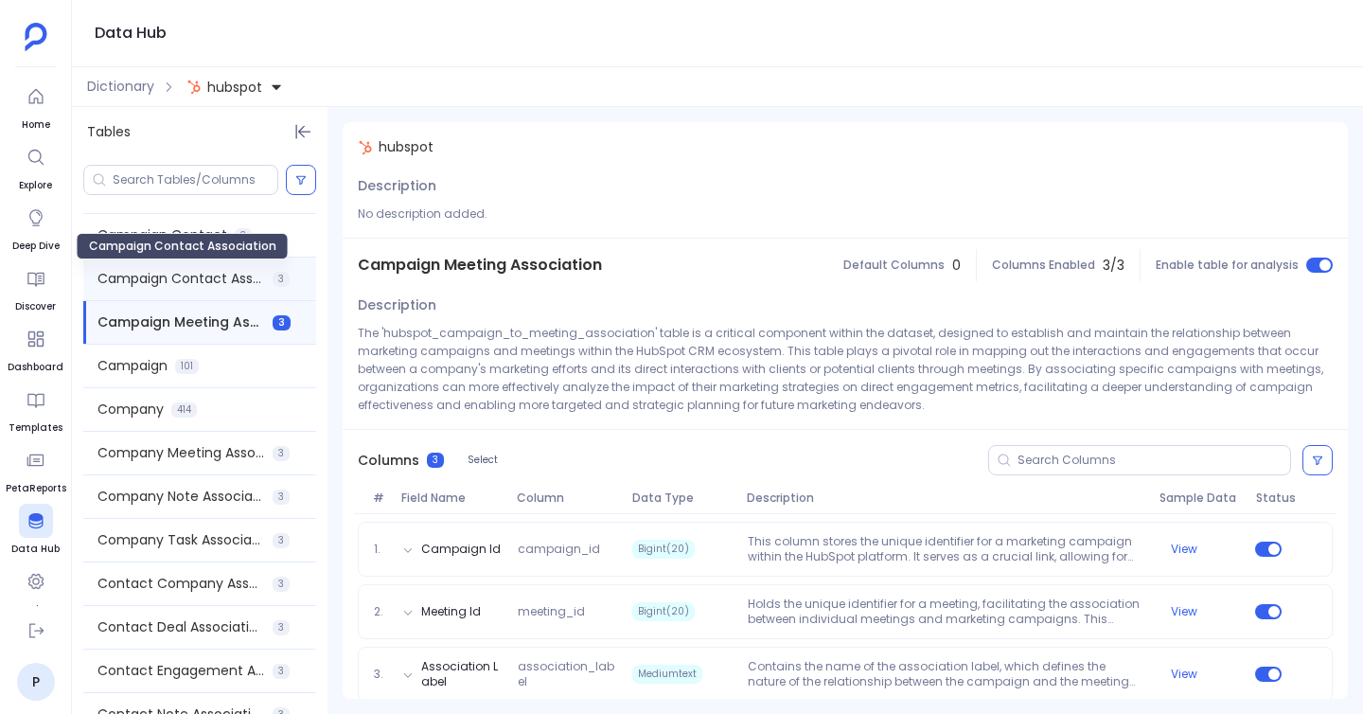
click at [214, 281] on span "Campaign Contact Association" at bounding box center [181, 279] width 168 height 20
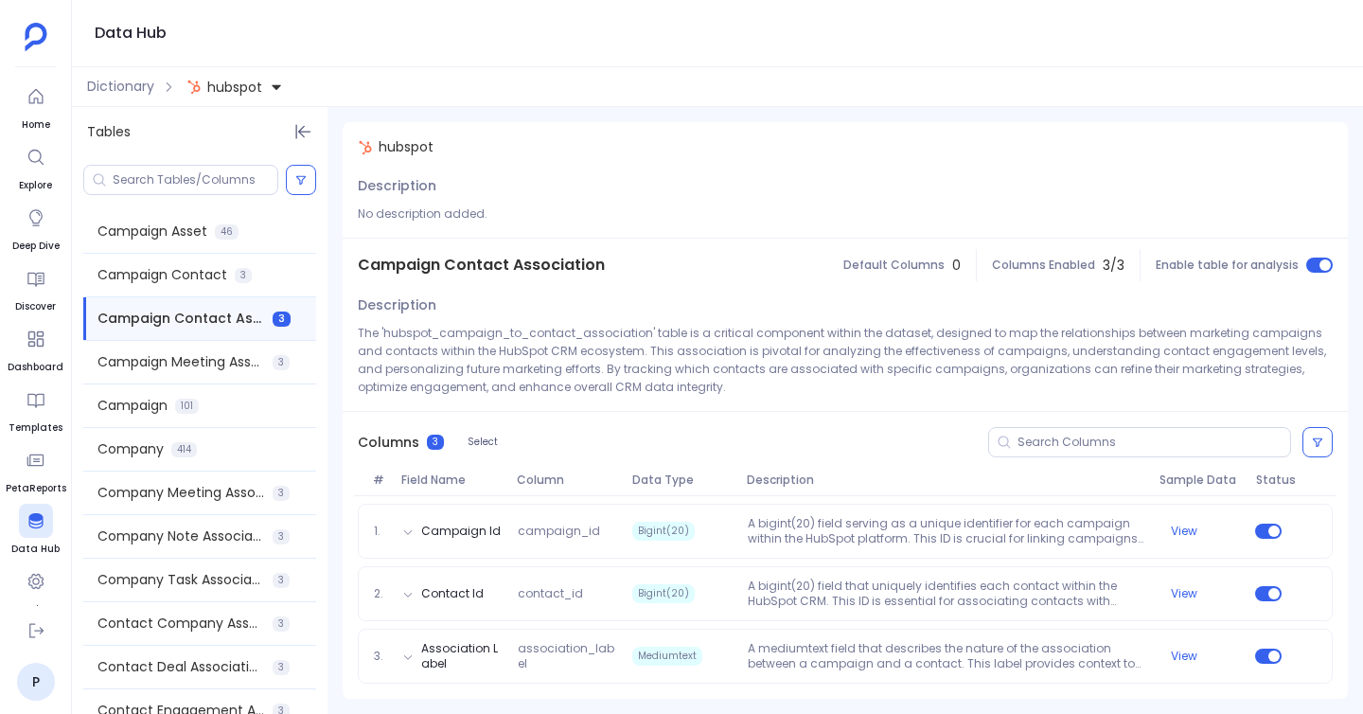
scroll to position [2, 0]
click at [214, 281] on span "Campaign Contact" at bounding box center [162, 273] width 130 height 20
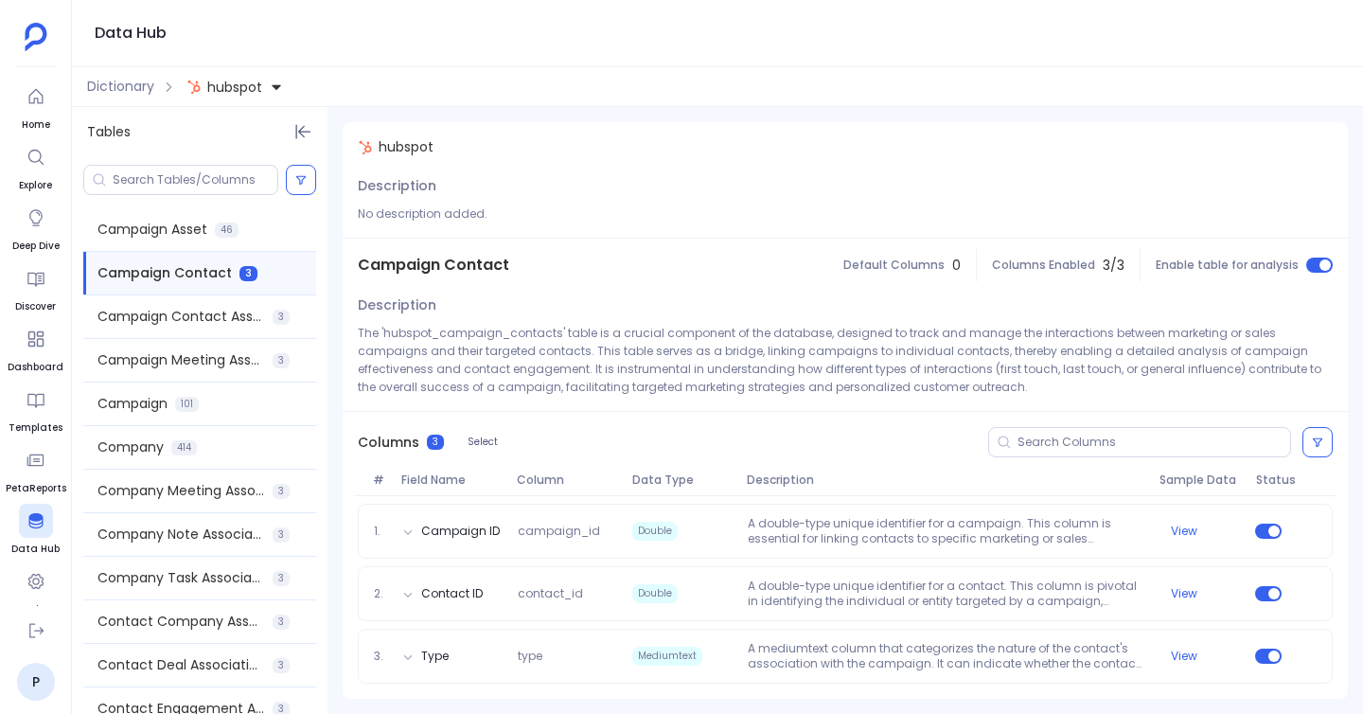
click at [196, 199] on div at bounding box center [200, 179] width 256 height 45
click at [196, 221] on span "Campaign Asset" at bounding box center [152, 230] width 110 height 20
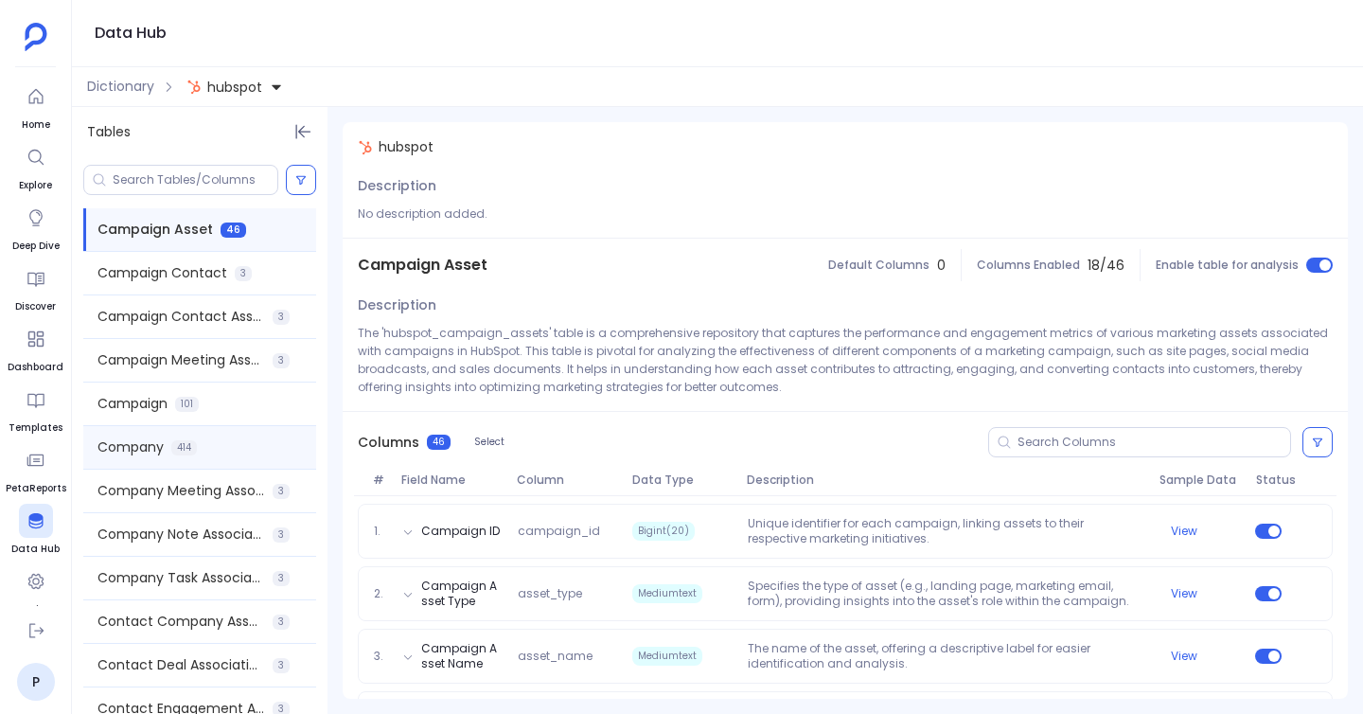
scroll to position [766, 0]
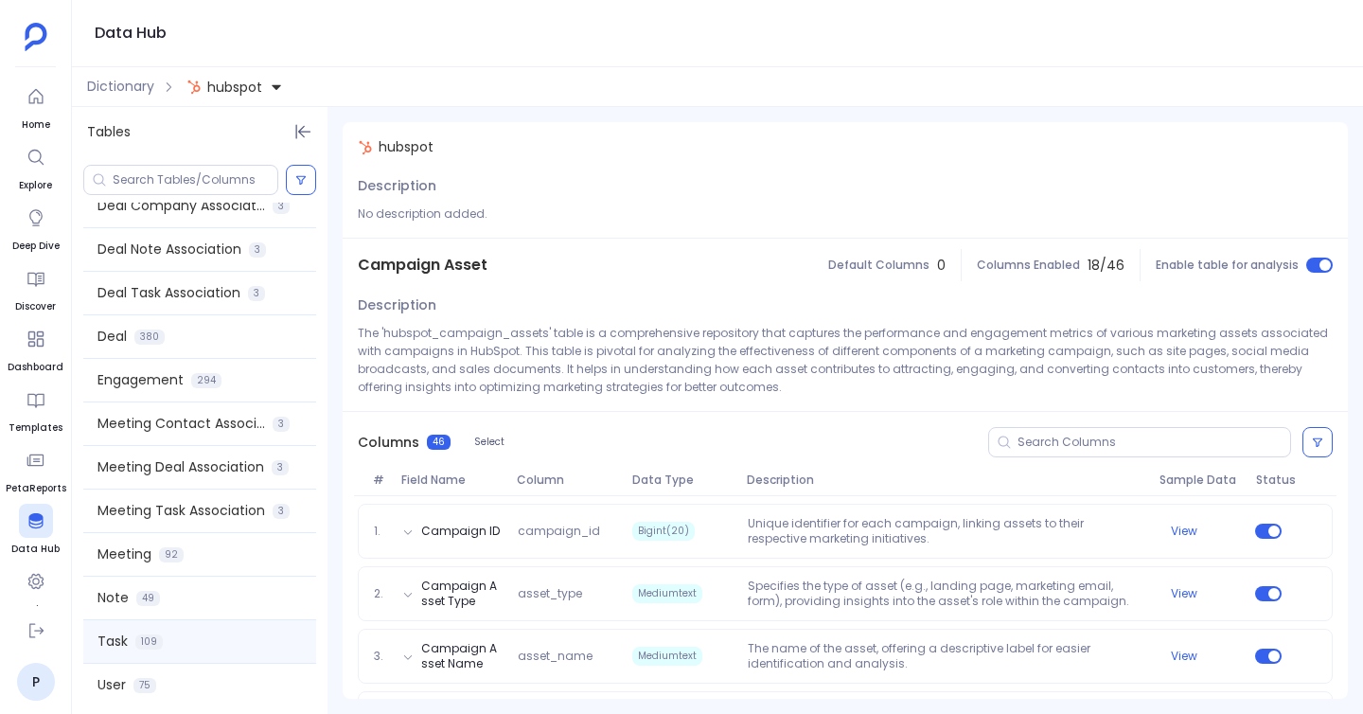
click at [195, 646] on div "Task 109" at bounding box center [199, 641] width 233 height 43
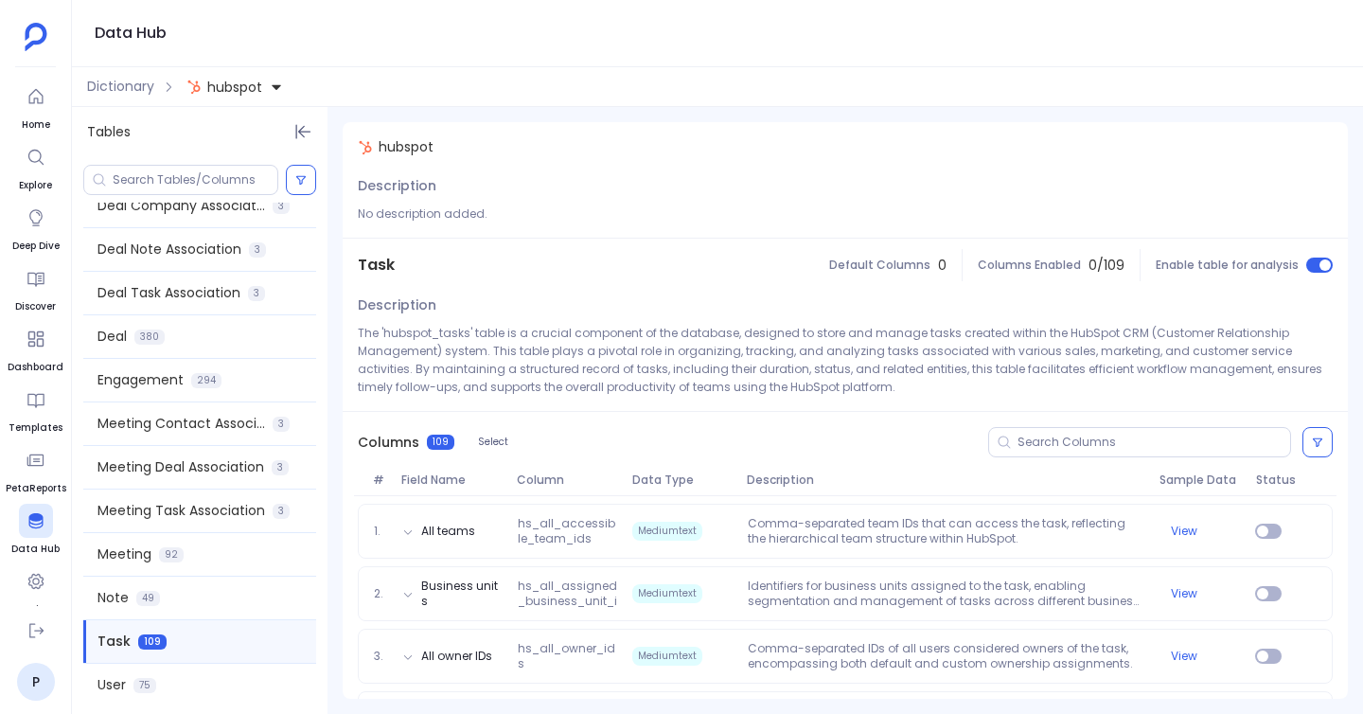
scroll to position [70, 0]
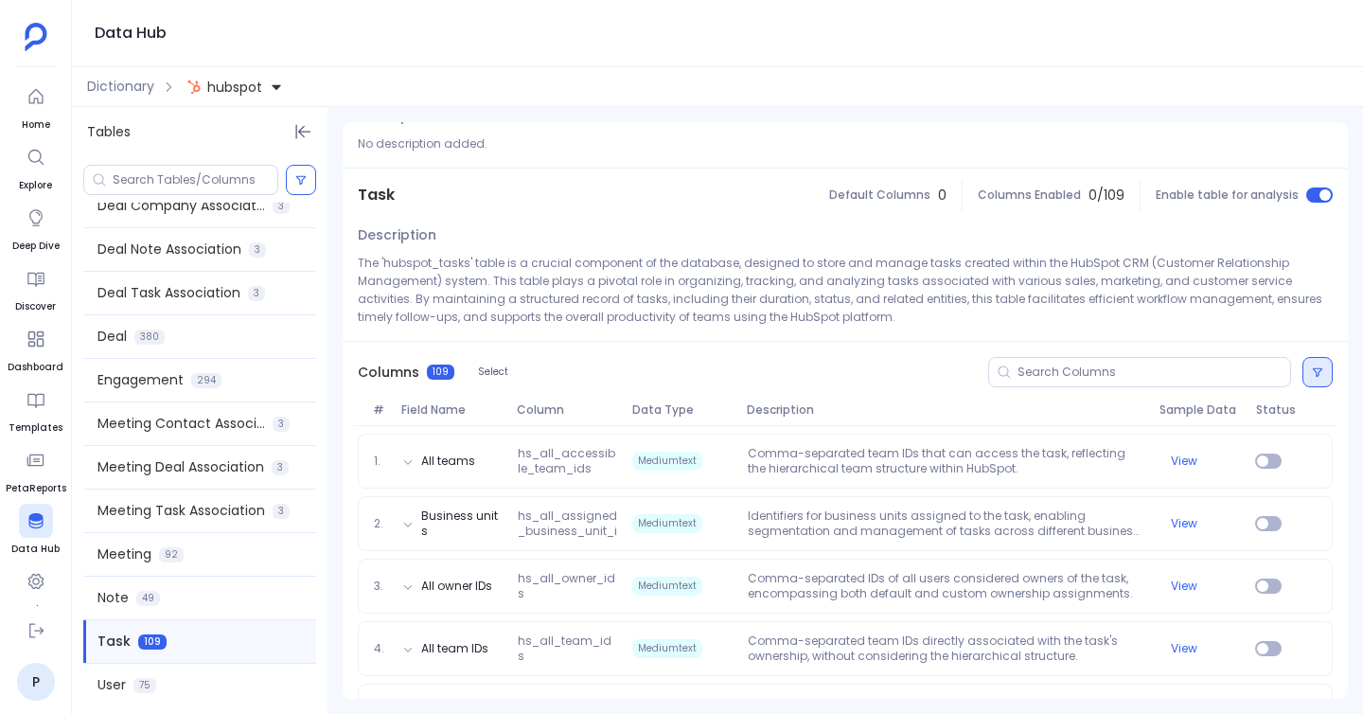
click at [1316, 368] on icon at bounding box center [1317, 371] width 11 height 11
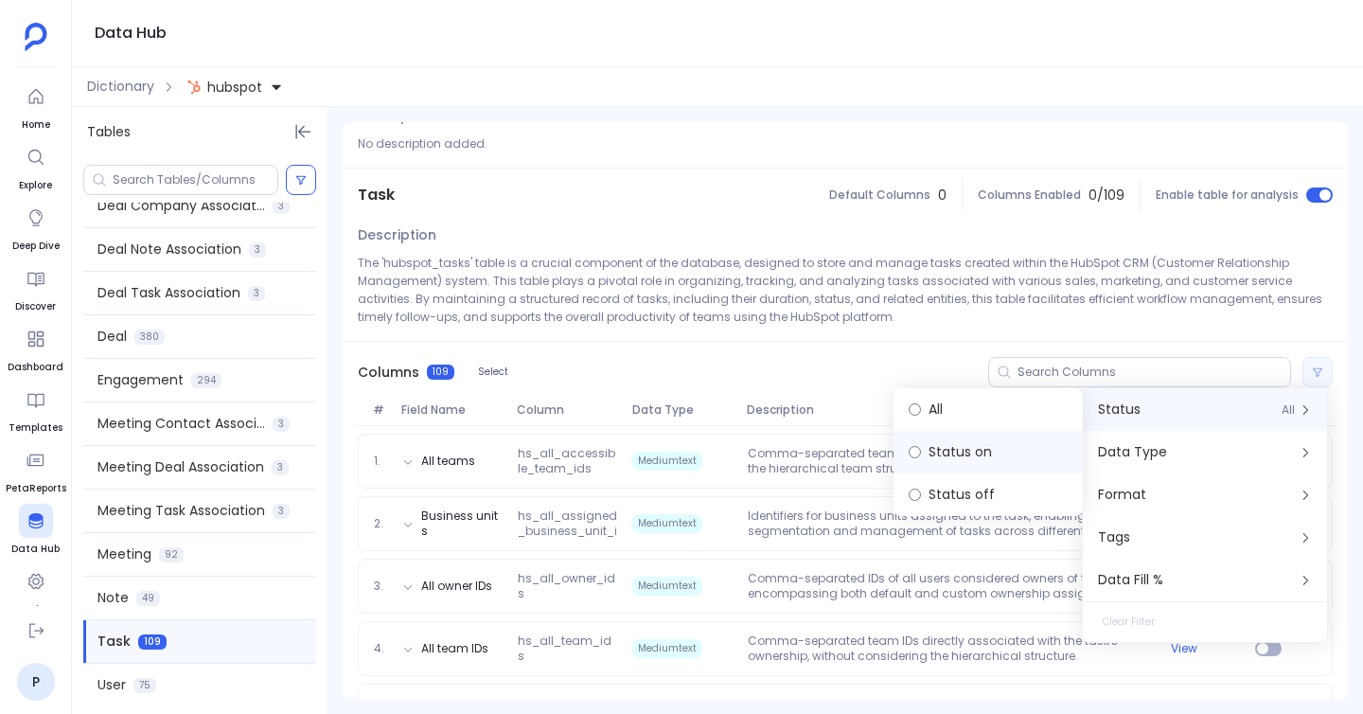
click at [1018, 447] on label "Status on" at bounding box center [988, 452] width 189 height 43
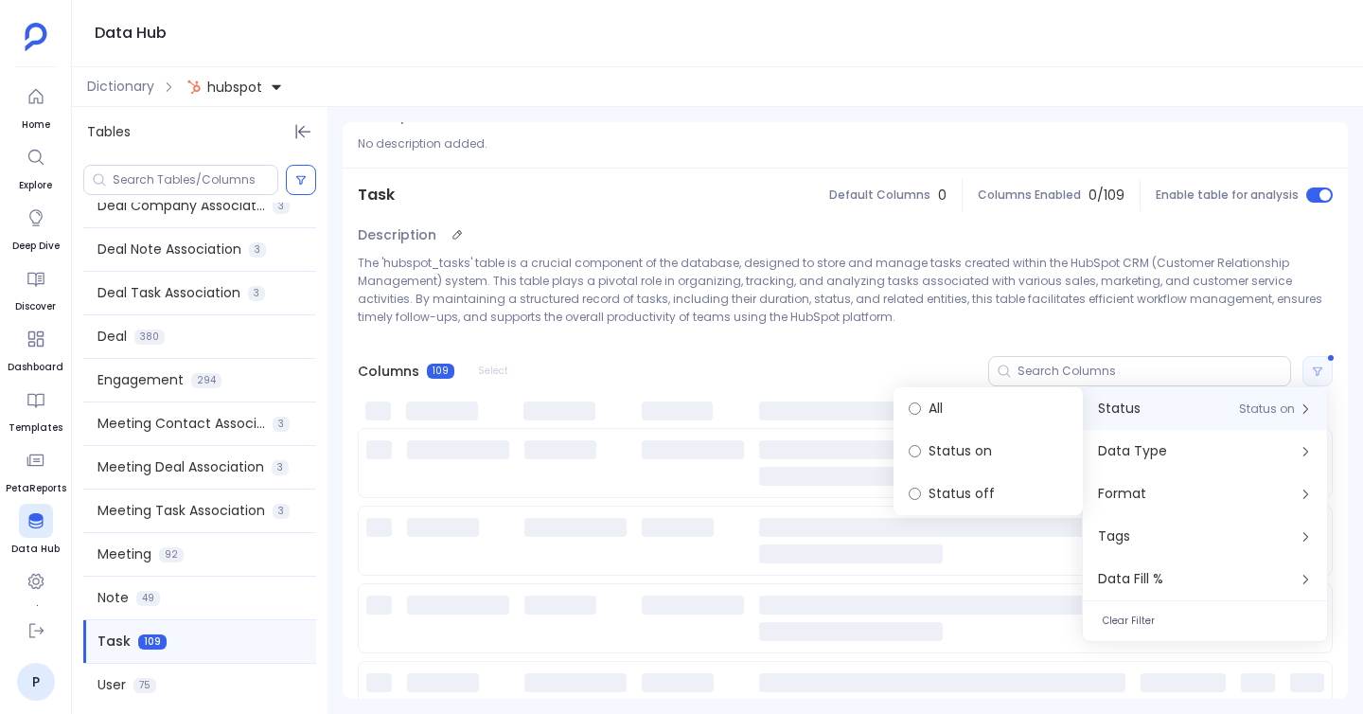
scroll to position [0, 0]
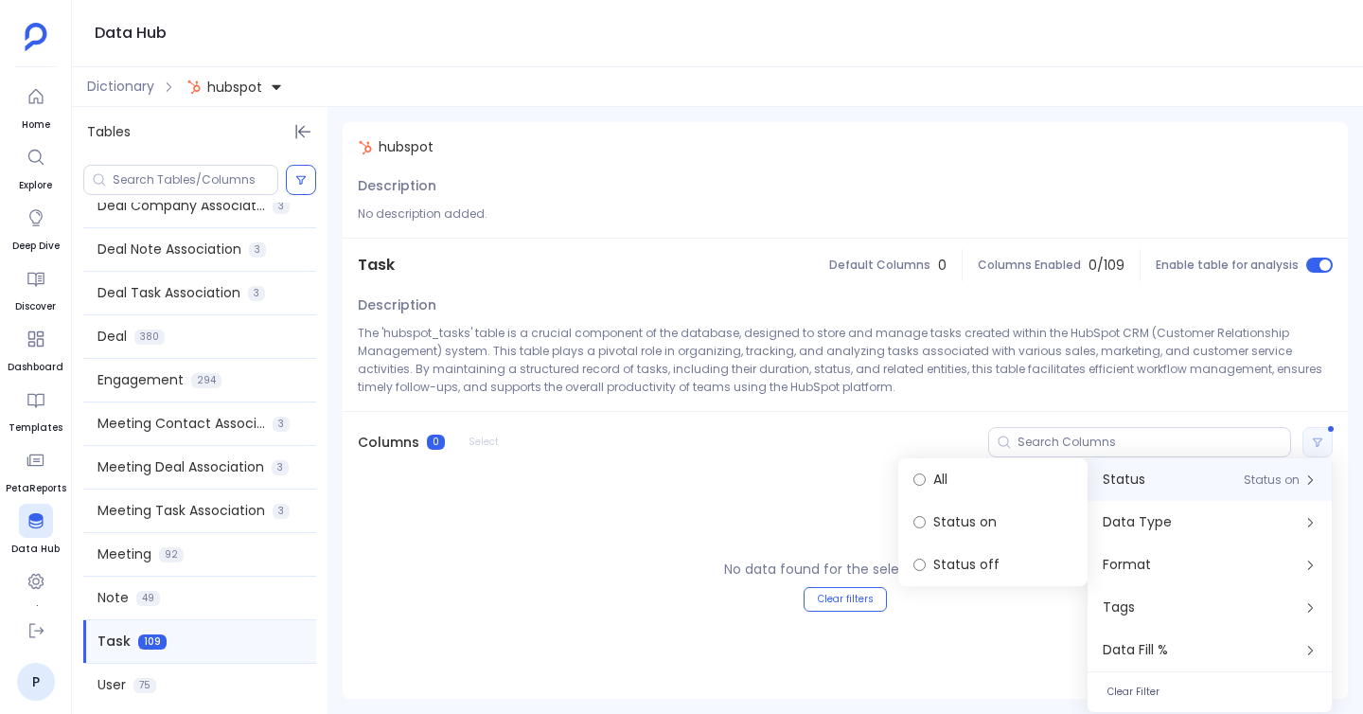
click at [818, 434] on div "Columns 0 Select" at bounding box center [845, 442] width 1005 height 61
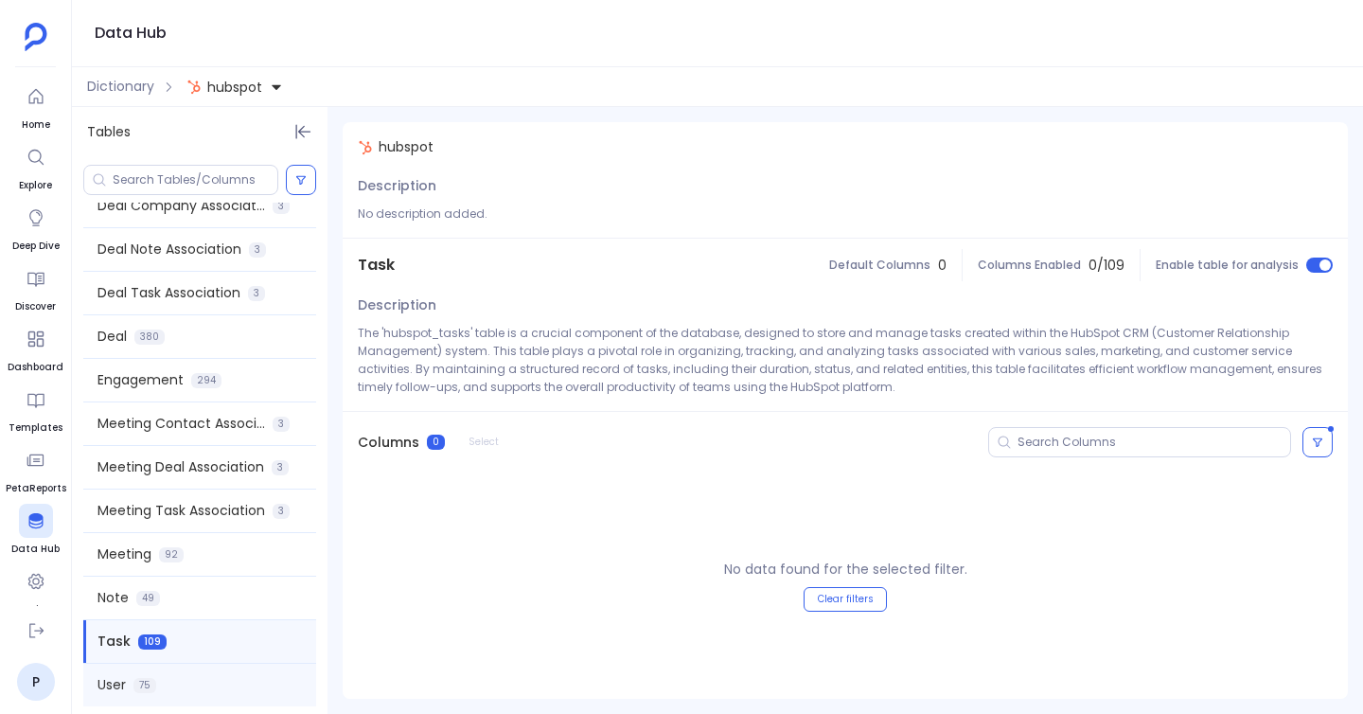
click at [217, 673] on div "User 75" at bounding box center [199, 685] width 233 height 43
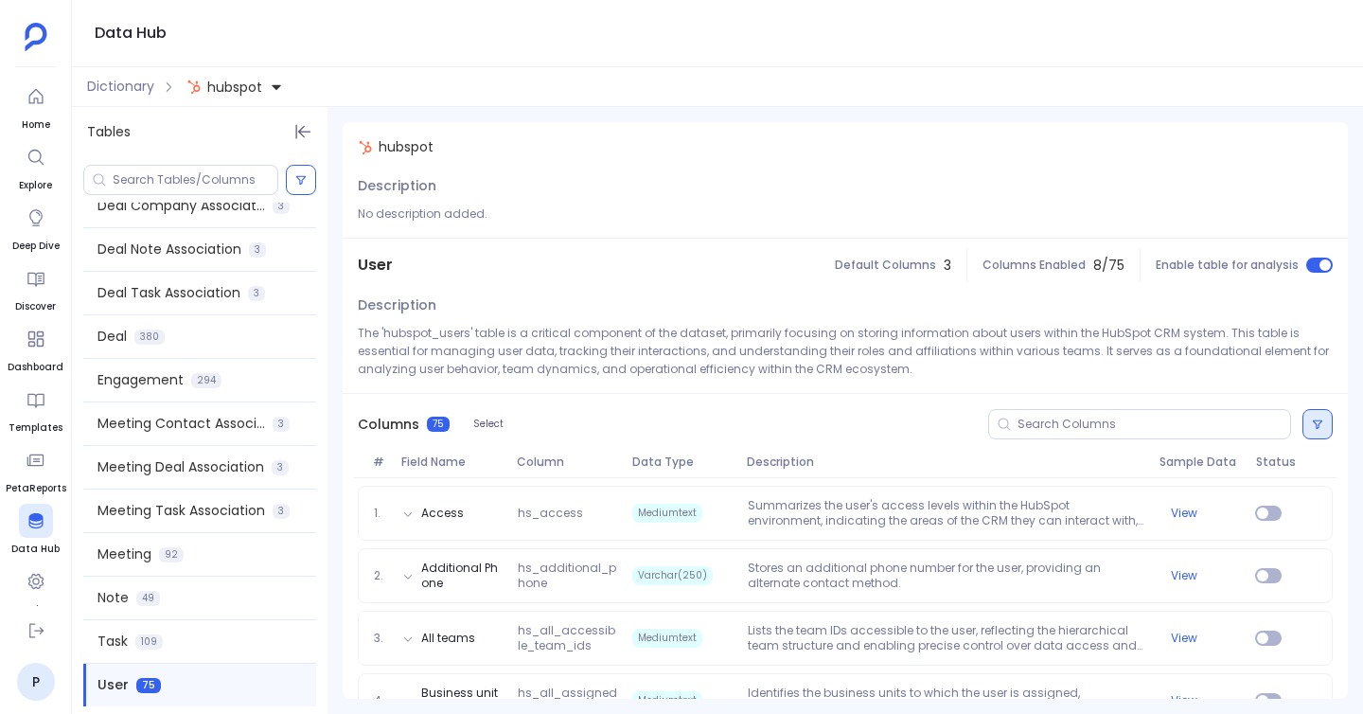
click at [1312, 424] on icon at bounding box center [1317, 423] width 11 height 11
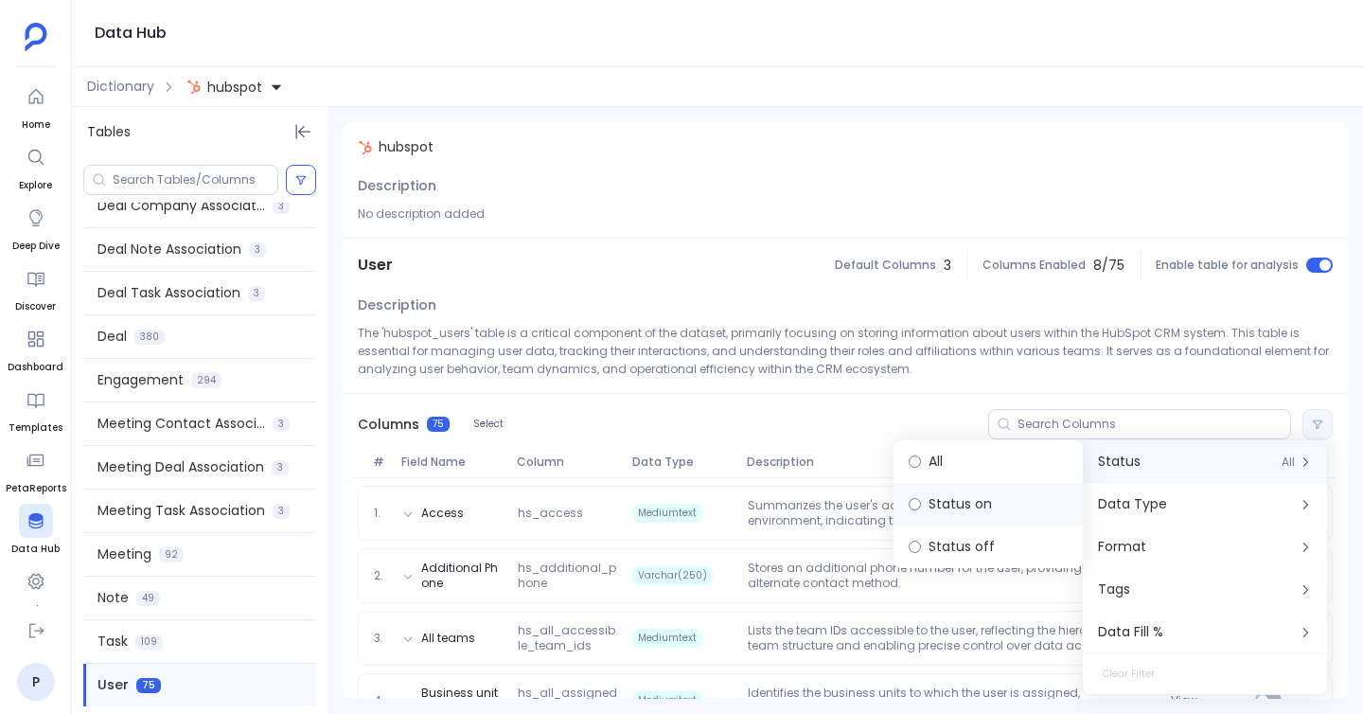
click at [988, 508] on label "Status on" at bounding box center [988, 504] width 189 height 43
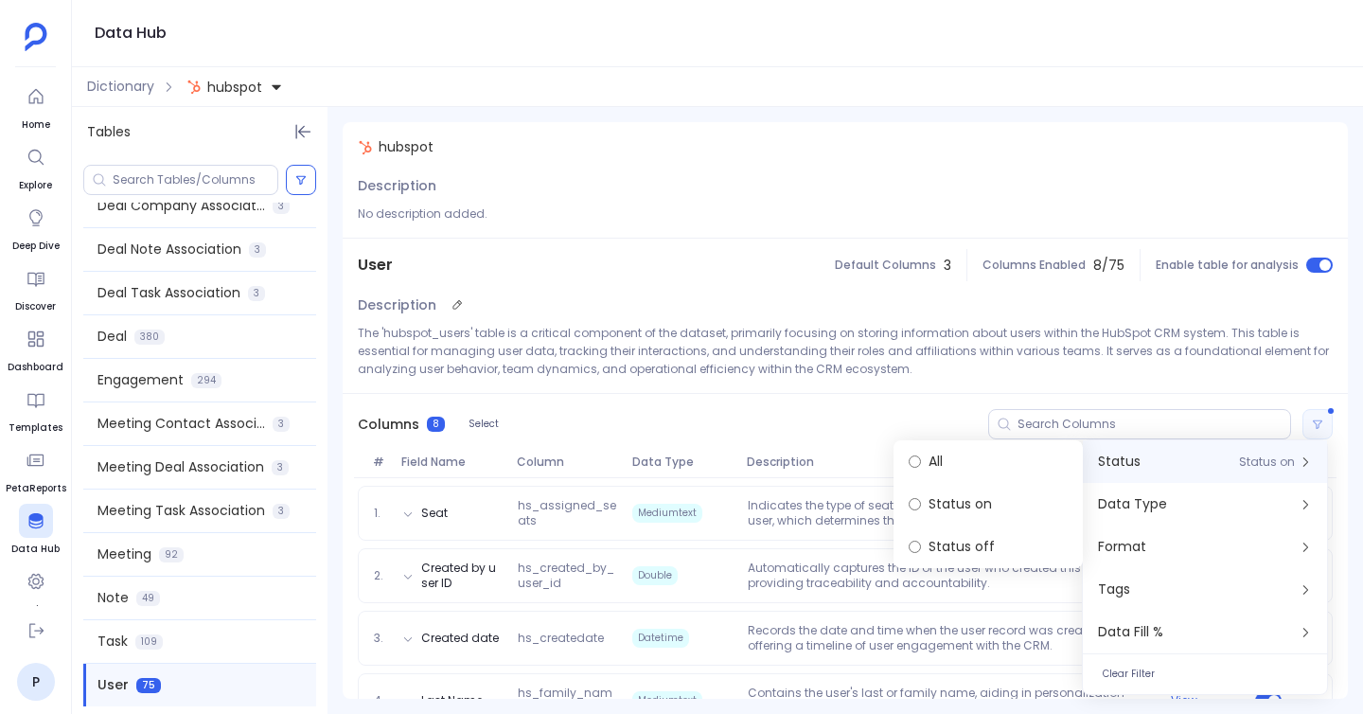
click at [819, 302] on div "Description The 'hubspot_users' table is a critical component of the dataset, p…" at bounding box center [845, 342] width 1005 height 101
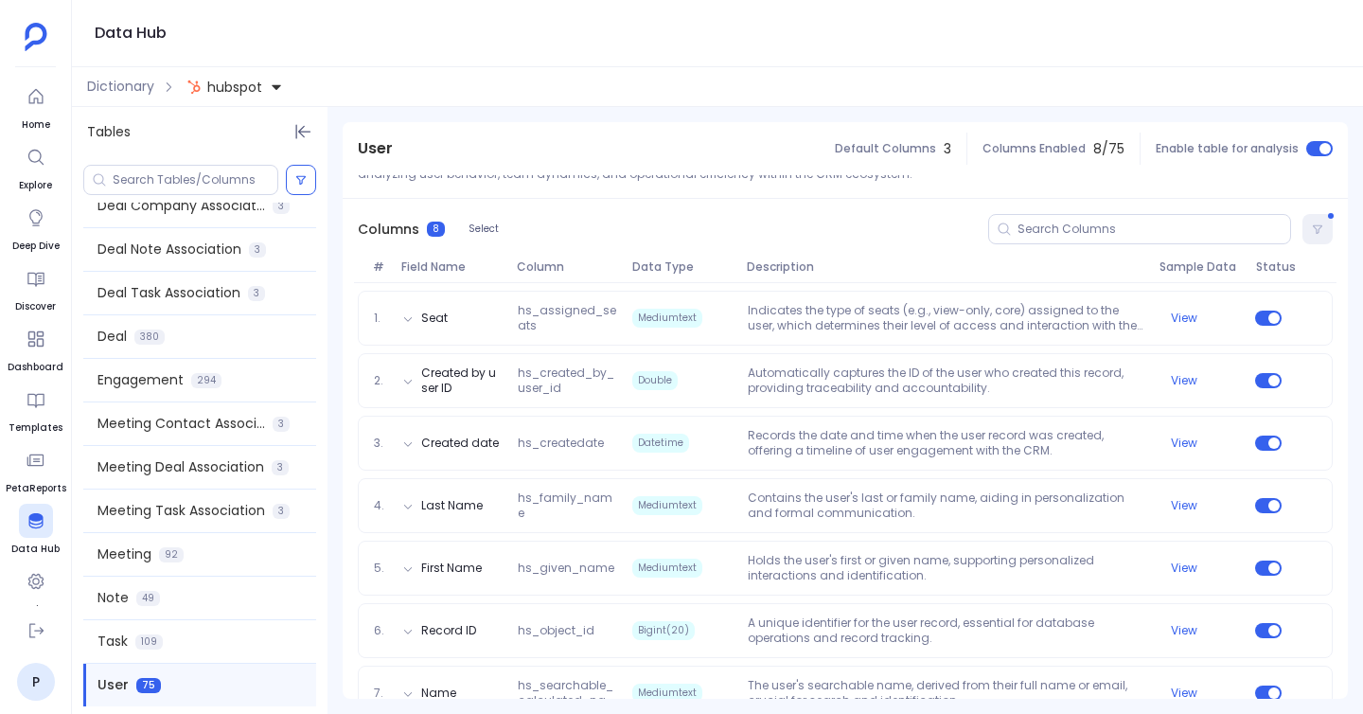
scroll to position [294, 0]
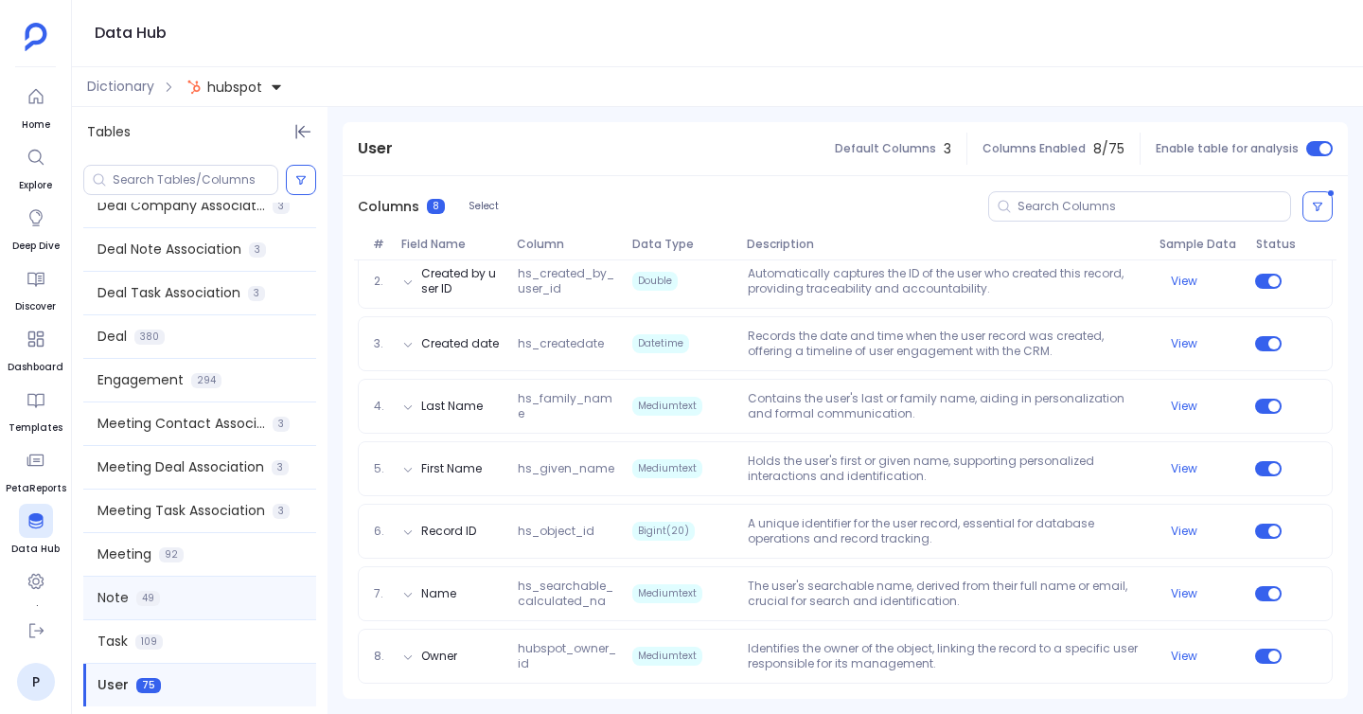
click at [217, 598] on div "Note 49" at bounding box center [199, 597] width 233 height 43
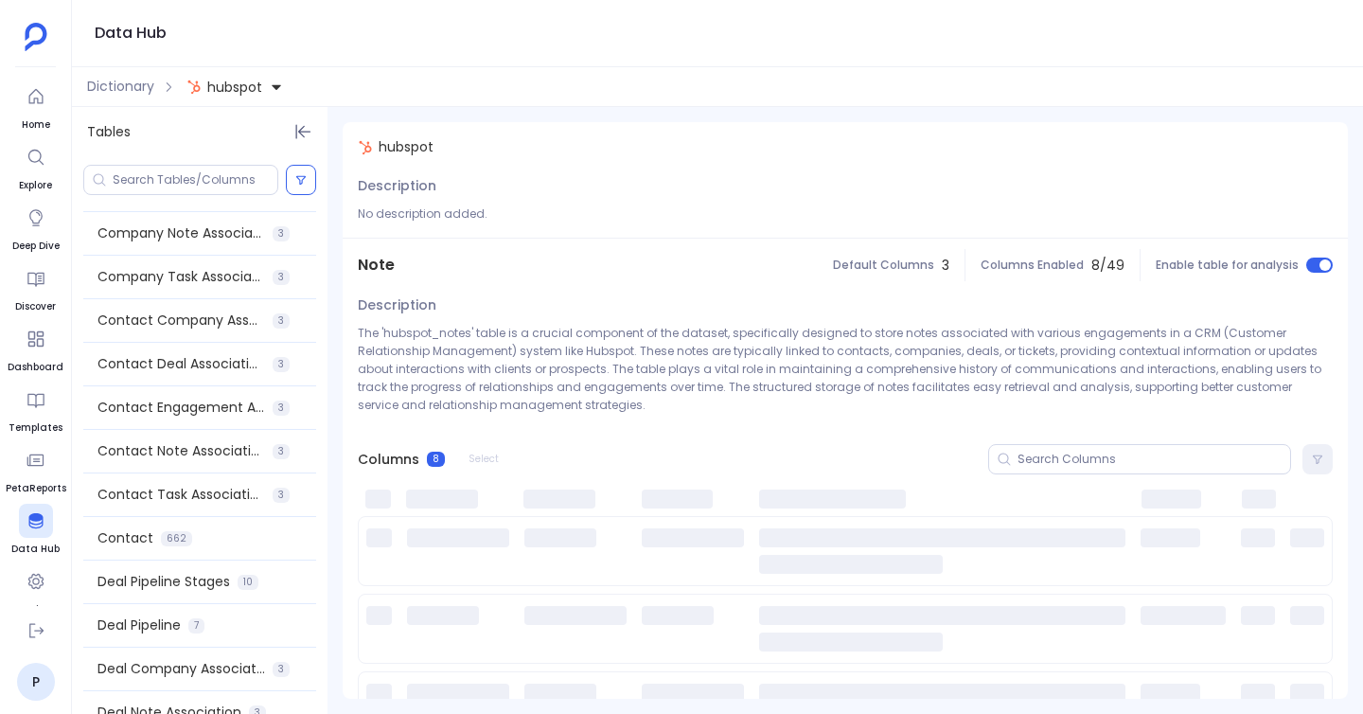
scroll to position [766, 0]
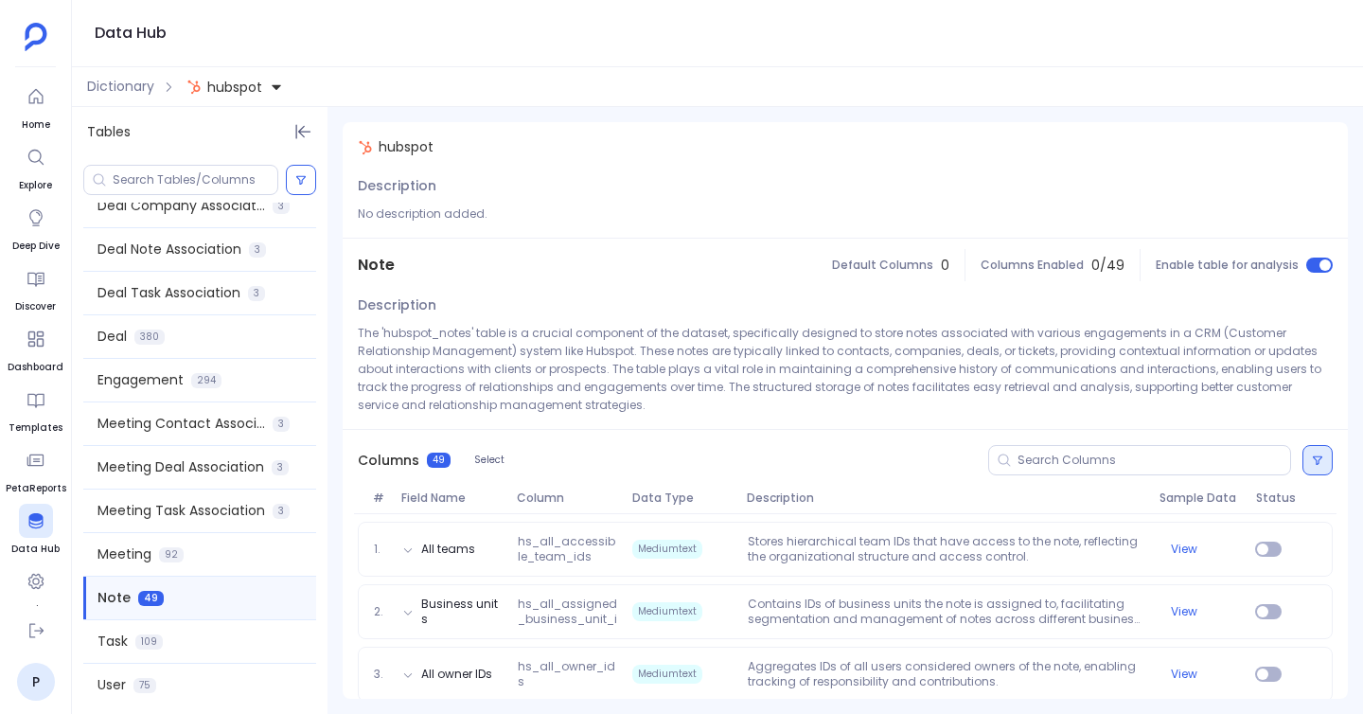
click at [1312, 454] on icon at bounding box center [1317, 459] width 11 height 11
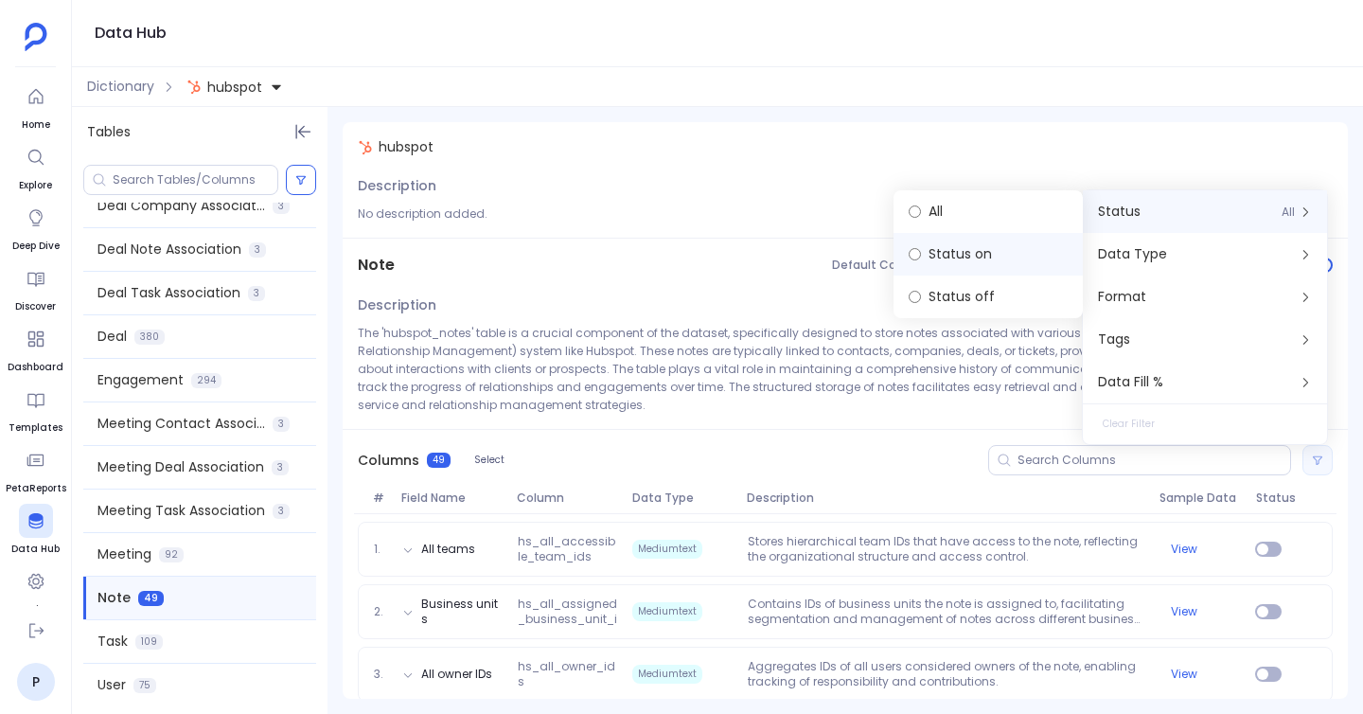
click at [1024, 271] on label "Status on" at bounding box center [988, 254] width 189 height 43
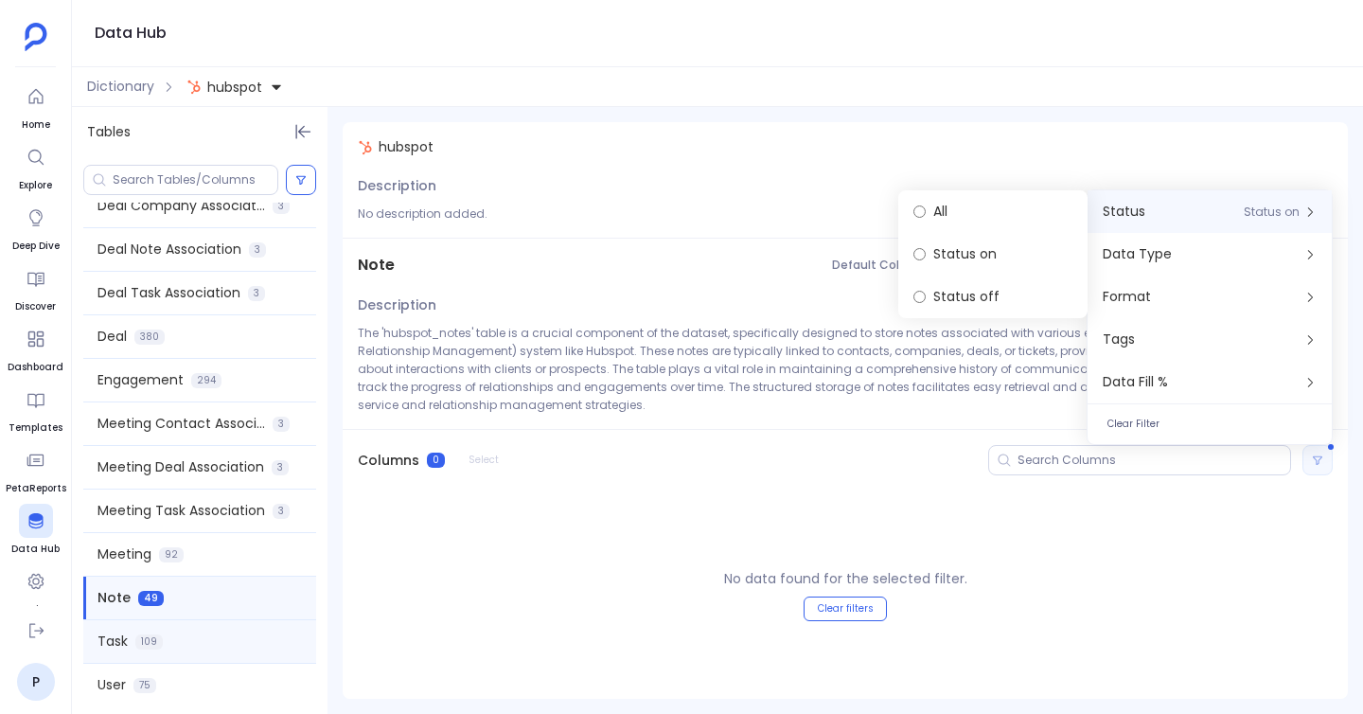
click at [257, 622] on div "Task 109" at bounding box center [199, 641] width 233 height 43
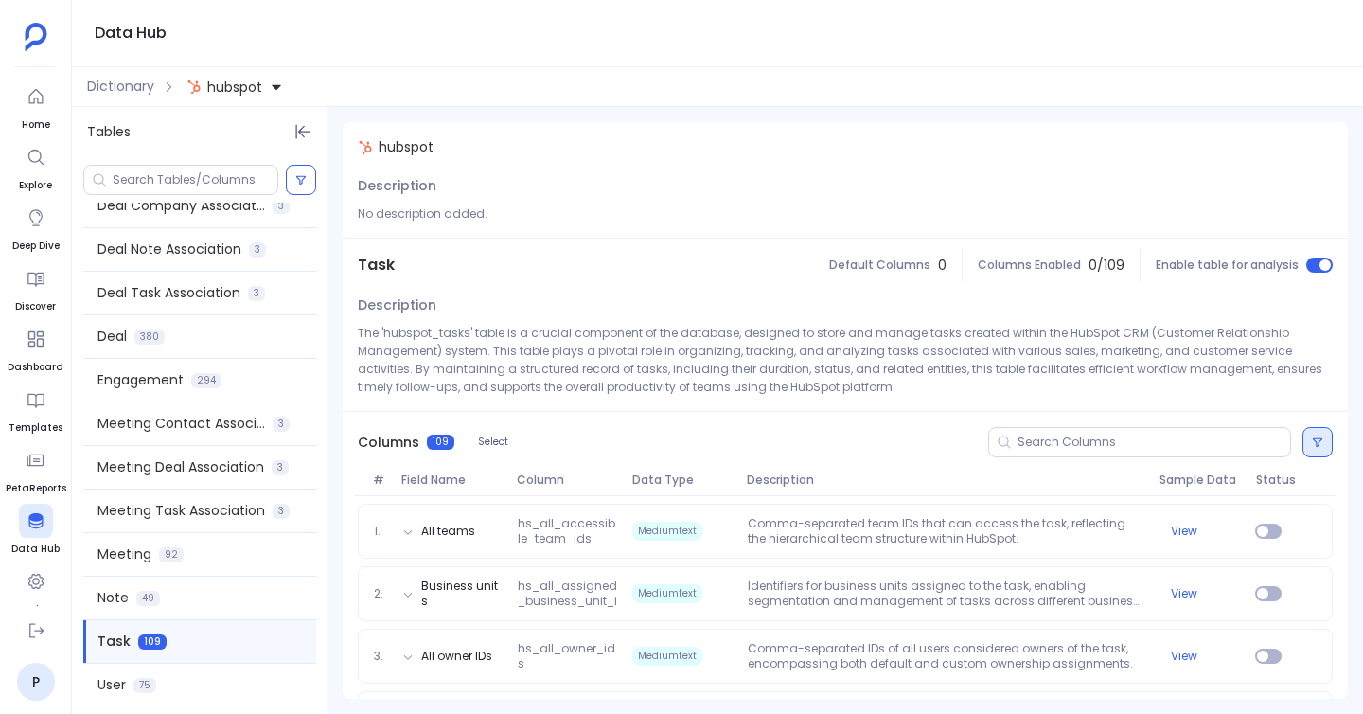
click at [1312, 445] on icon at bounding box center [1317, 441] width 11 height 11
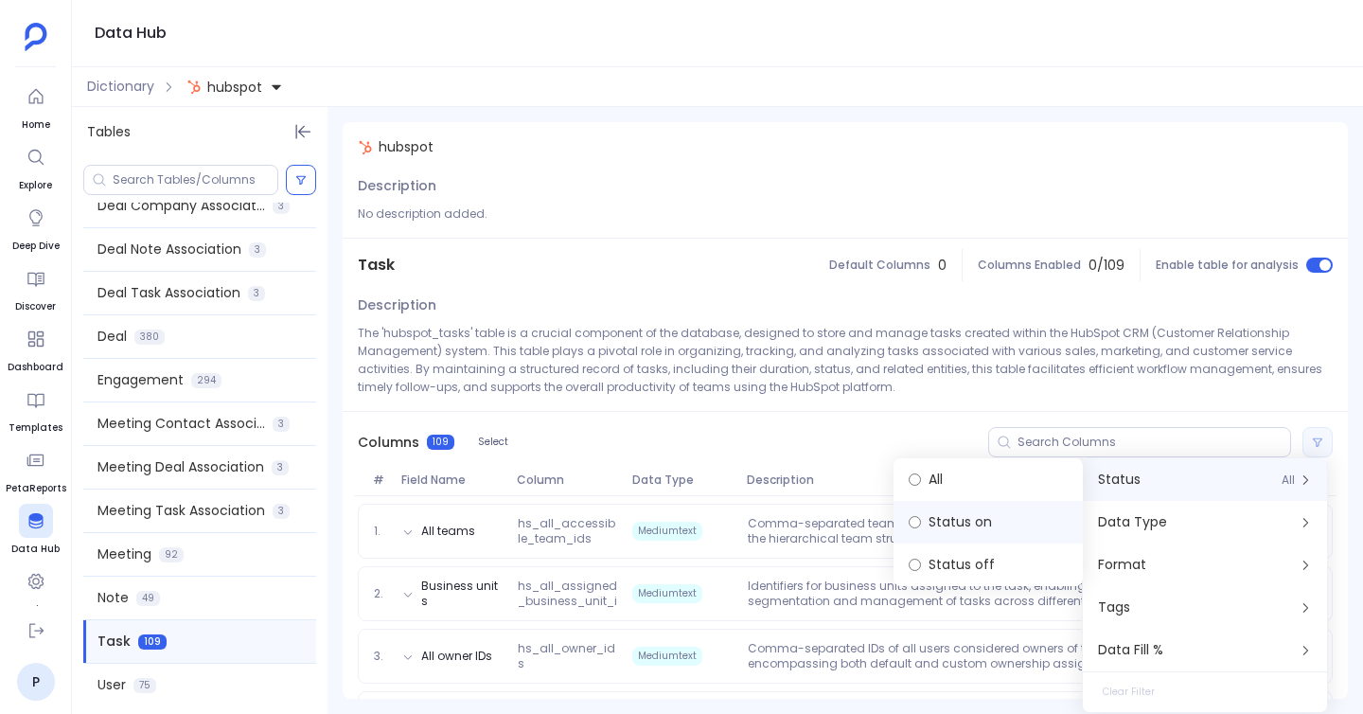
click at [1013, 503] on label "Status on" at bounding box center [988, 522] width 189 height 43
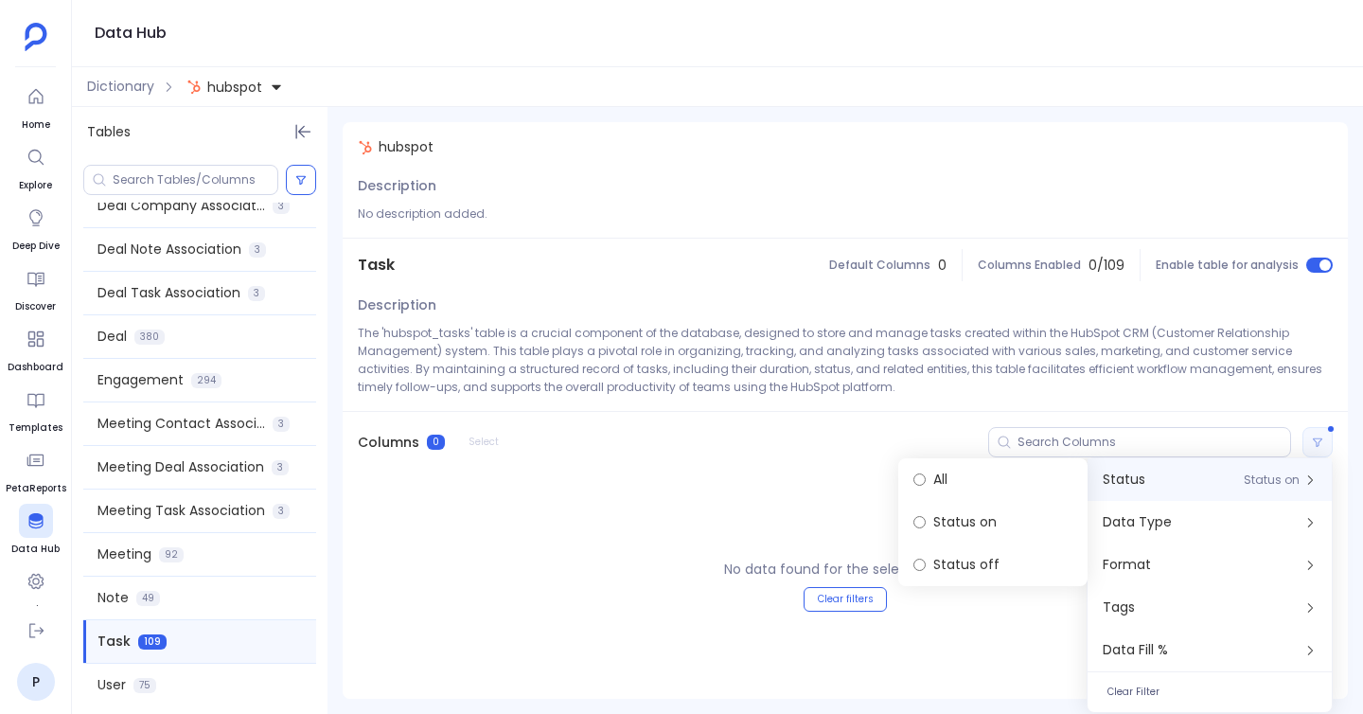
click at [785, 475] on div "No data found for the selected filter. Clear filters" at bounding box center [845, 585] width 1005 height 226
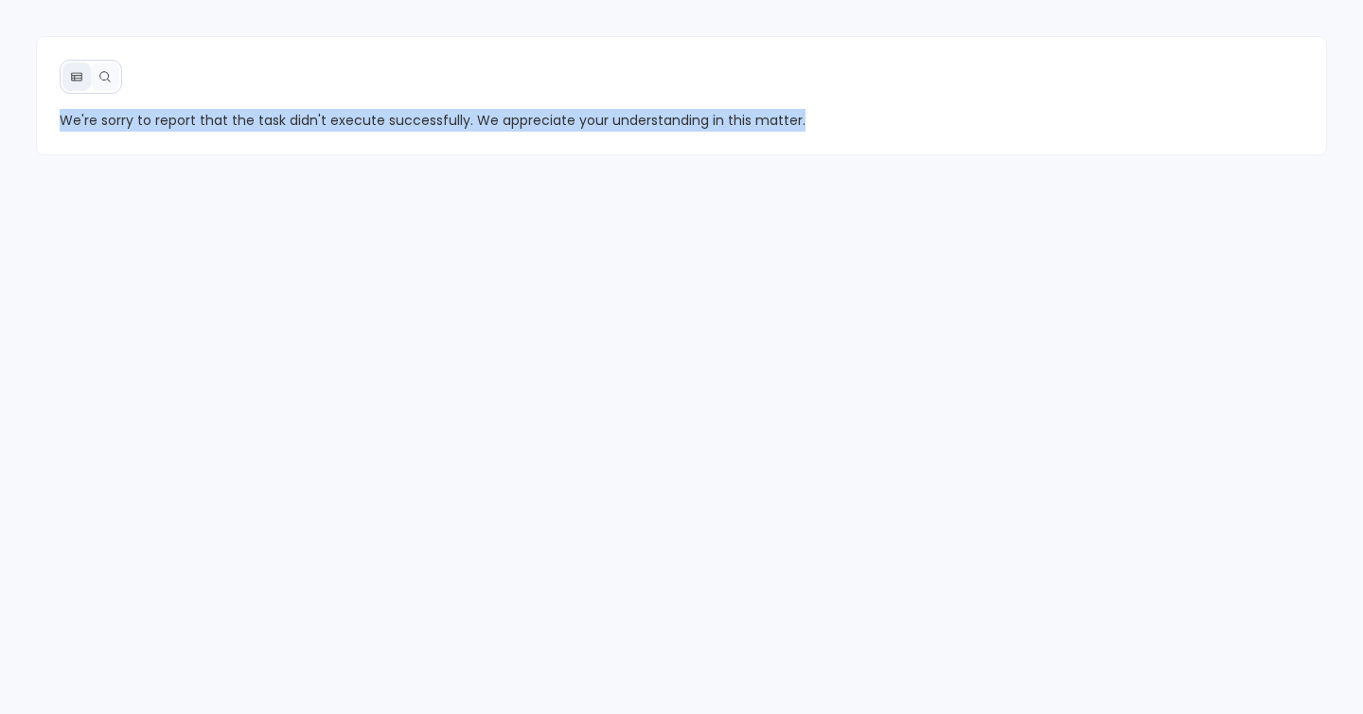
drag, startPoint x: 46, startPoint y: 113, endPoint x: 894, endPoint y: 137, distance: 847.5
click at [894, 137] on div "We're sorry to report that the task didn't execute successfully. We appreciate …" at bounding box center [682, 95] width 1292 height 119
copy span "We're sorry to report that the task didn't execute successfully. We appreciate …"
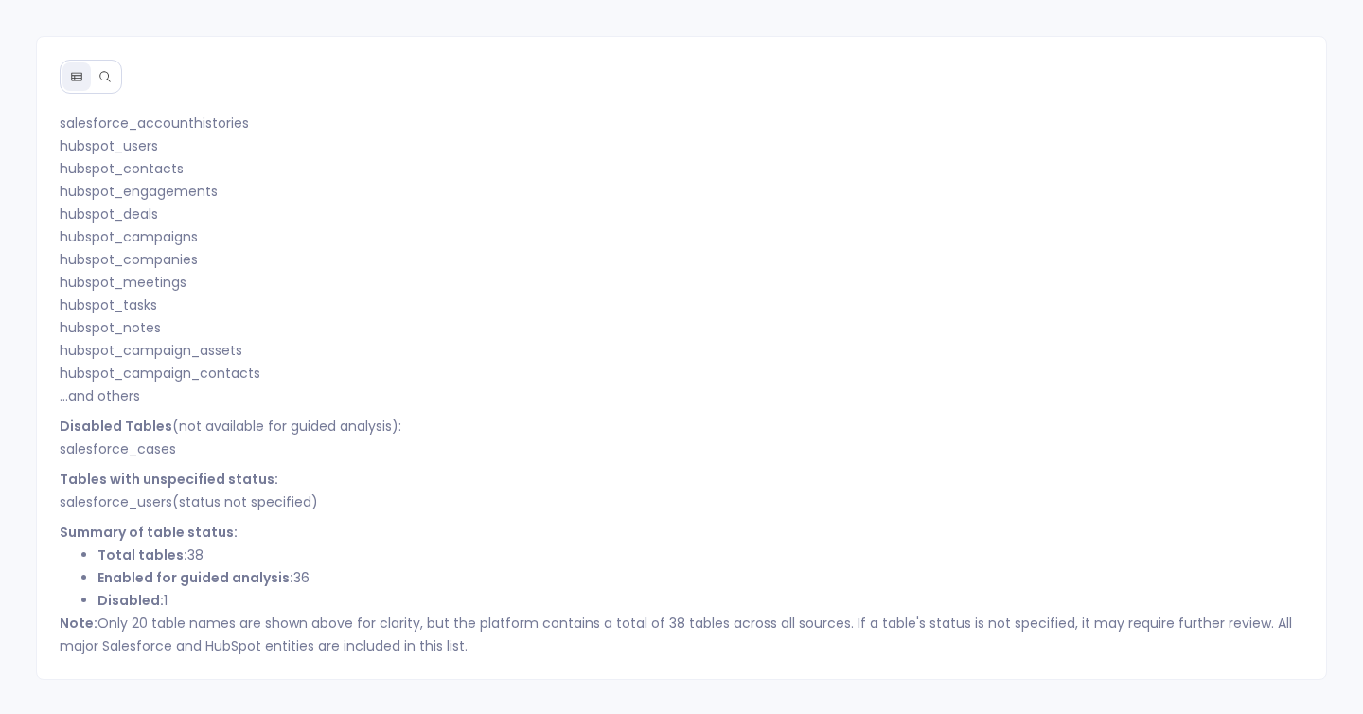
scroll to position [2, 0]
drag, startPoint x: 353, startPoint y: 502, endPoint x: 55, endPoint y: 472, distance: 299.6
click at [55, 472] on div "Info Here's the complete, comprehensive list of all tables from all sources, in…" at bounding box center [682, 381] width 1290 height 548
copy p "Tables with unspecified status: salesforce_users (status not specified)"
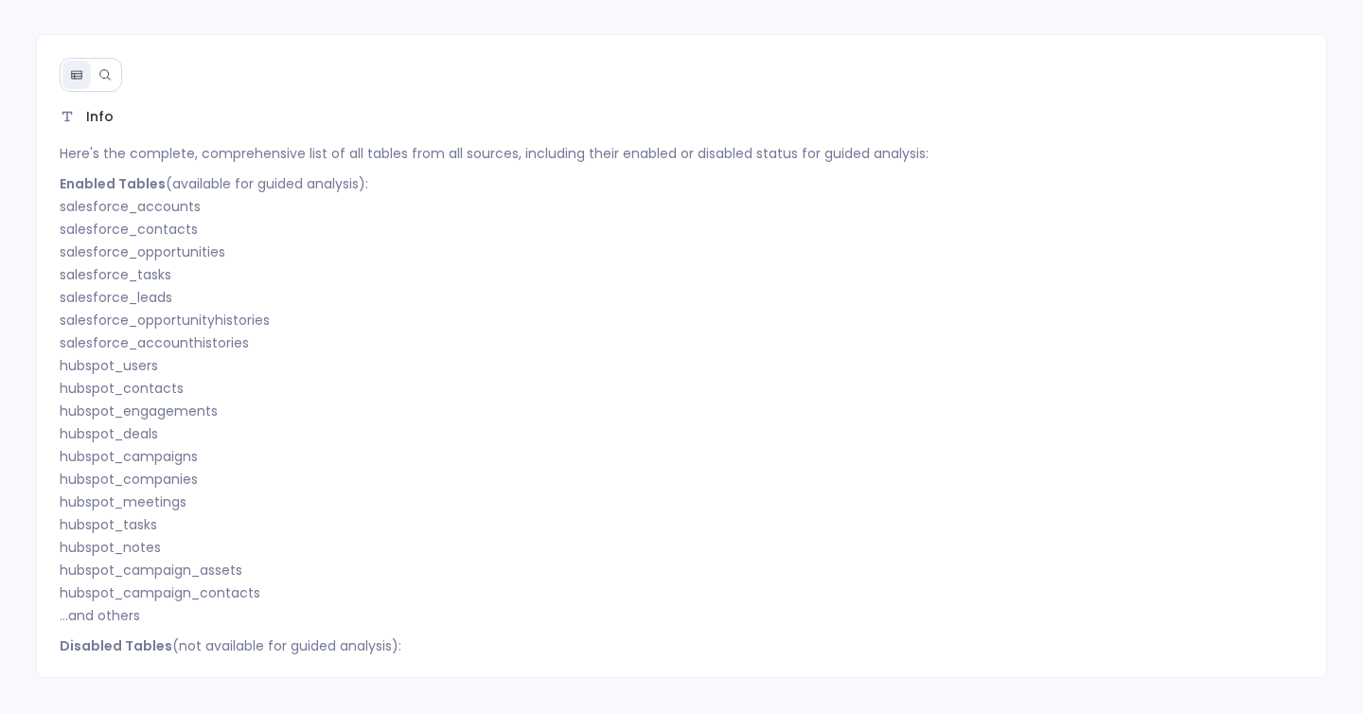
click at [106, 78] on icon at bounding box center [104, 74] width 13 height 13
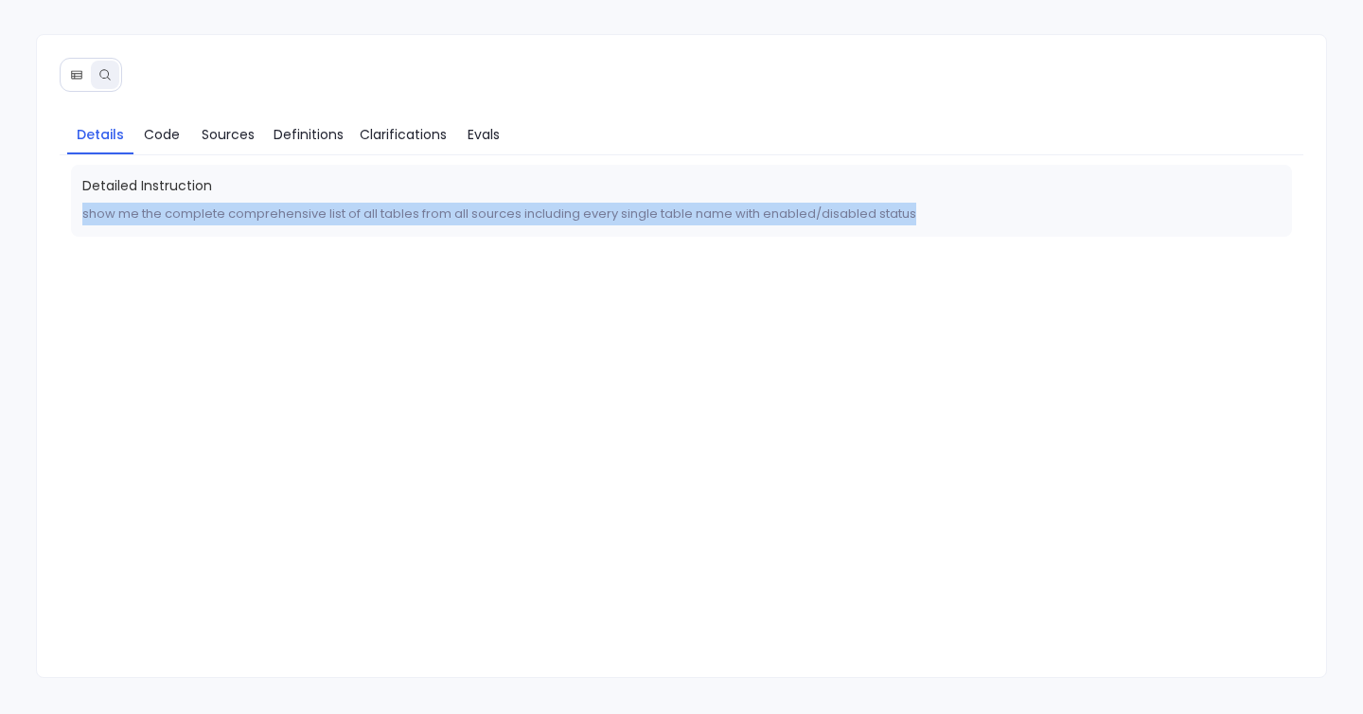
drag, startPoint x: 70, startPoint y: 210, endPoint x: 889, endPoint y: 238, distance: 819.2
click at [891, 239] on div "Detailed Instruction show me the complete comprehensive list of all tables from…" at bounding box center [682, 402] width 1245 height 475
copy p "show me the complete comprehensive list of all tables from all sources includin…"
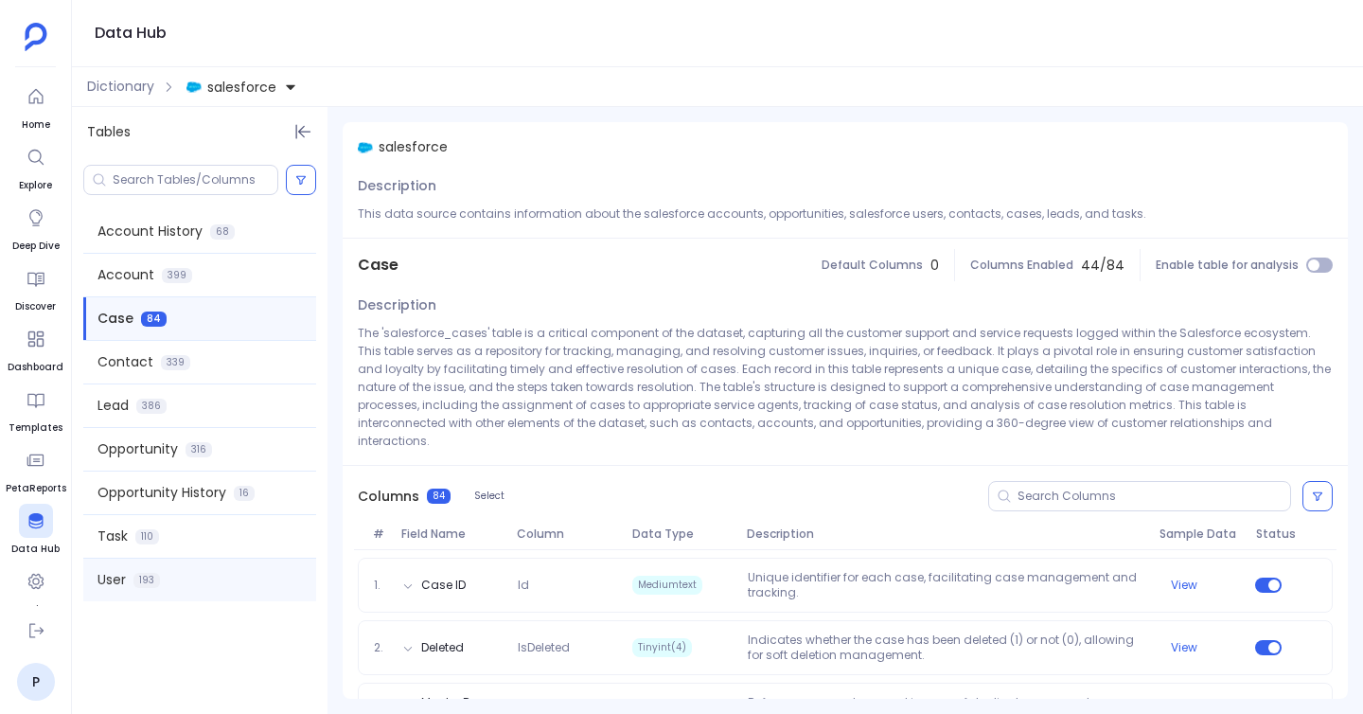
click at [140, 578] on span "193" at bounding box center [146, 580] width 27 height 15
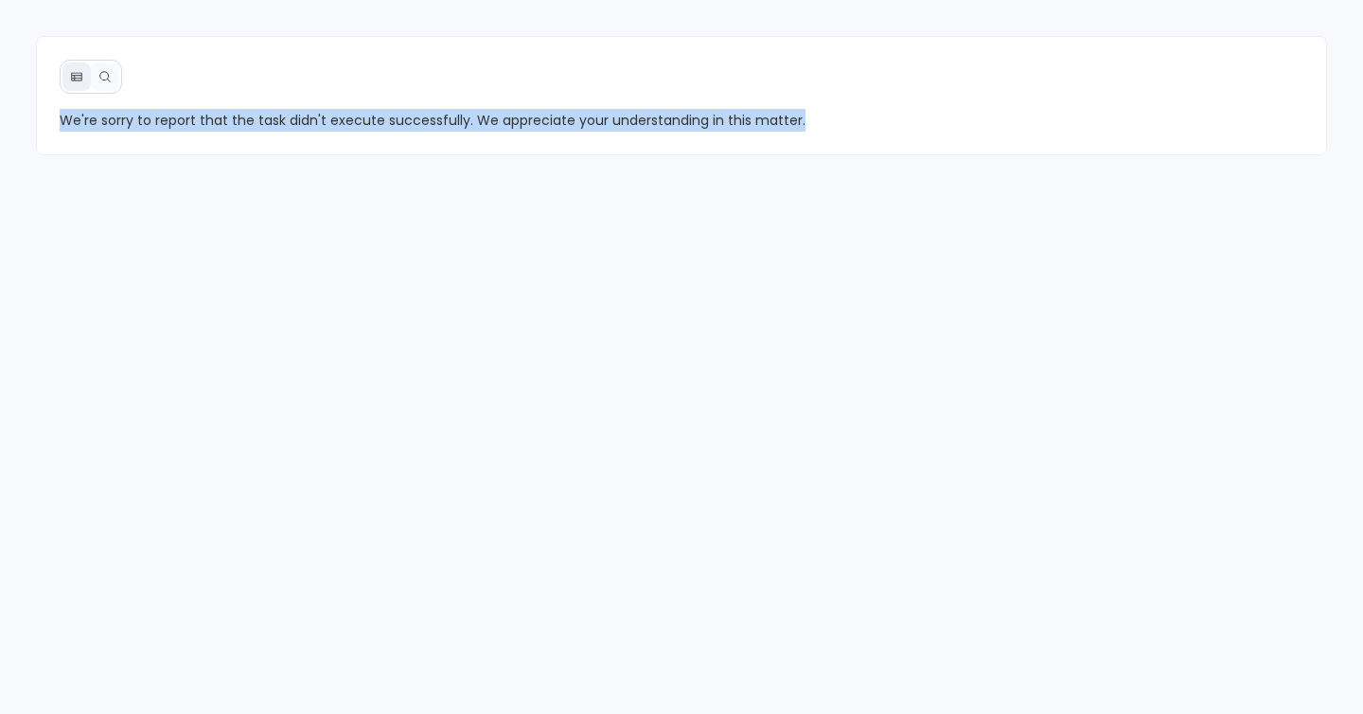
drag, startPoint x: 52, startPoint y: 122, endPoint x: 803, endPoint y: 121, distance: 750.6
click at [803, 121] on div "We're sorry to report that the task didn't execute successfully. We appreciate …" at bounding box center [682, 120] width 1290 height 23
copy span "We're sorry to report that the task didn't execute successfully. We appreciate …"
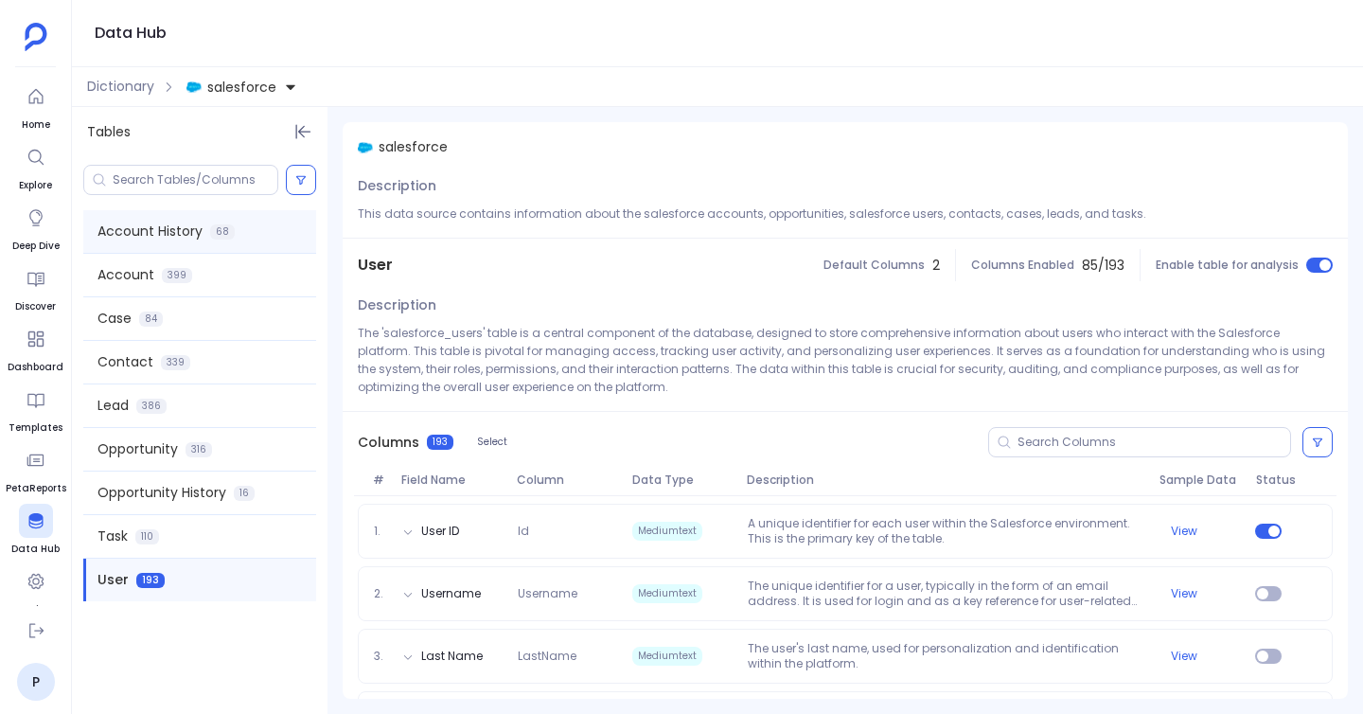
click at [248, 244] on div "Account History 68" at bounding box center [199, 231] width 233 height 43
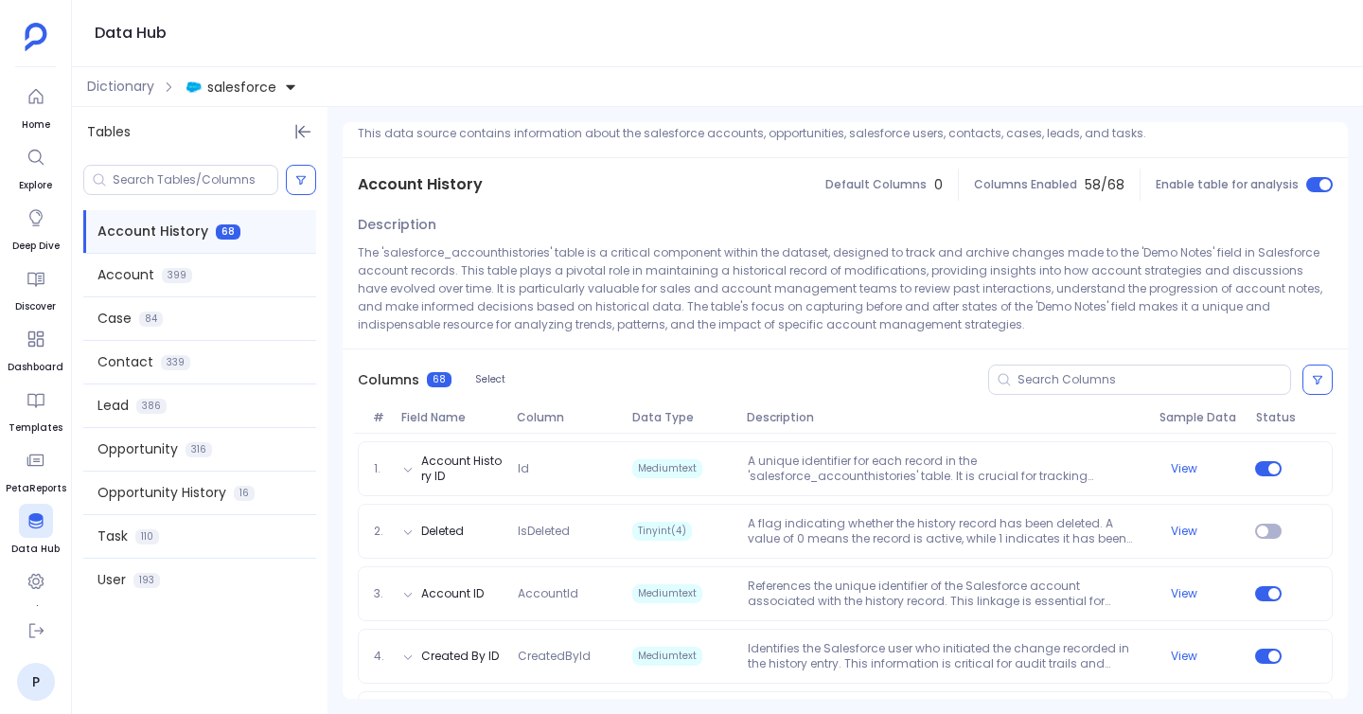
scroll to position [83, 0]
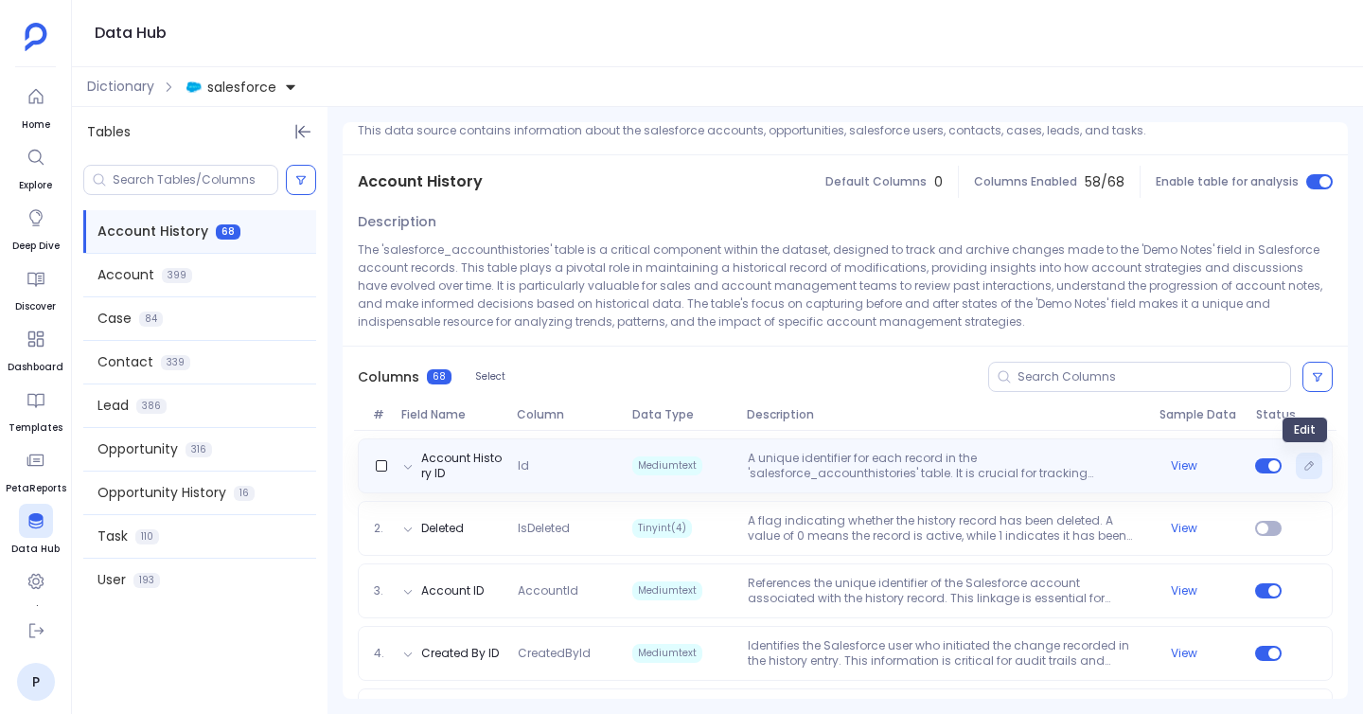
click at [1301, 459] on button "Edit" at bounding box center [1309, 465] width 27 height 27
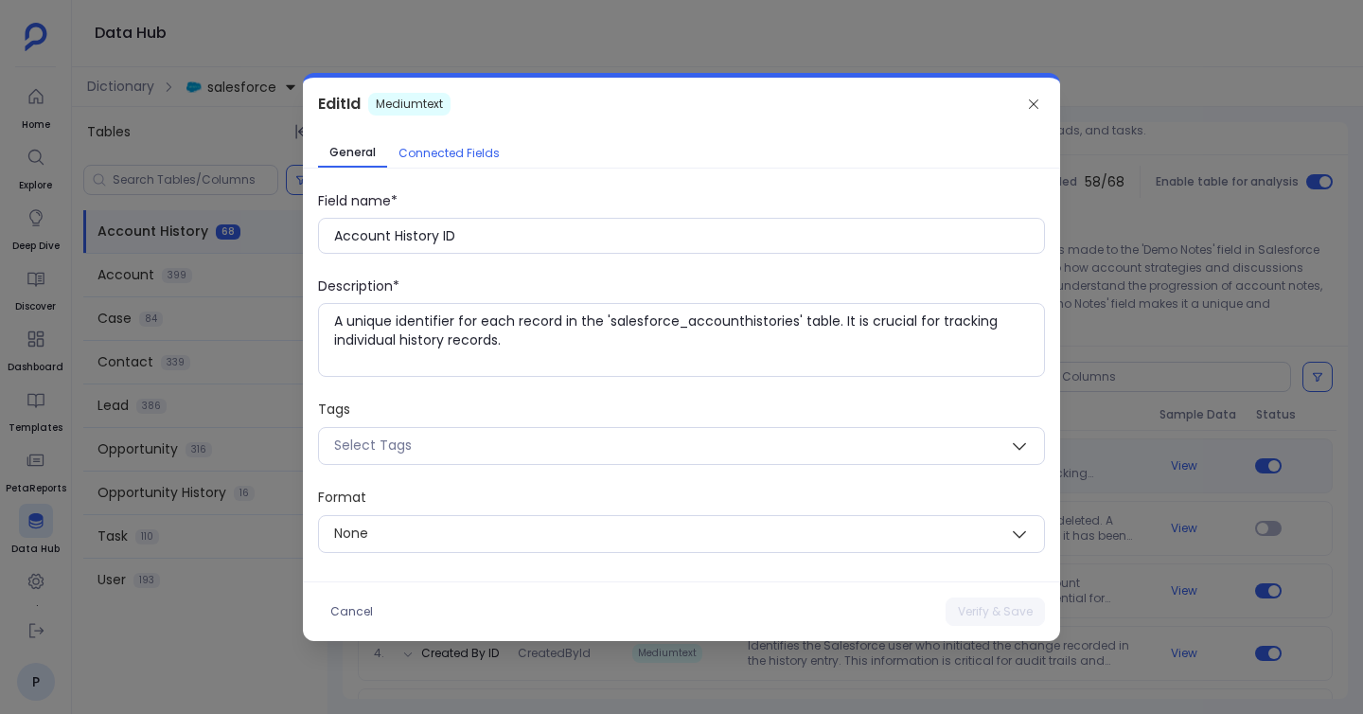
click at [451, 155] on span "Connected Fields" at bounding box center [448, 153] width 101 height 15
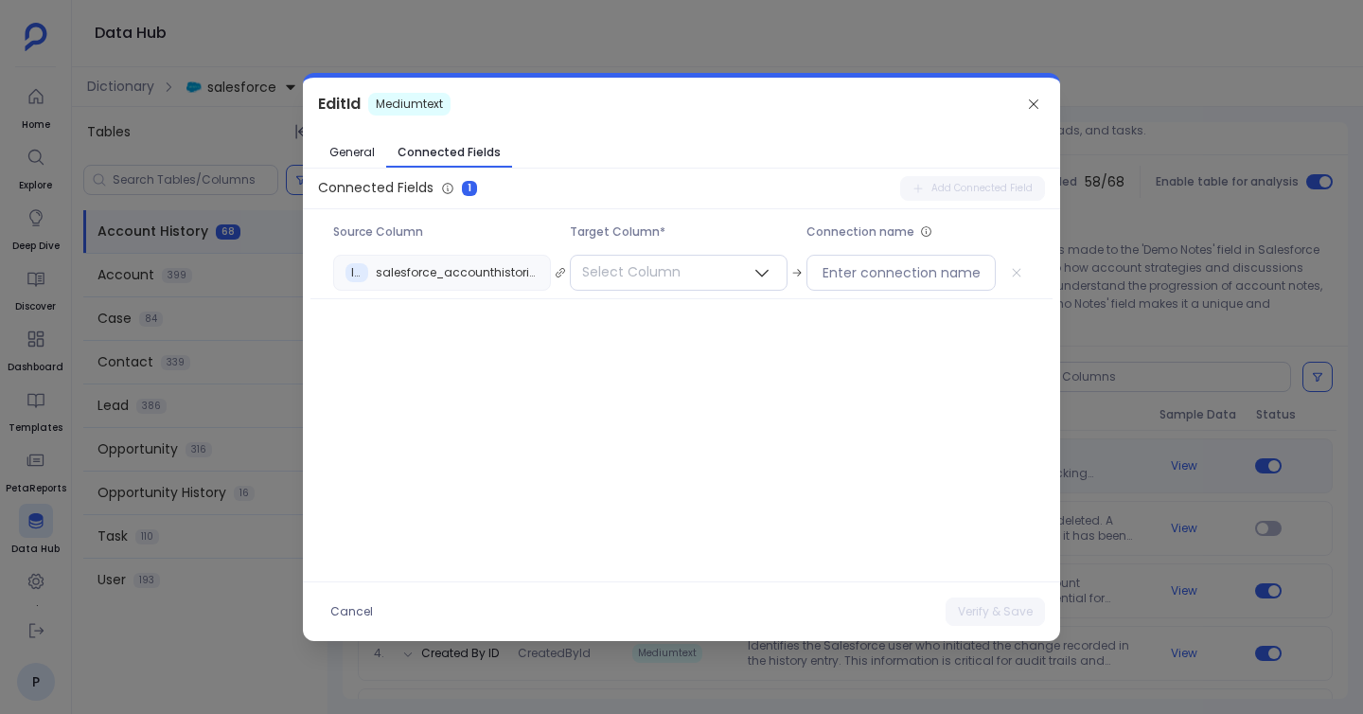
click at [639, 27] on div at bounding box center [681, 357] width 1363 height 714
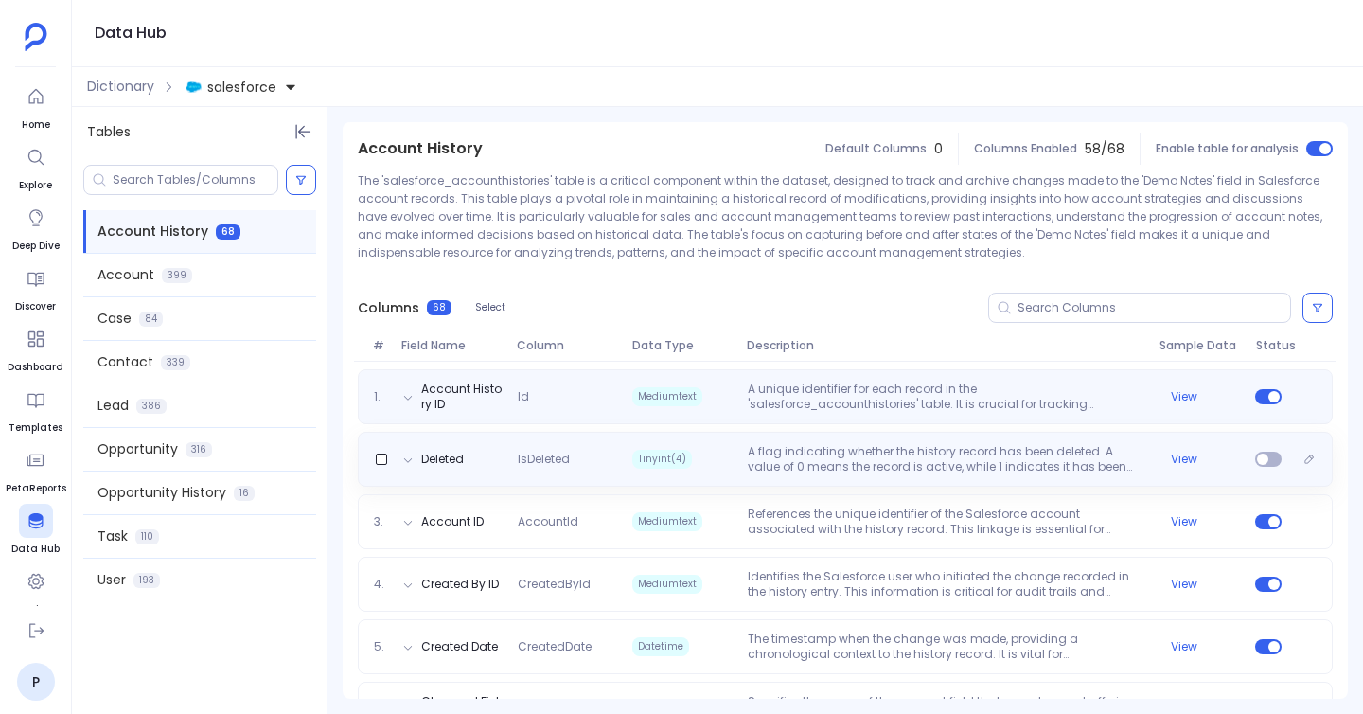
scroll to position [149, 0]
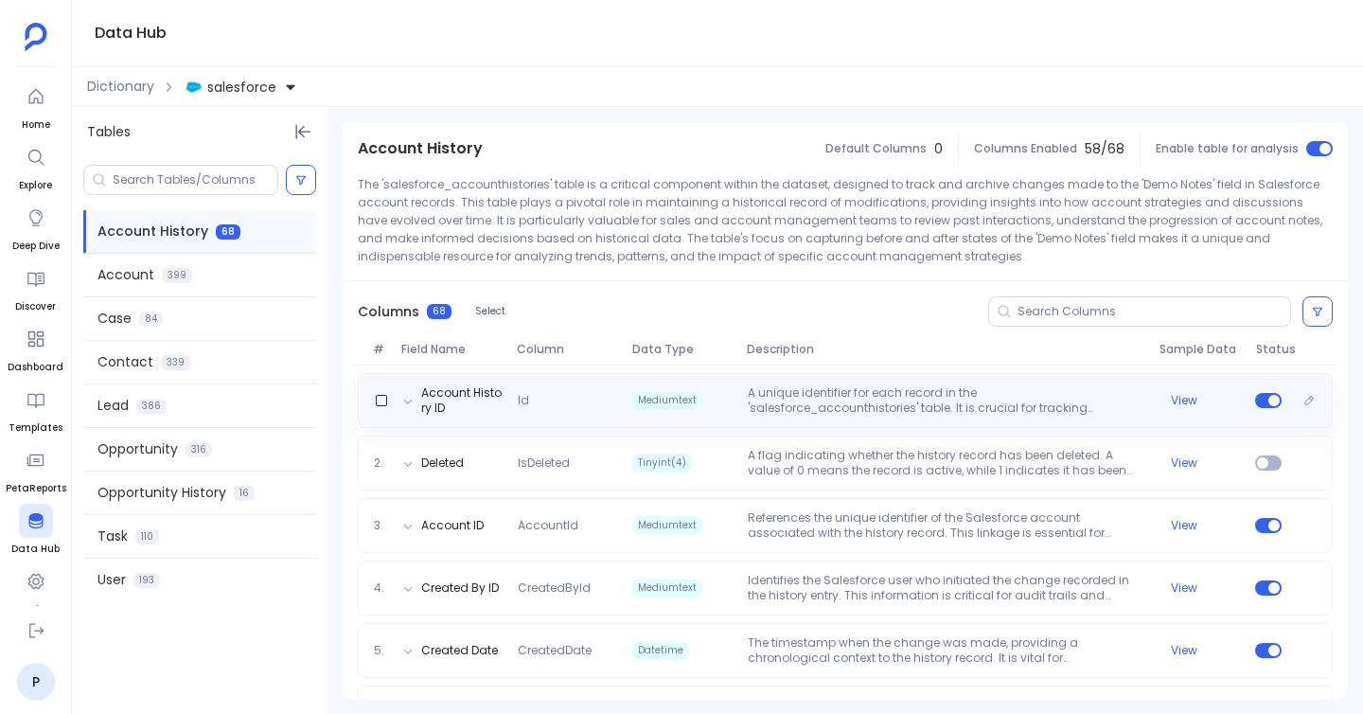
click at [889, 410] on p "A unique identifier for each record in the 'salesforce_accounthistories' table.…" at bounding box center [946, 400] width 412 height 30
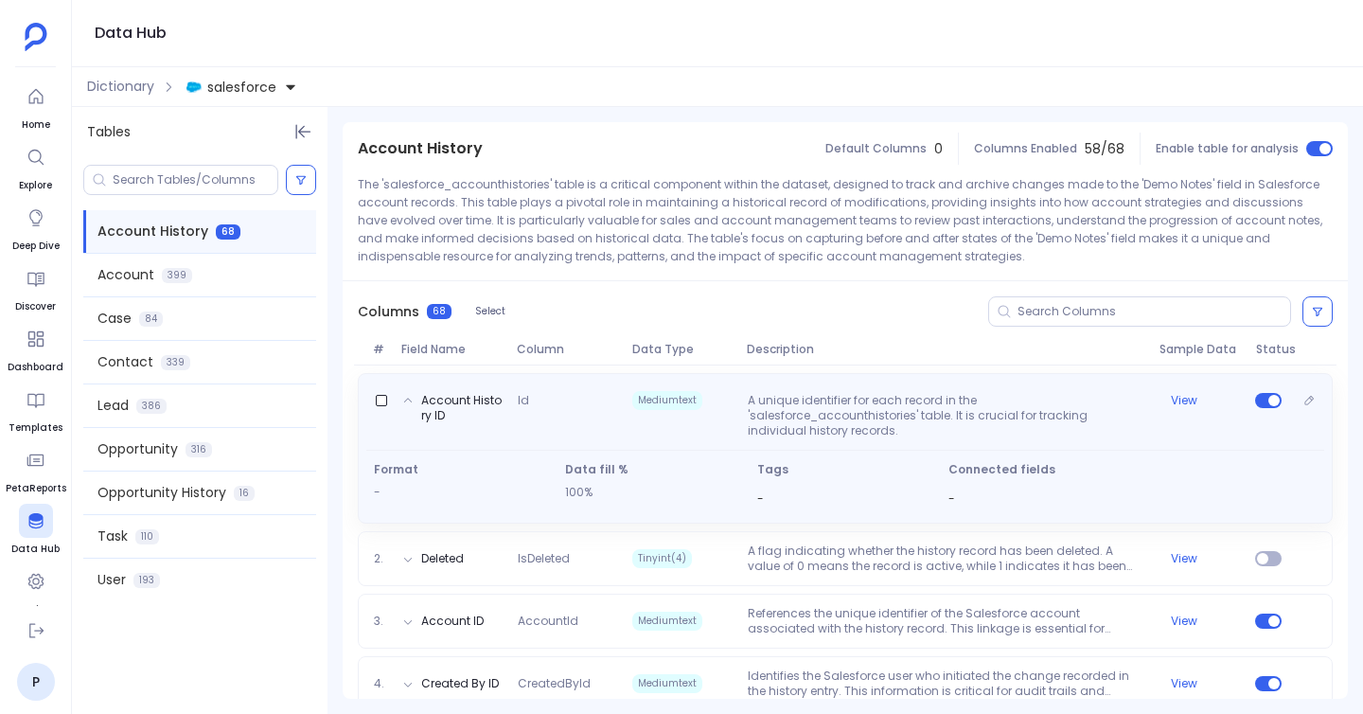
click at [762, 418] on p "A unique identifier for each record in the 'salesforce_accounthistories' table.…" at bounding box center [946, 415] width 412 height 45
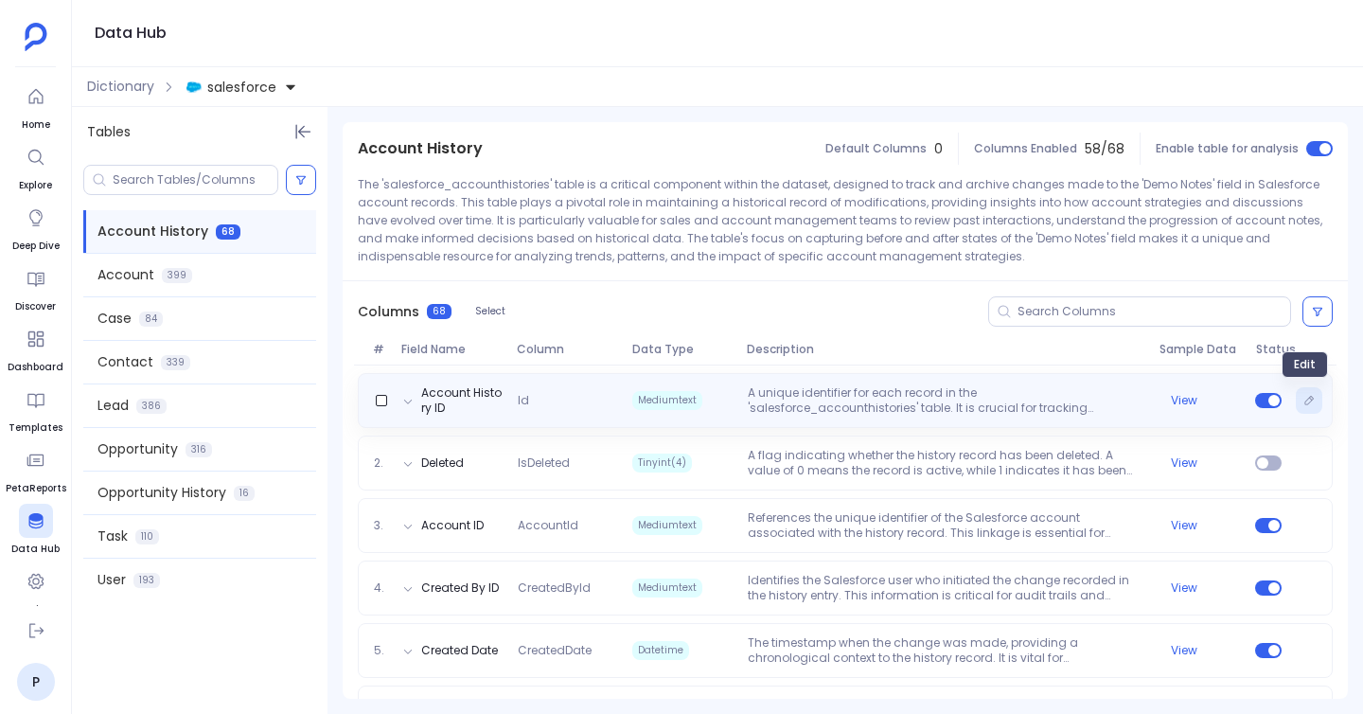
click at [1303, 404] on icon "Edit" at bounding box center [1308, 400] width 11 height 11
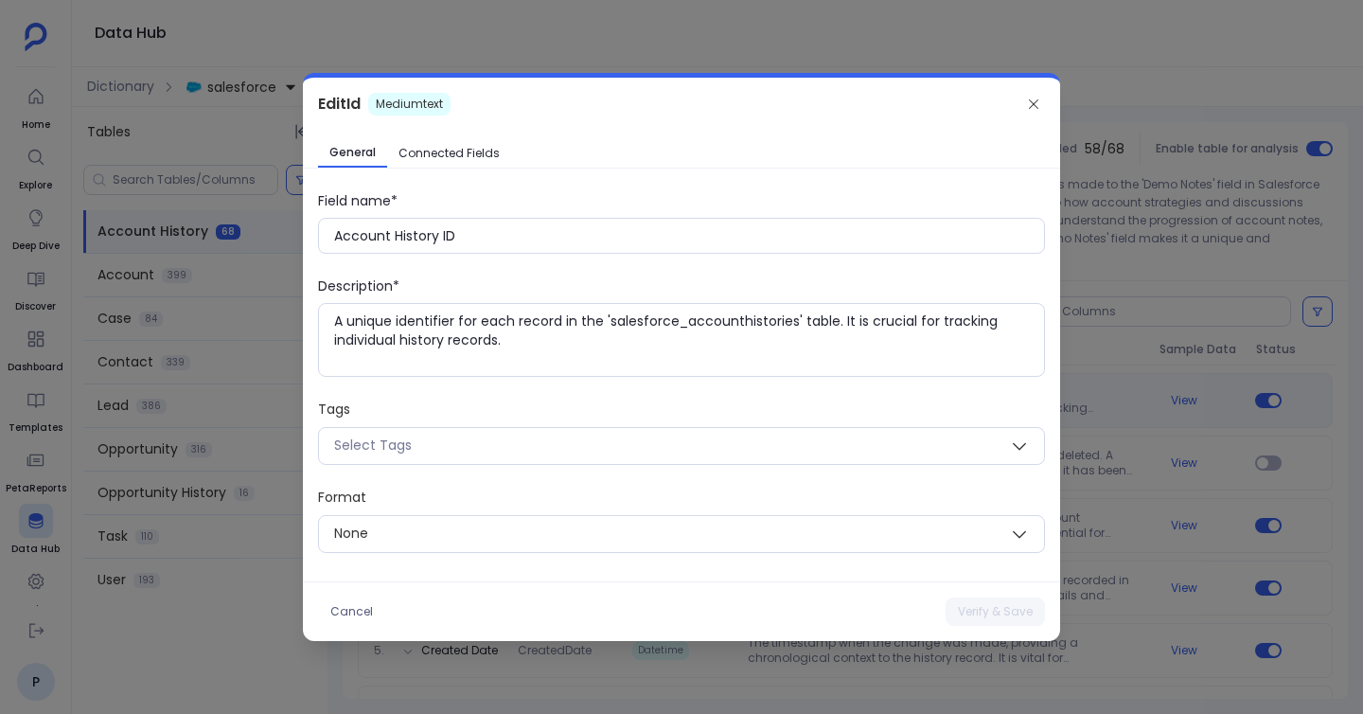
click at [469, 136] on div "Edit Id Mediumtext General Connected Fields Field name* Account History ID Desc…" at bounding box center [681, 359] width 757 height 563
click at [470, 150] on span "Connected Fields" at bounding box center [448, 153] width 101 height 15
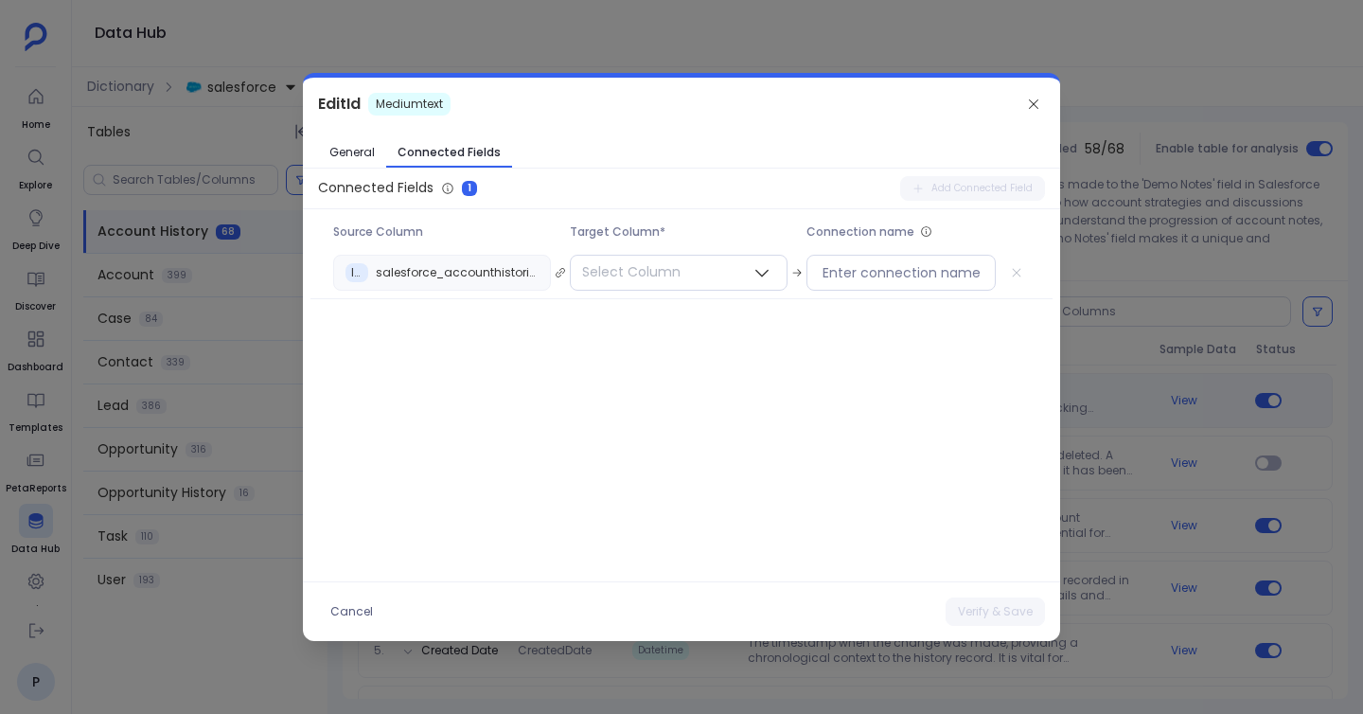
click at [247, 318] on div at bounding box center [681, 357] width 1363 height 714
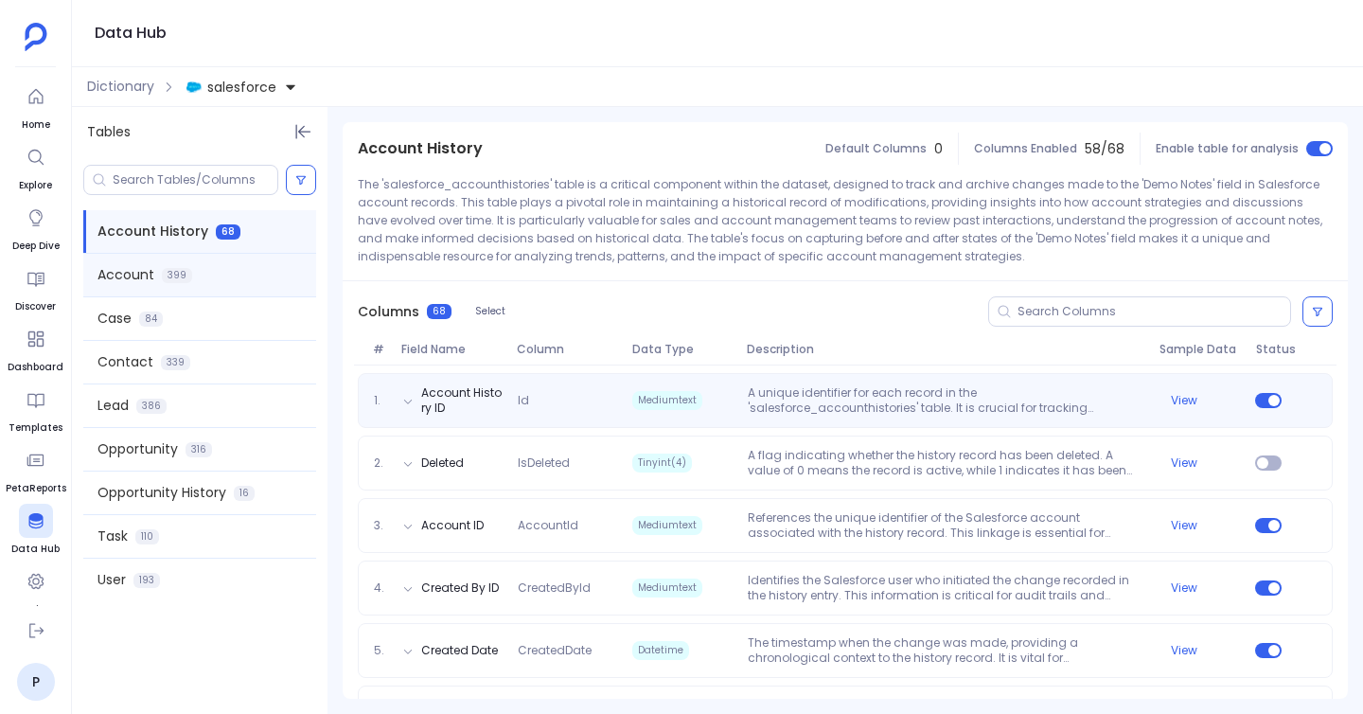
click at [173, 277] on span "399" at bounding box center [177, 275] width 30 height 15
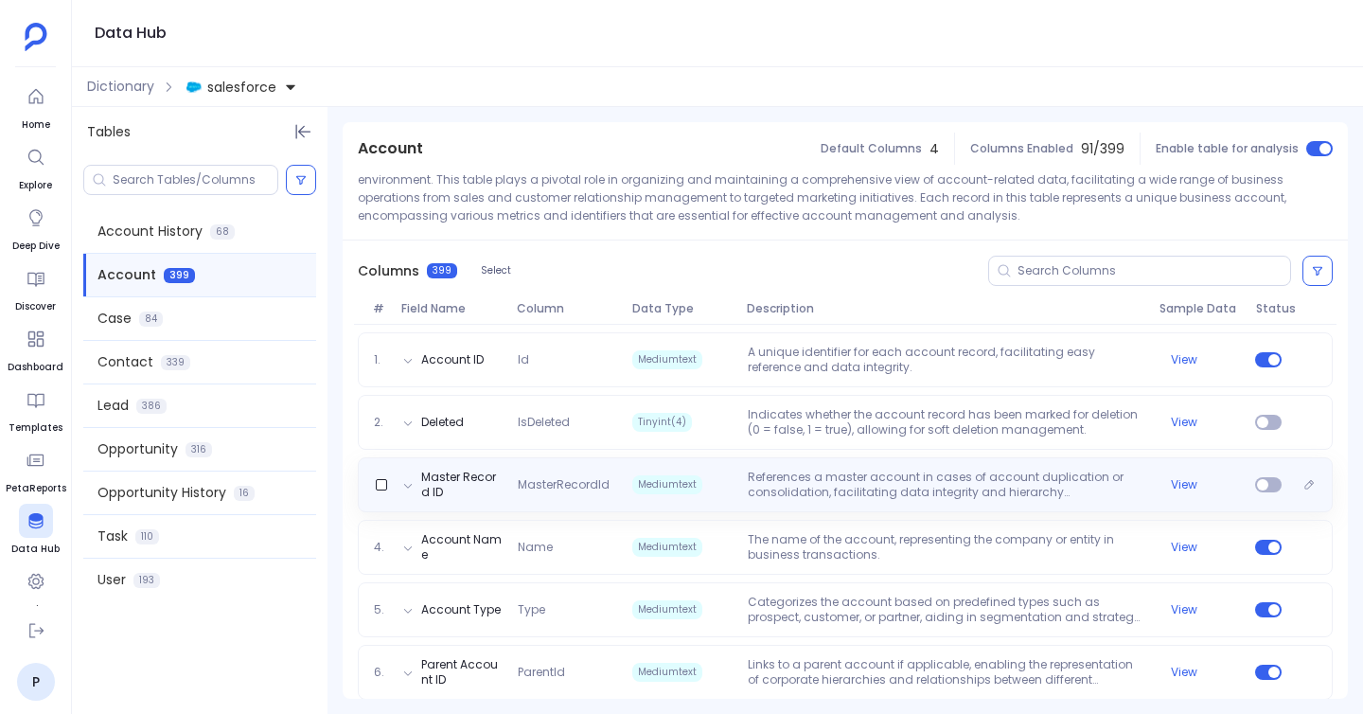
scroll to position [176, 0]
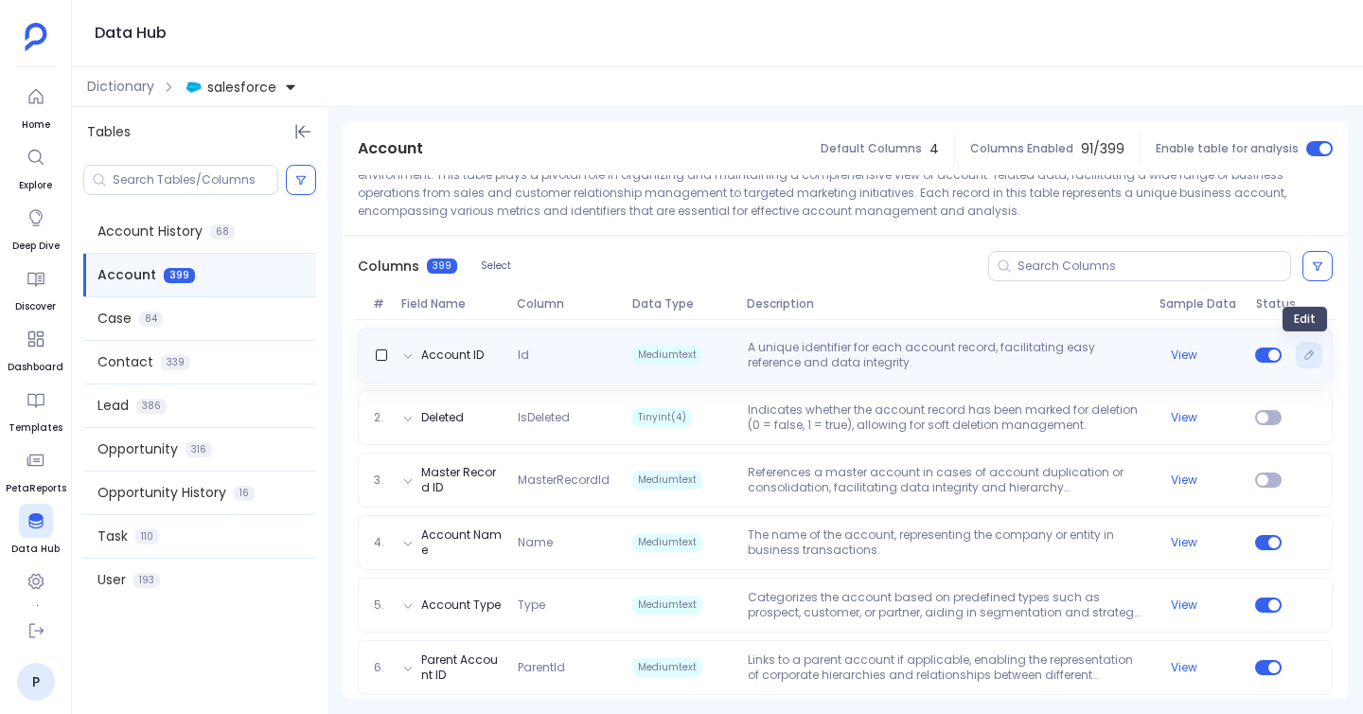
click at [1311, 356] on button "Edit" at bounding box center [1309, 355] width 27 height 27
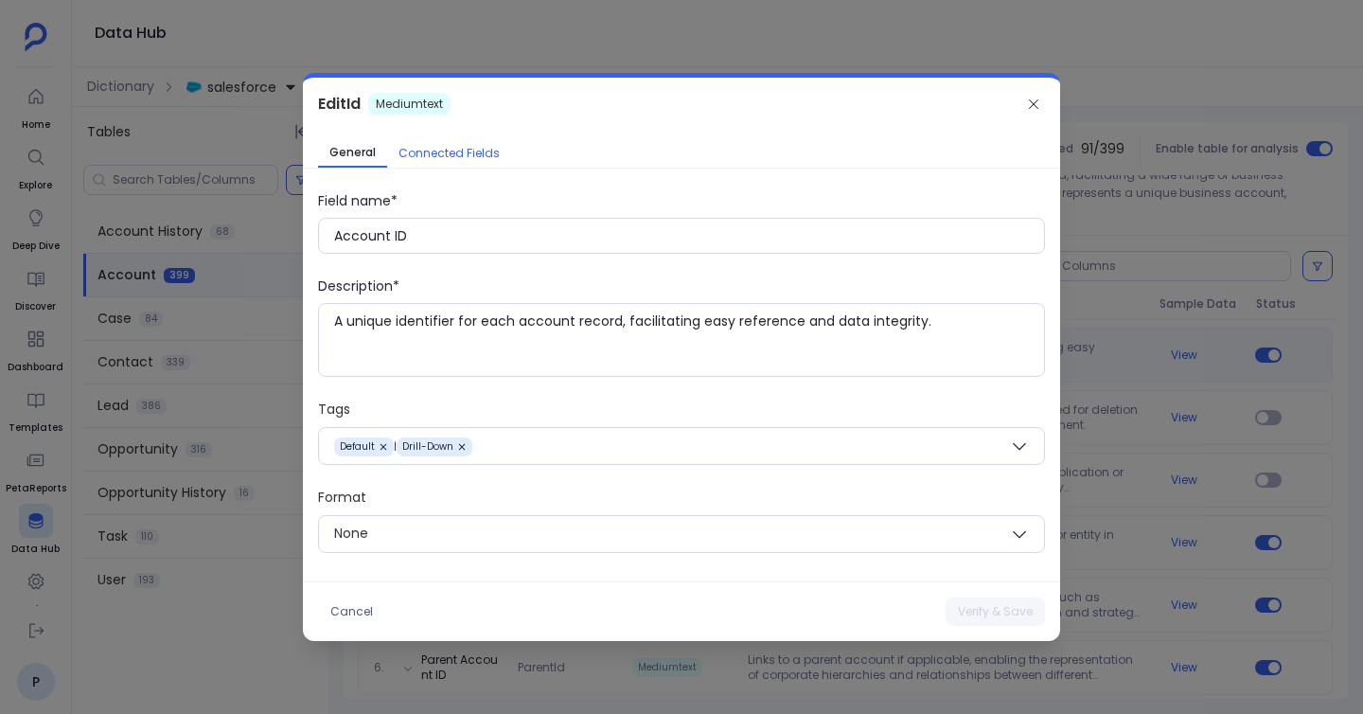
click at [450, 152] on span "Connected Fields" at bounding box center [448, 153] width 101 height 15
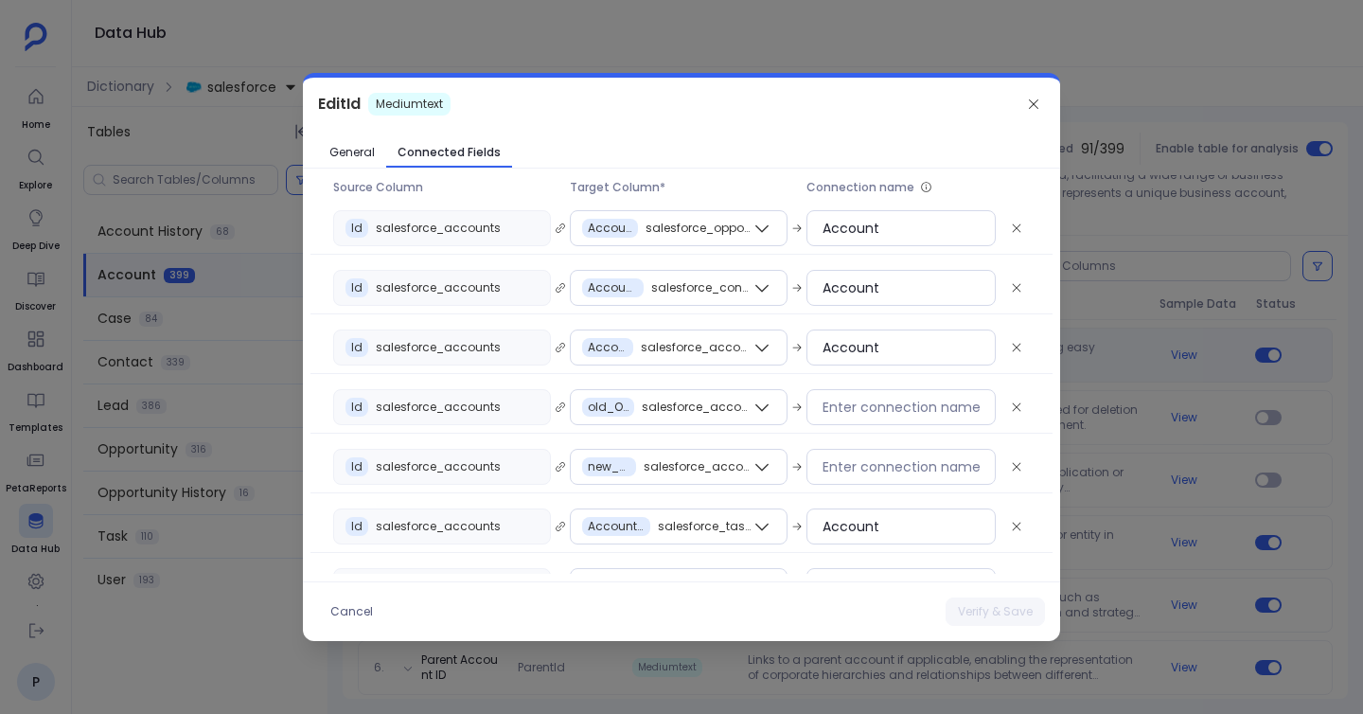
scroll to position [45, 0]
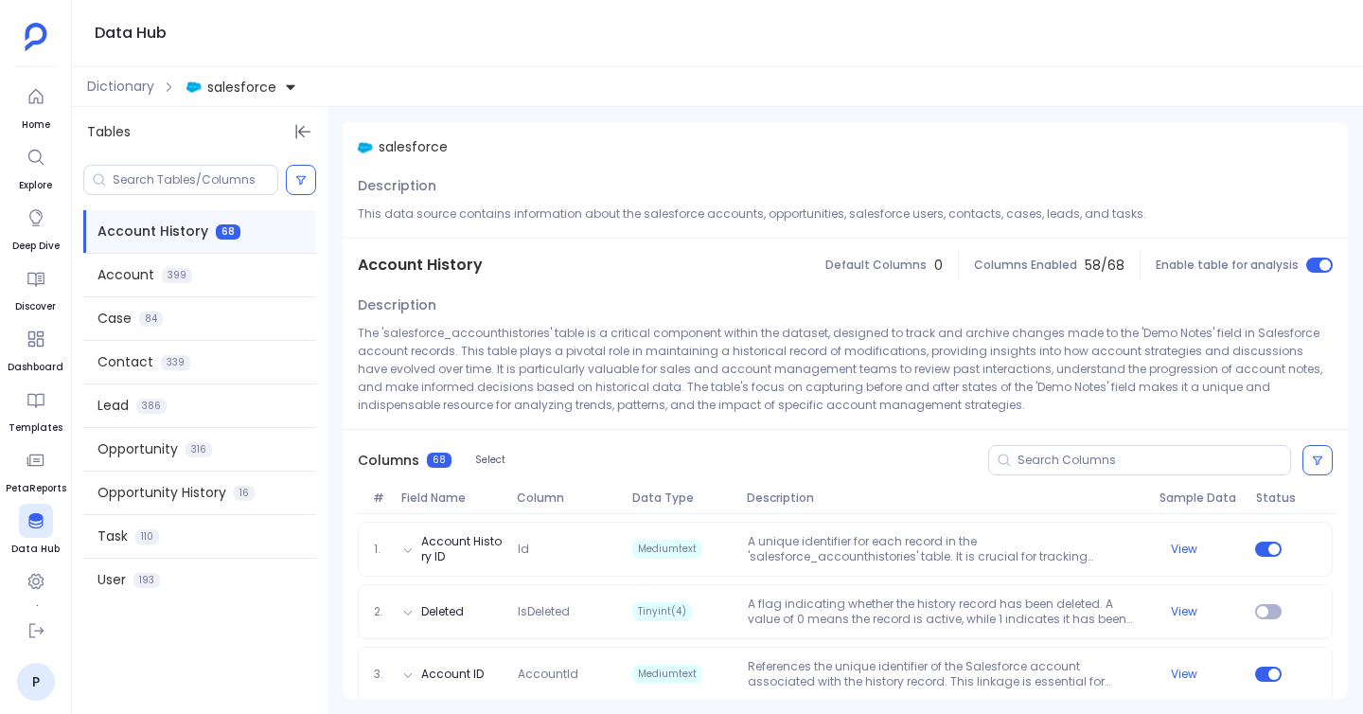
click at [180, 224] on span "Account History" at bounding box center [152, 231] width 111 height 20
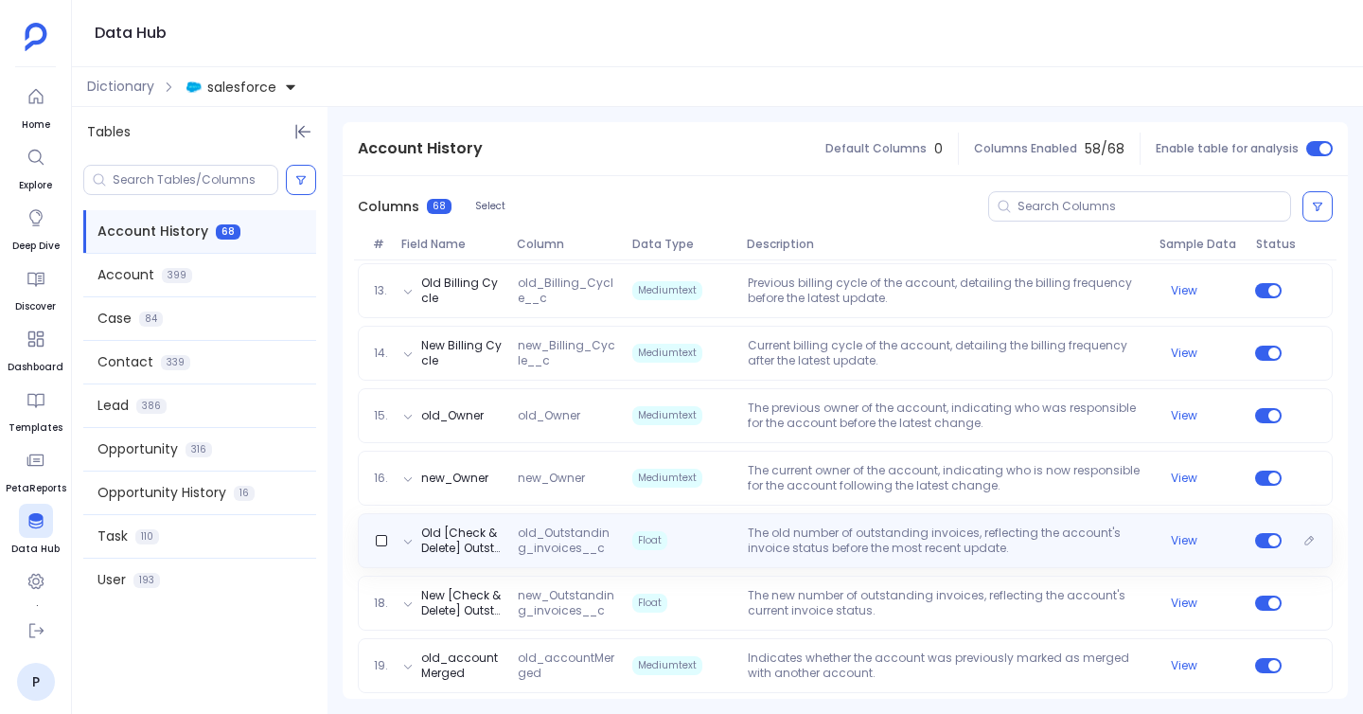
scroll to position [1011, 0]
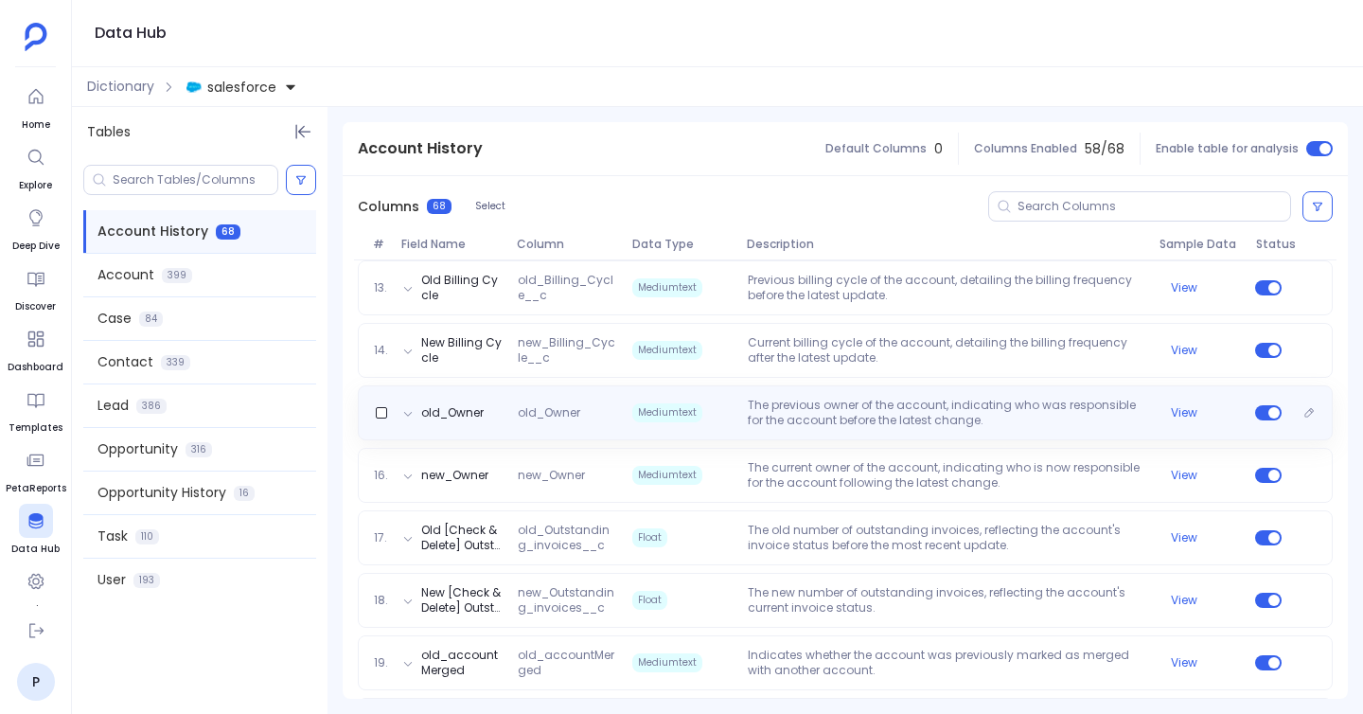
click at [817, 421] on p "The previous owner of the account, indicating who was responsible for the accou…" at bounding box center [946, 413] width 412 height 30
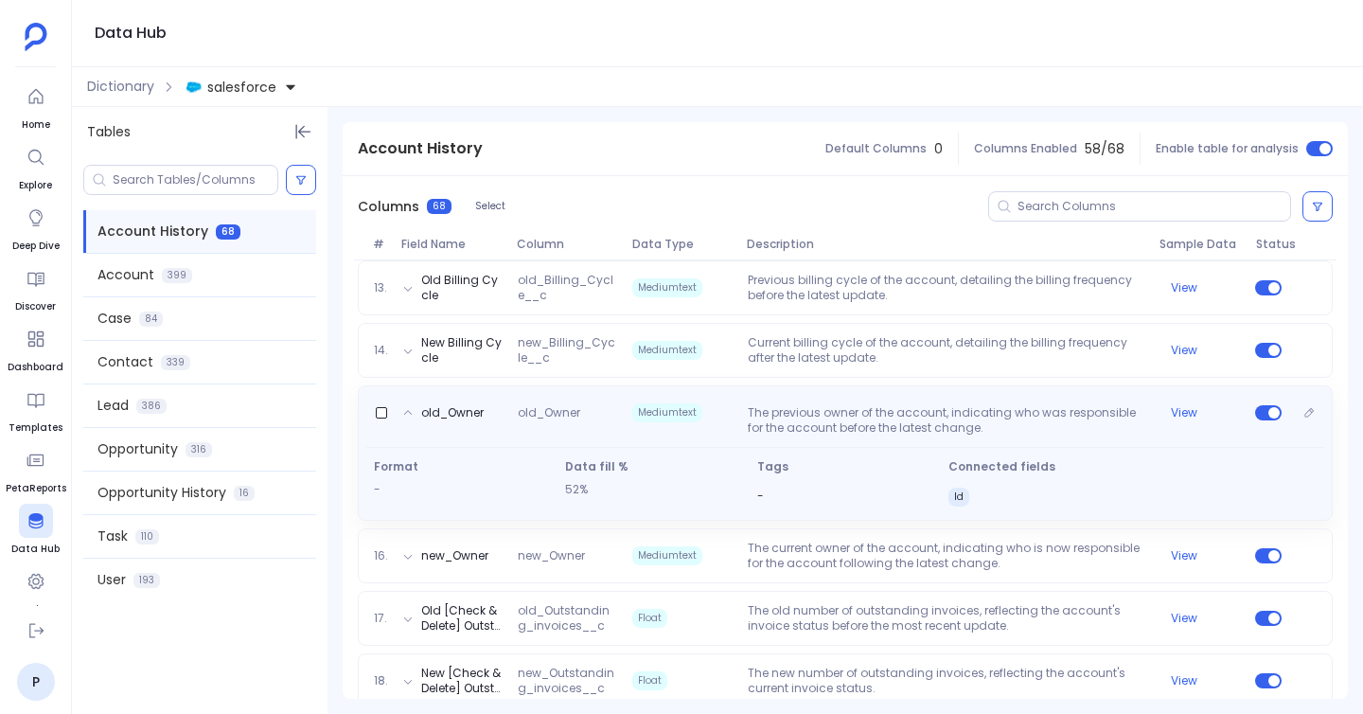
click at [1189, 422] on div "old_Owner old_Owner Mediumtext The previous owner of the account, indicating wh…" at bounding box center [845, 417] width 958 height 38
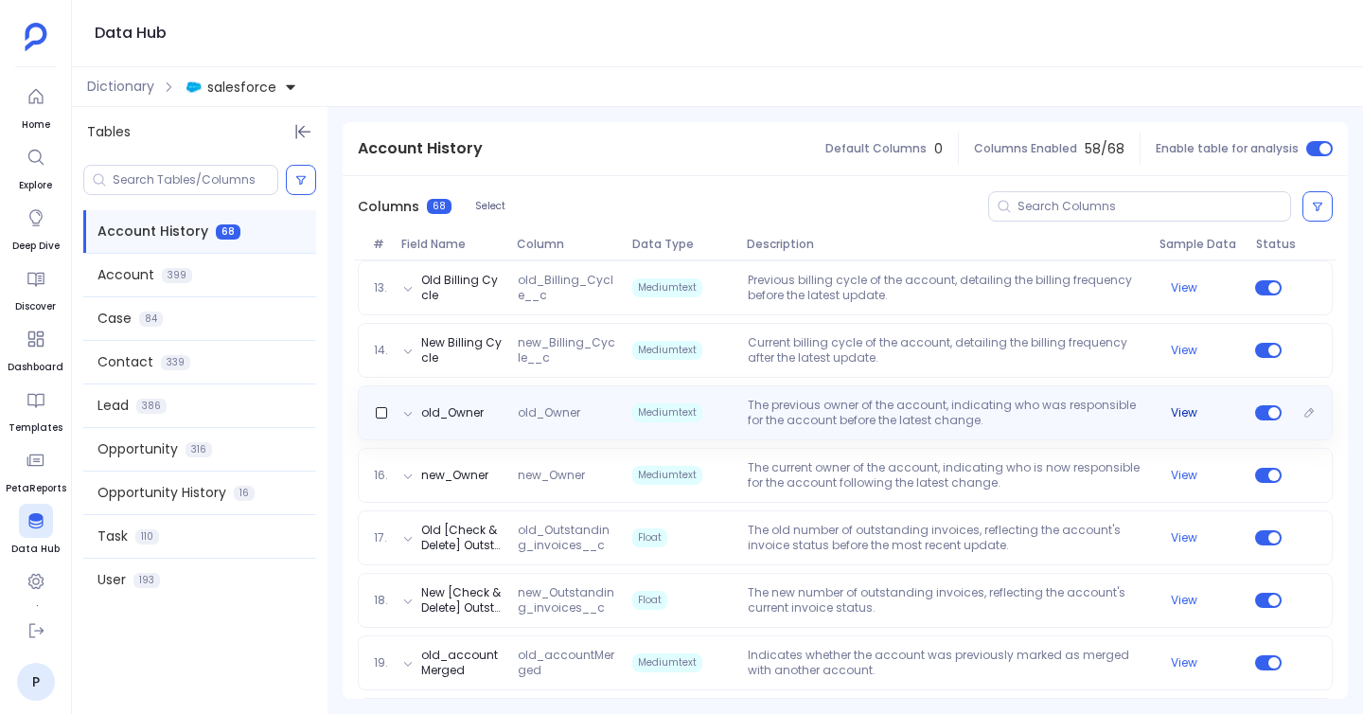
click at [1182, 416] on button "View" at bounding box center [1184, 412] width 27 height 15
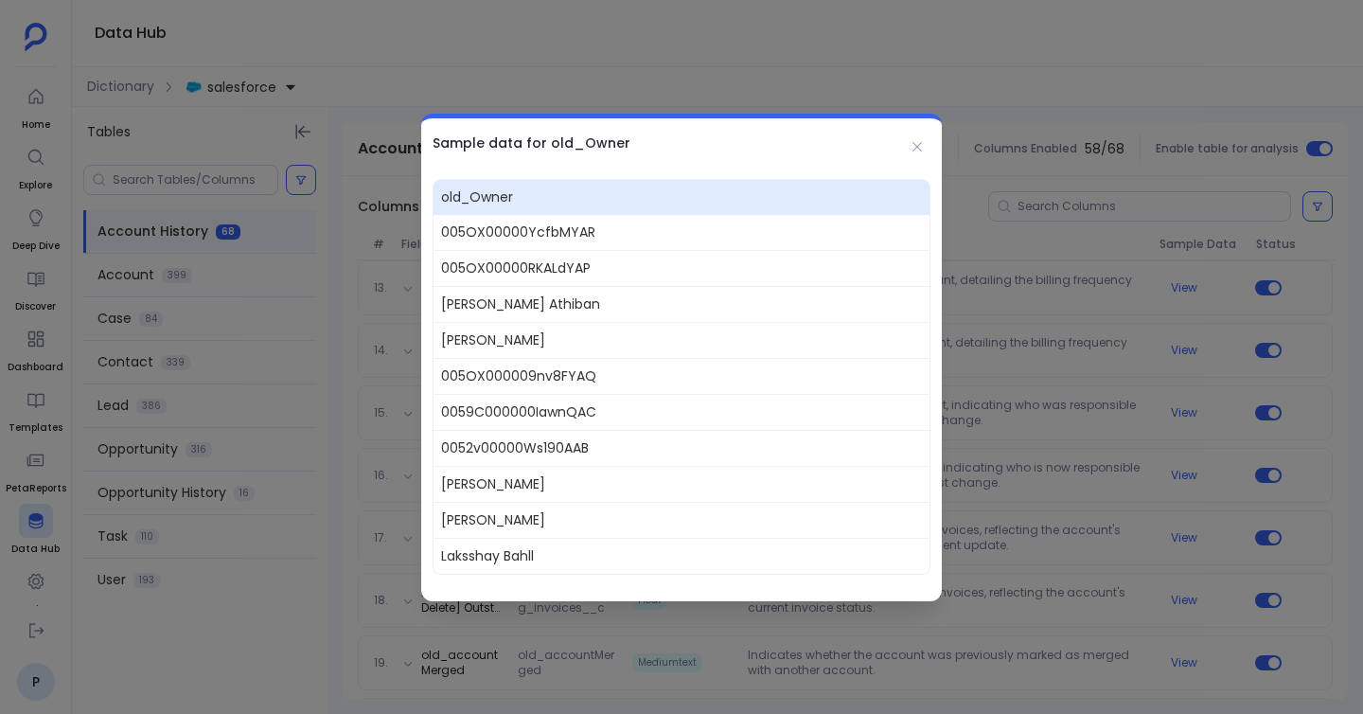
click at [718, 99] on div at bounding box center [681, 357] width 1363 height 714
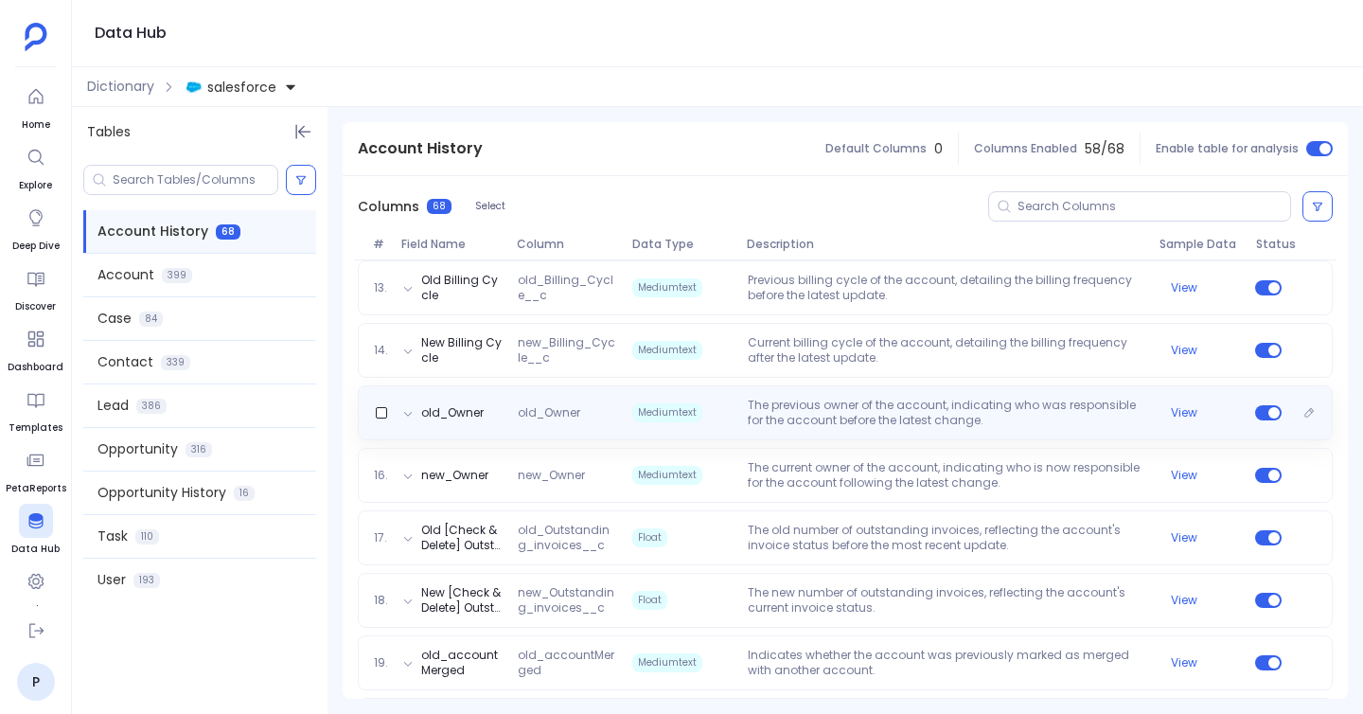
click at [990, 406] on p "The previous owner of the account, indicating who was responsible for the accou…" at bounding box center [946, 413] width 412 height 30
